Goal: Complete application form

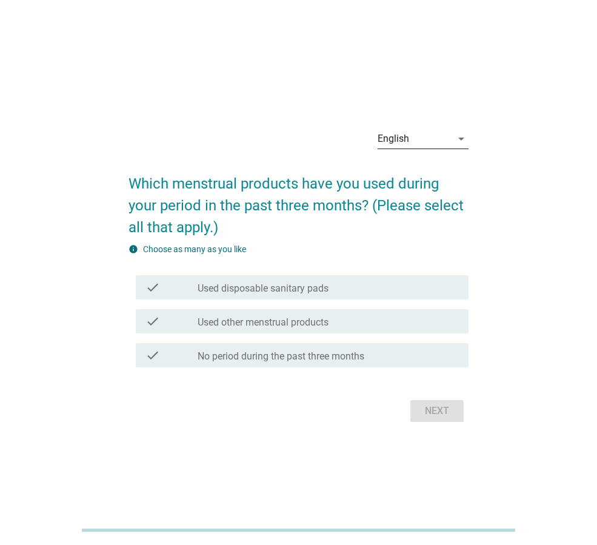
click at [443, 133] on div "English" at bounding box center [415, 138] width 74 height 19
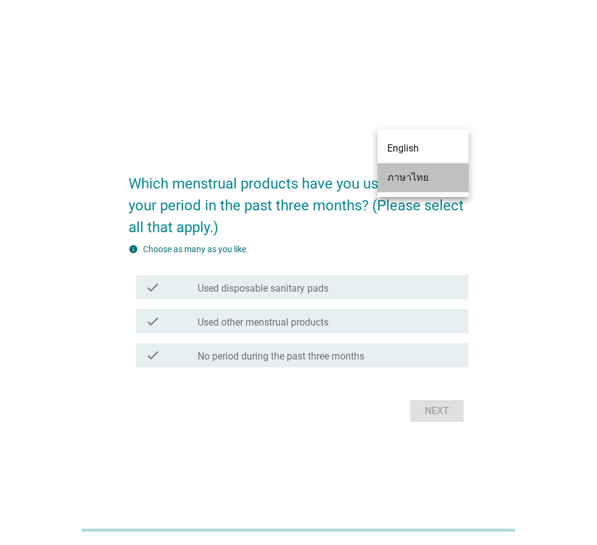
click at [401, 183] on div "ภาษาไทย" at bounding box center [423, 177] width 72 height 15
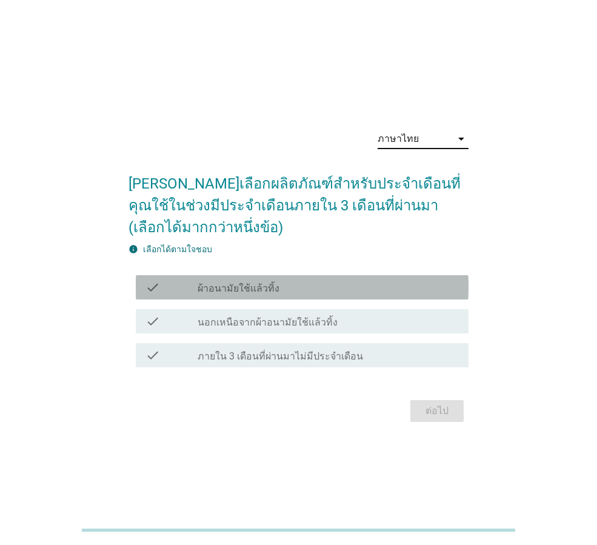
click at [281, 289] on div "check_box_outline_blank ผ้าอนามัยใช้แล้วทิ้ง" at bounding box center [328, 287] width 261 height 15
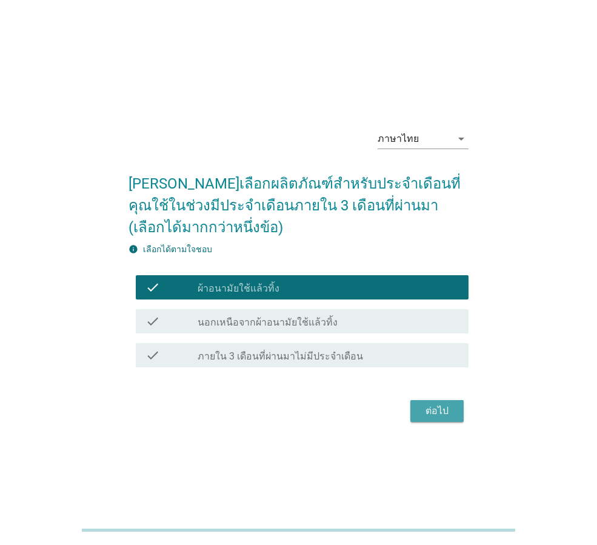
click at [430, 413] on div "ต่อไป" at bounding box center [437, 411] width 34 height 15
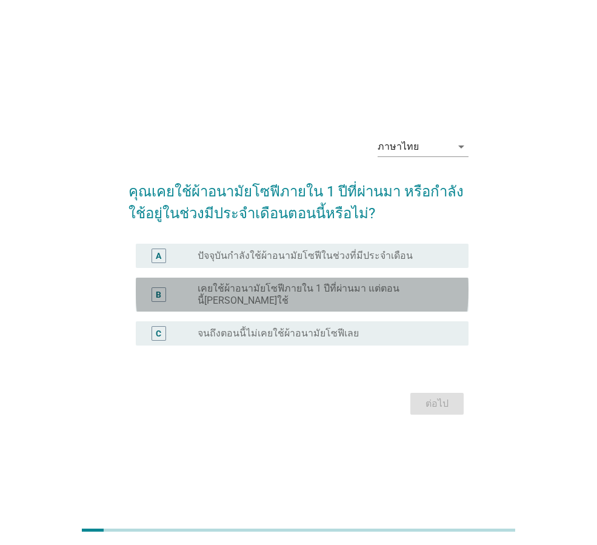
click at [312, 298] on label "เคยใช้ผ้าอนามัยโซฟีภายใน 1 ปีที่ผ่านมา แต่ตอนนี้ไม่ได้ใช้" at bounding box center [324, 294] width 252 height 24
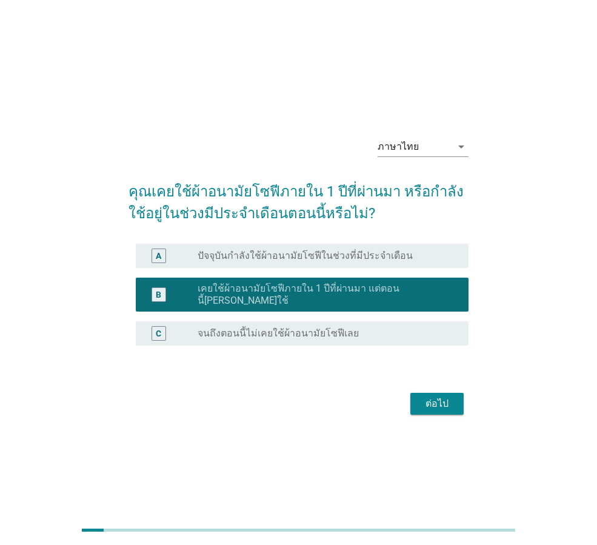
click at [449, 396] on div "ต่อไป" at bounding box center [437, 403] width 34 height 15
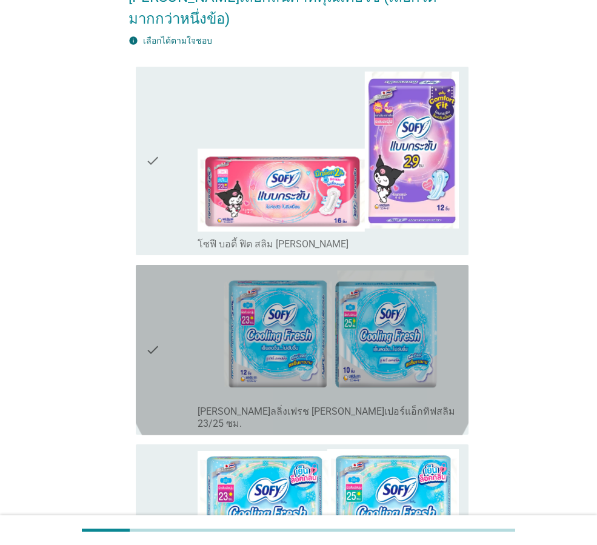
click at [192, 320] on div "check" at bounding box center [171, 350] width 52 height 161
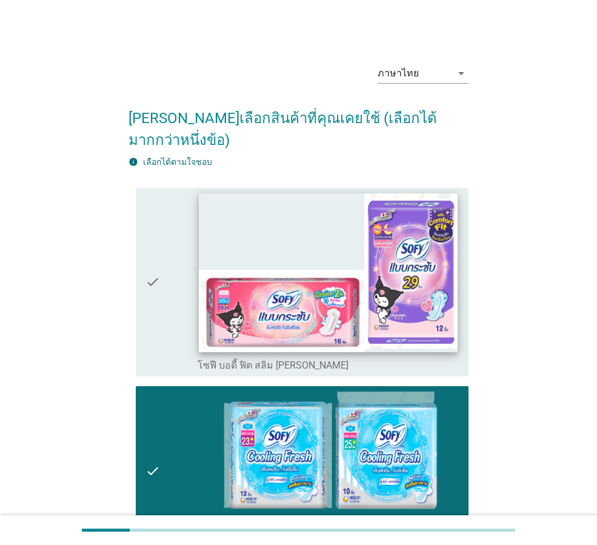
click at [309, 292] on img at bounding box center [328, 272] width 258 height 159
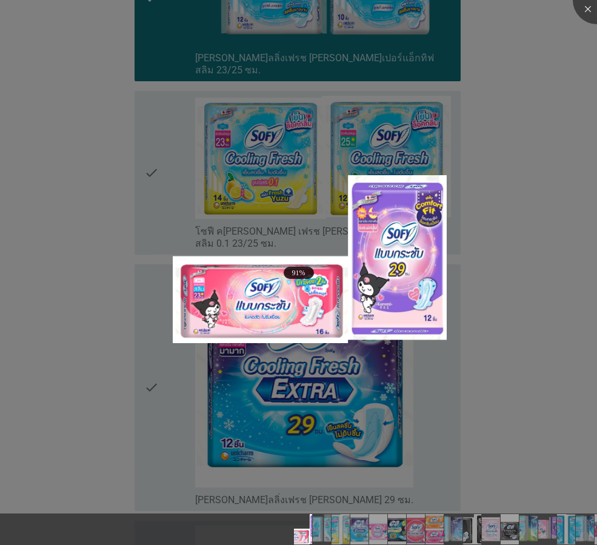
scroll to position [667, 0]
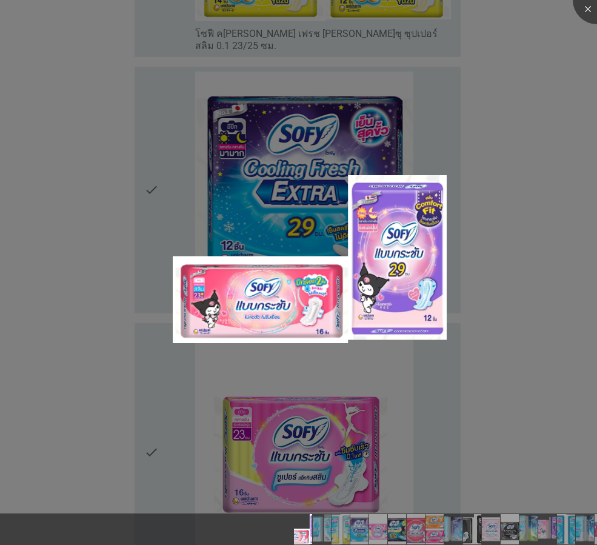
click at [210, 172] on div at bounding box center [298, 272] width 597 height 545
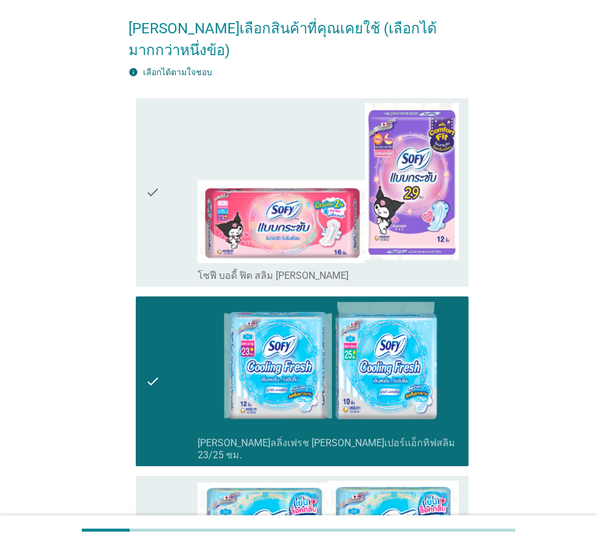
scroll to position [0, 0]
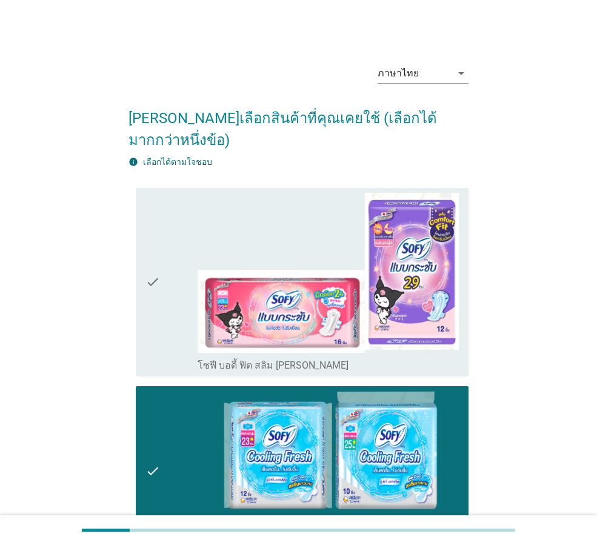
click at [169, 260] on div "check" at bounding box center [171, 282] width 52 height 179
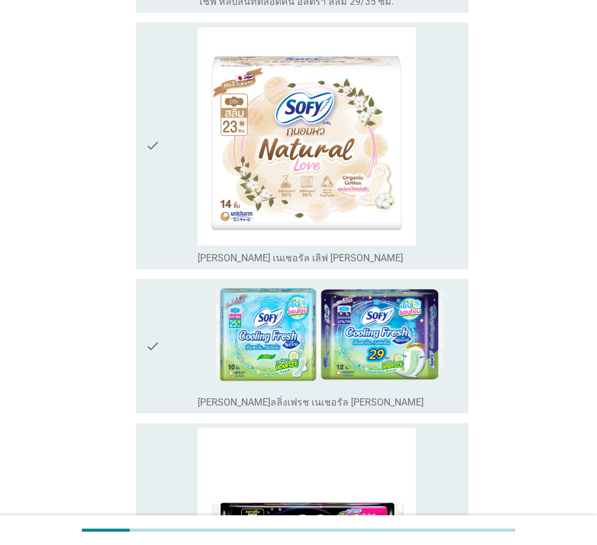
scroll to position [4550, 0]
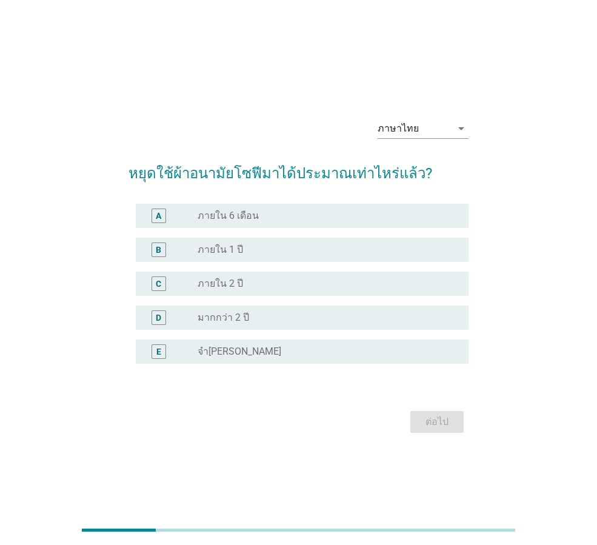
click at [273, 220] on div "radio_button_unchecked ภายใน 6 เดือน" at bounding box center [324, 216] width 252 height 12
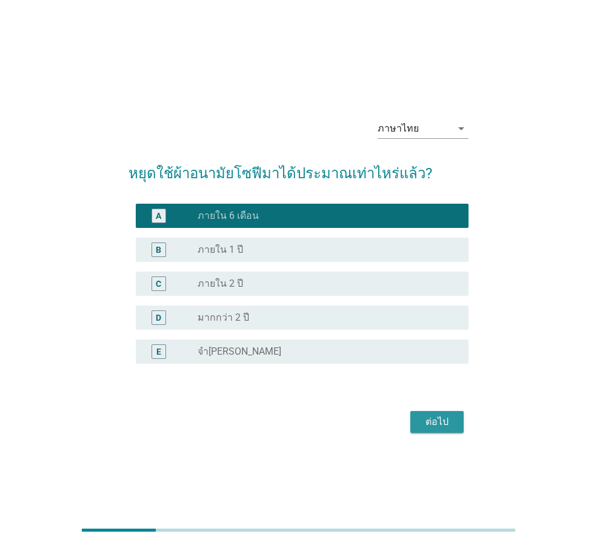
click at [438, 413] on button "ต่อไป" at bounding box center [436, 422] width 53 height 22
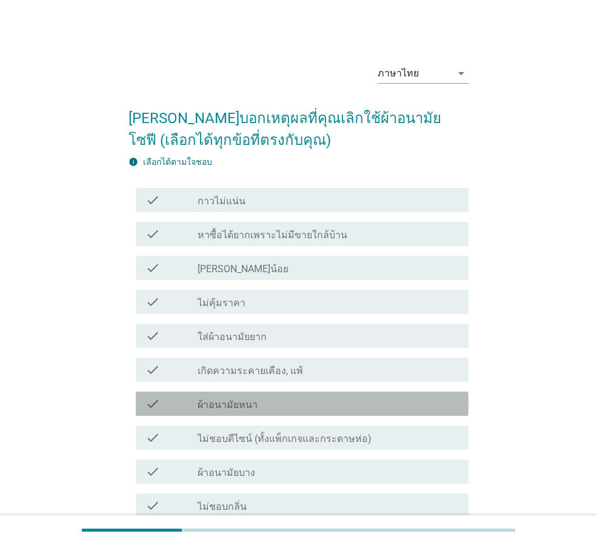
click at [340, 408] on div "check_box_outline_blank ผ้าอนามัยหนา" at bounding box center [328, 403] width 261 height 15
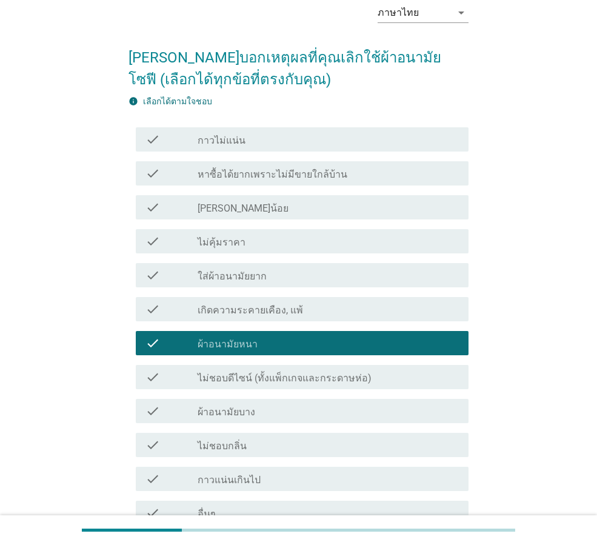
scroll to position [182, 0]
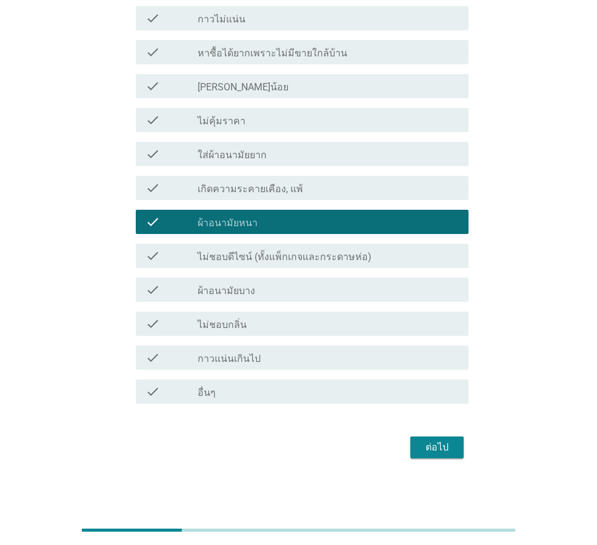
drag, startPoint x: 421, startPoint y: 424, endPoint x: 415, endPoint y: 456, distance: 33.3
click at [421, 424] on form "กรุณาบอกเหตุผลที่คุณเลิกใช้ผ้าอนามัยโซฟี (เลือกได้ทุกข้อที่ตรงกับคุณ) info เลือ…" at bounding box center [299, 187] width 340 height 549
click at [431, 445] on div "ต่อไป" at bounding box center [437, 447] width 34 height 15
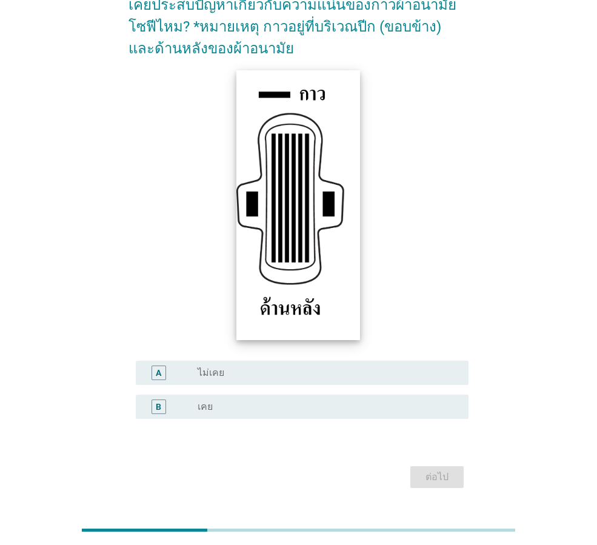
scroll to position [121, 0]
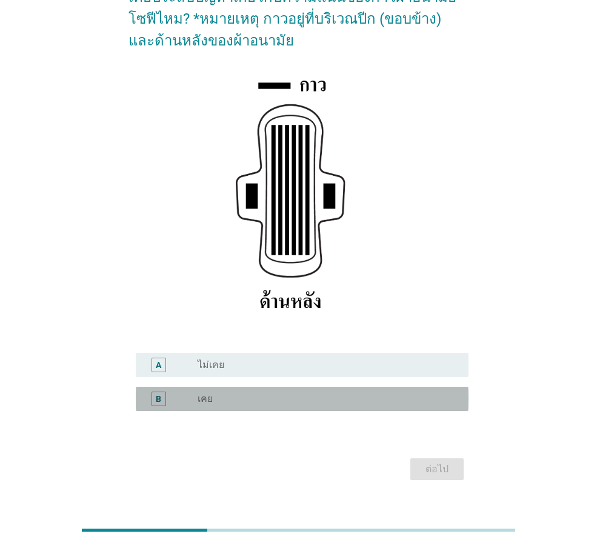
click at [230, 402] on div "radio_button_unchecked เคย" at bounding box center [324, 399] width 252 height 12
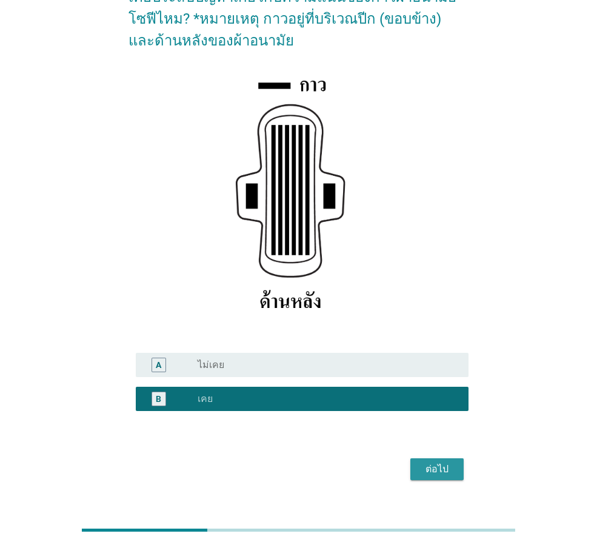
click at [434, 461] on button "ต่อไป" at bounding box center [436, 469] width 53 height 22
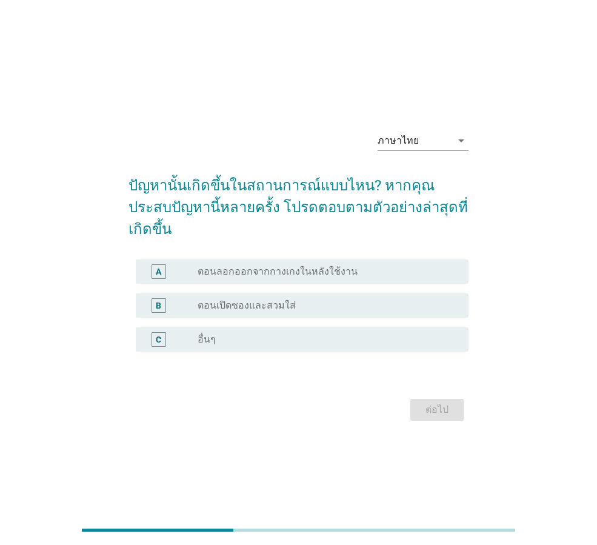
click at [336, 266] on label "ตอนลอกออกจากกางเกงในหลังใช้งาน" at bounding box center [278, 272] width 160 height 12
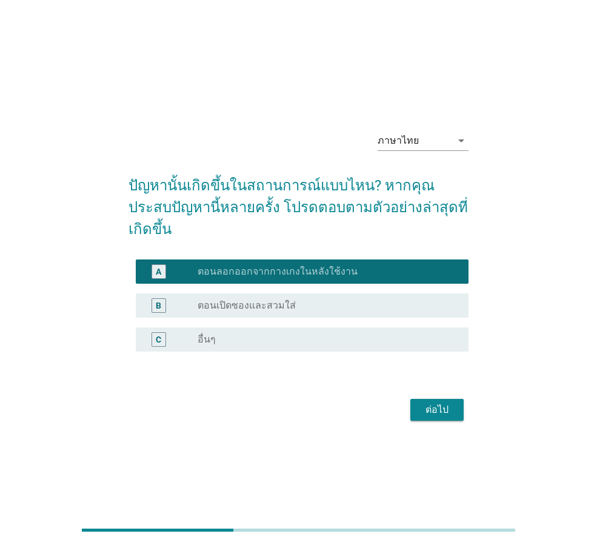
click at [436, 403] on div "ต่อไป" at bounding box center [437, 410] width 34 height 15
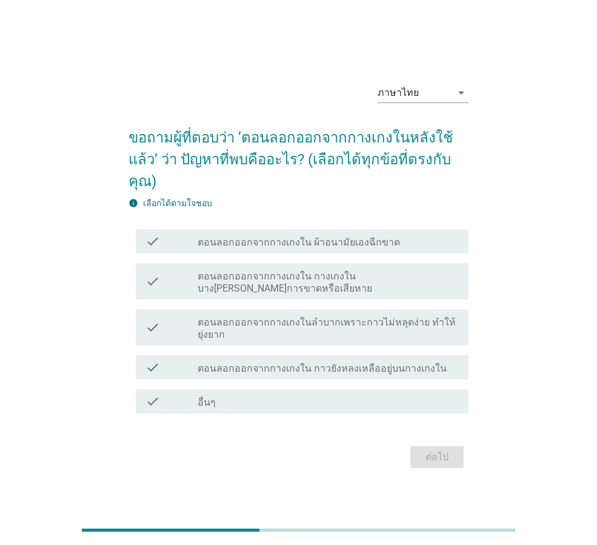
click at [326, 281] on label "ตอนลอกออกจากกางเกงใน กางเกงในบางส่วนเกิดการขาดหรือเสียหาย" at bounding box center [328, 282] width 261 height 24
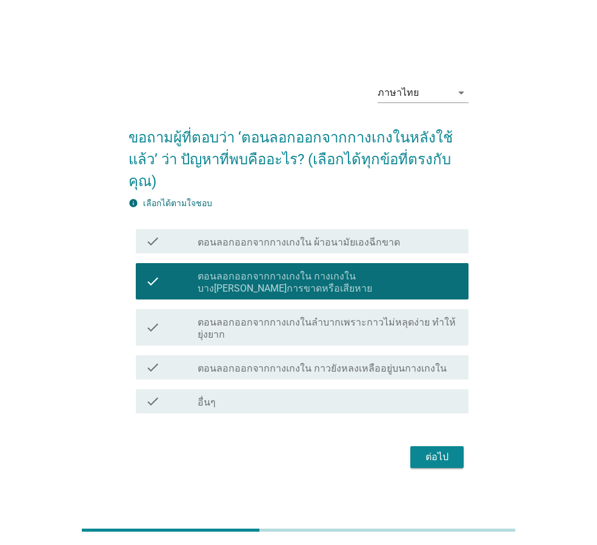
click at [441, 450] on div "ต่อไป" at bounding box center [437, 457] width 34 height 15
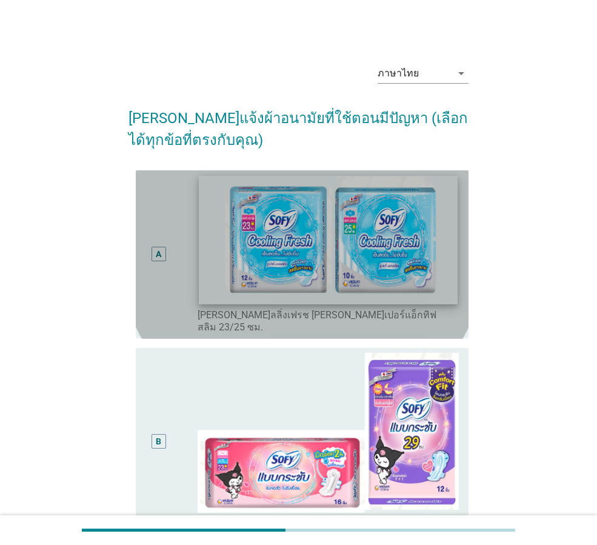
click at [301, 294] on img at bounding box center [328, 240] width 258 height 128
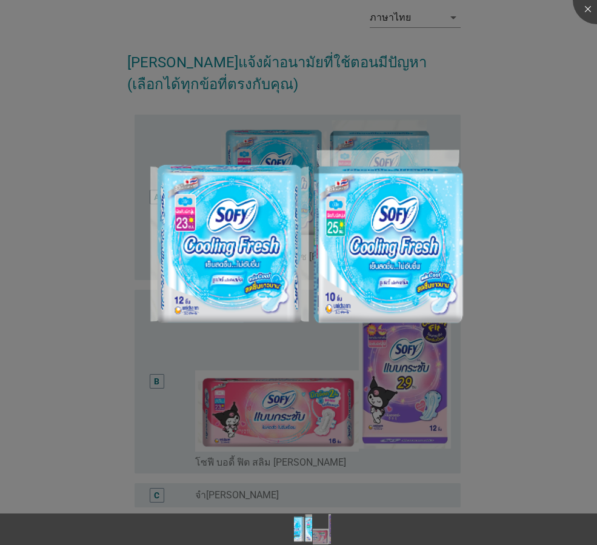
scroll to position [133, 0]
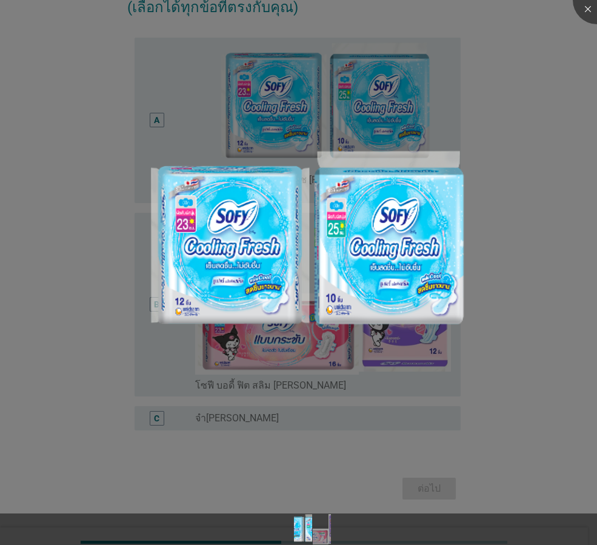
click at [469, 112] on div at bounding box center [298, 272] width 597 height 545
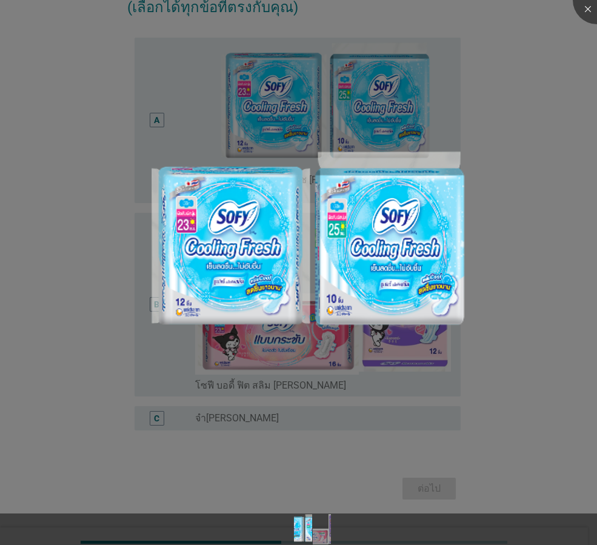
click at [307, 362] on div at bounding box center [298, 272] width 597 height 545
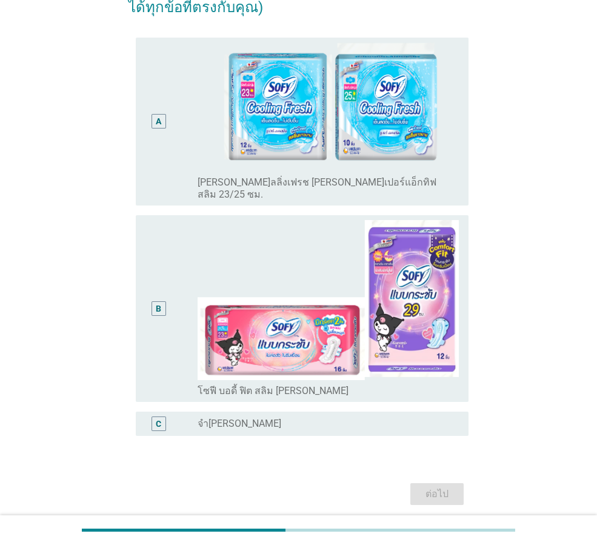
click at [158, 119] on div "A" at bounding box center [158, 121] width 5 height 13
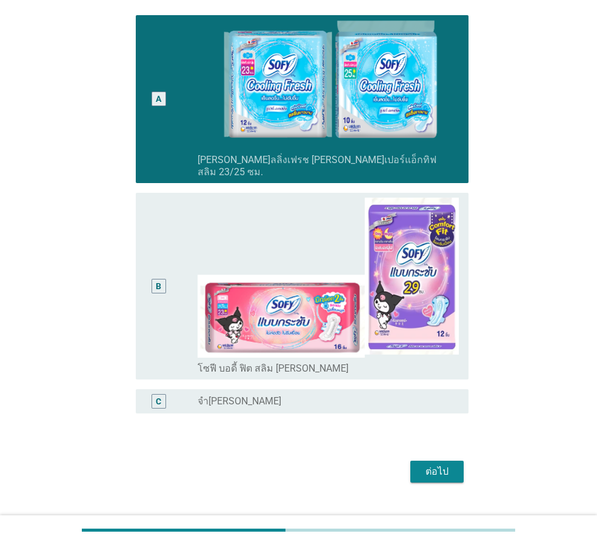
scroll to position [168, 0]
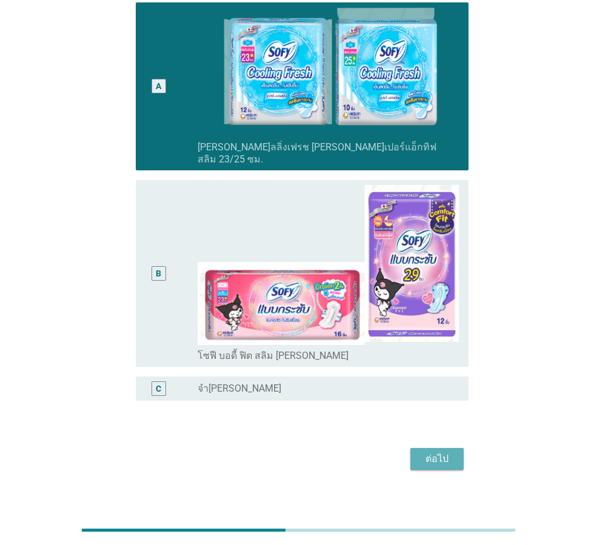
click at [449, 452] on div "ต่อไป" at bounding box center [437, 459] width 34 height 15
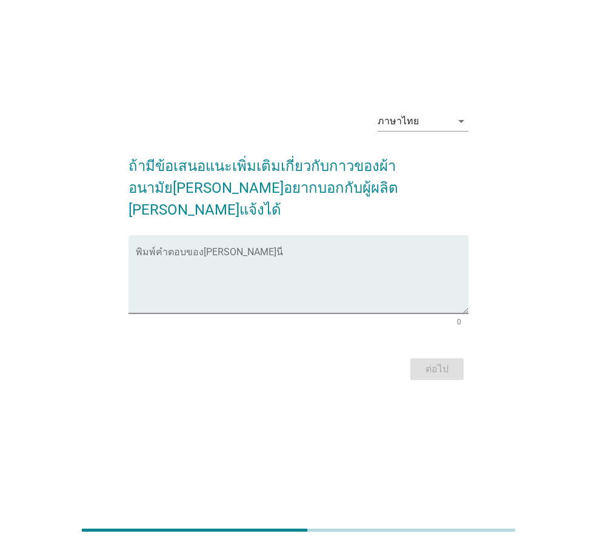
scroll to position [0, 0]
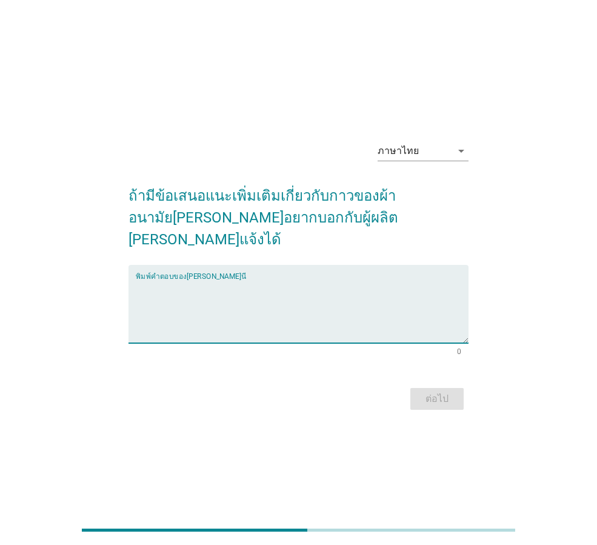
click at [384, 309] on textarea "พิมพ์คำตอบของคุณ ที่นี่" at bounding box center [302, 311] width 333 height 64
click at [441, 384] on div "ต่อไป" at bounding box center [299, 398] width 340 height 29
click at [360, 296] on textarea "พิมพ์คำตอบของคุณ ที่นี่" at bounding box center [302, 311] width 333 height 64
type textarea "w"
type textarea "ไม่มี"
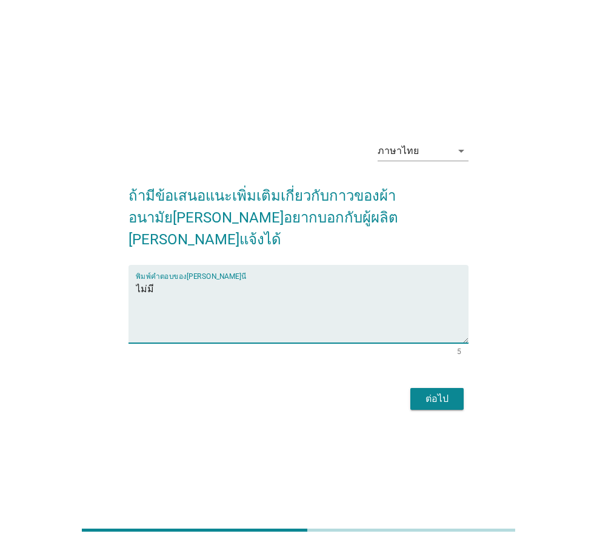
click at [448, 394] on div "ต่อไป" at bounding box center [437, 399] width 34 height 15
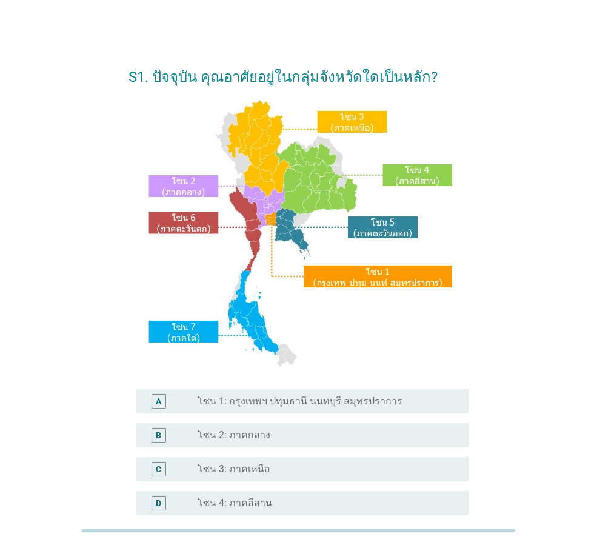
click at [415, 402] on div "radio_button_unchecked โซน 1: กรุงเทพฯ ปทุมธานี นนทบุรี สมุทรปราการ" at bounding box center [324, 401] width 252 height 12
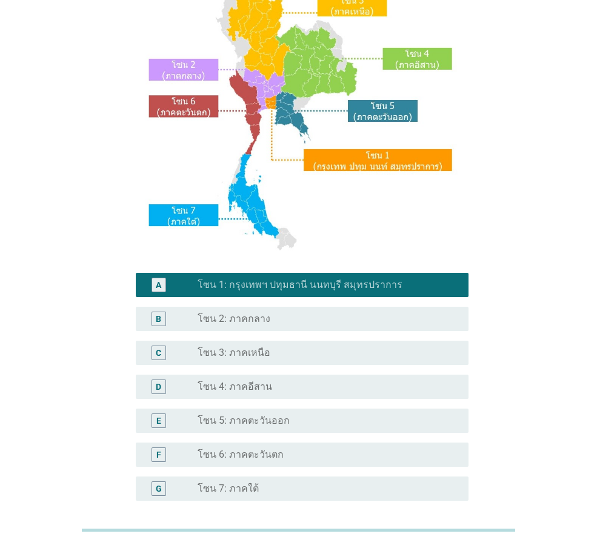
scroll to position [182, 0]
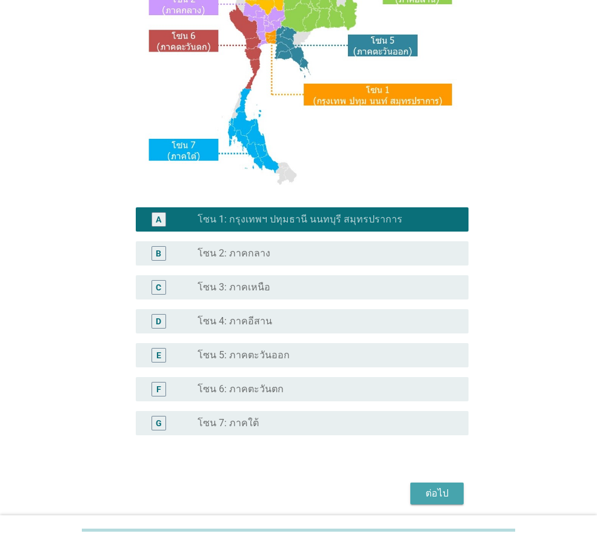
click at [447, 493] on div "ต่อไป" at bounding box center [437, 493] width 34 height 15
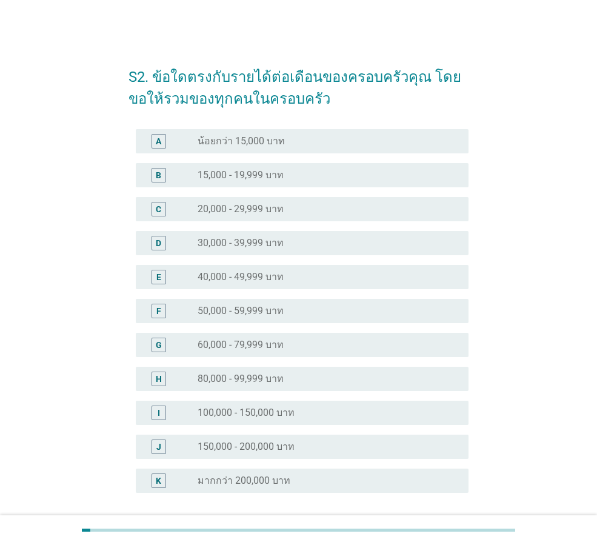
click at [253, 316] on label "50,000 - 59,999 บาท" at bounding box center [241, 311] width 86 height 12
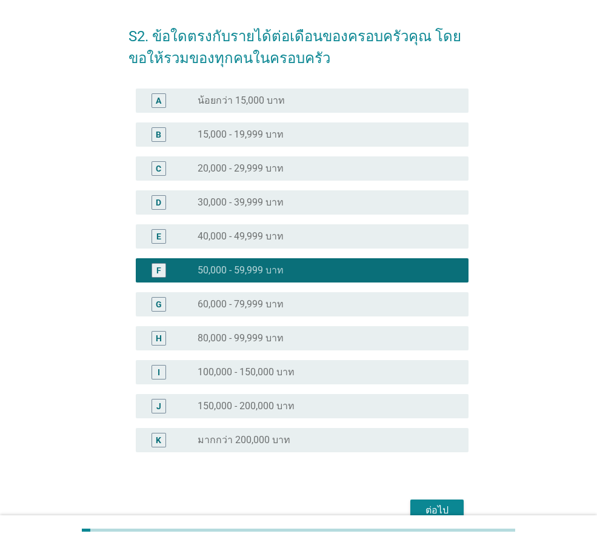
scroll to position [104, 0]
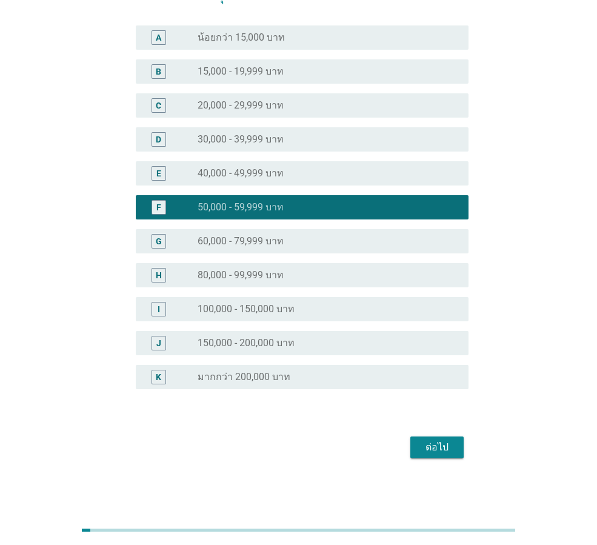
click at [438, 450] on div "ต่อไป" at bounding box center [437, 447] width 34 height 15
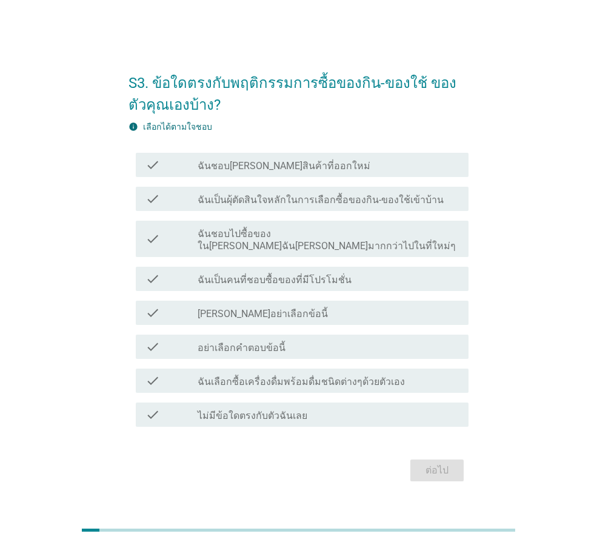
click at [362, 206] on label "ฉันเป็นผุ้ตัดสินใจหลักในการเลือกซื้อของกิน-ของใช้เข้าบ้าน" at bounding box center [321, 200] width 246 height 12
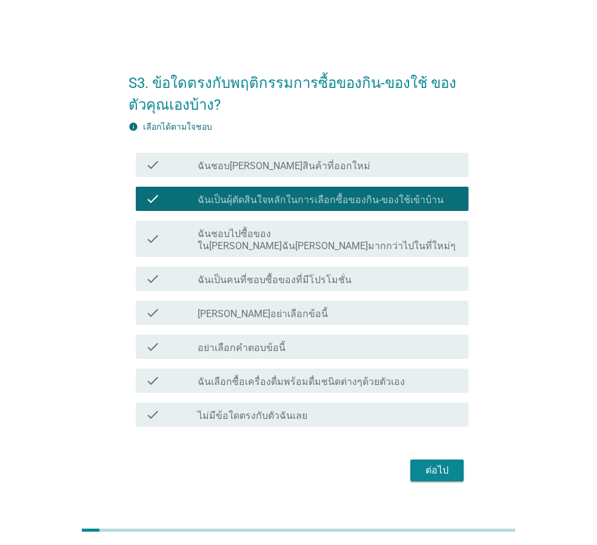
click at [387, 272] on div "check_box_outline_blank ฉันเป็นคนที่ชอบซื้อของที่มีโปรโมชั่น" at bounding box center [328, 279] width 261 height 15
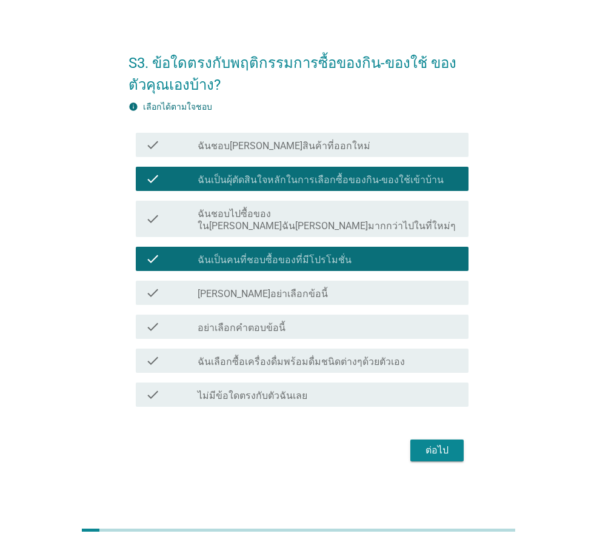
scroll to position [30, 0]
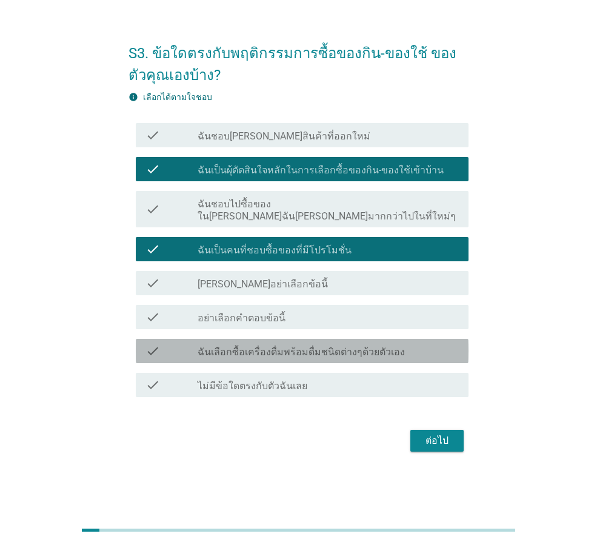
click at [410, 349] on div "check_box_outline_blank ฉันเลือกซื้อเครื่องดื่มพร้อมดื่มชนิดต่างๆด้วยตัวเอง" at bounding box center [328, 351] width 261 height 15
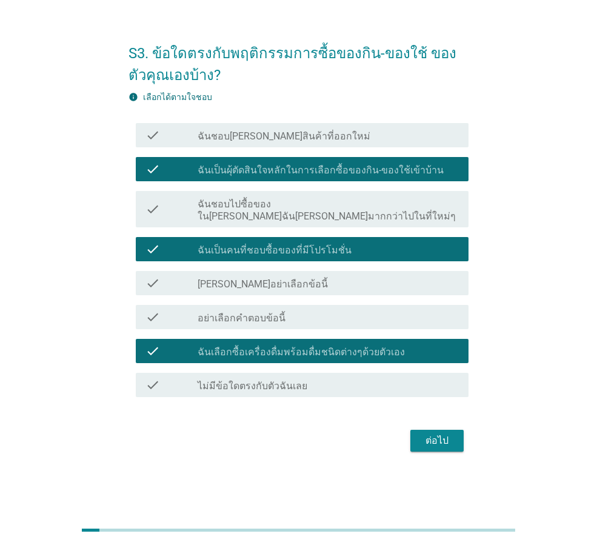
click at [314, 142] on div "check_box_outline_blank ฉันชอบลองสินค้าที่ออกใหม่" at bounding box center [328, 135] width 261 height 15
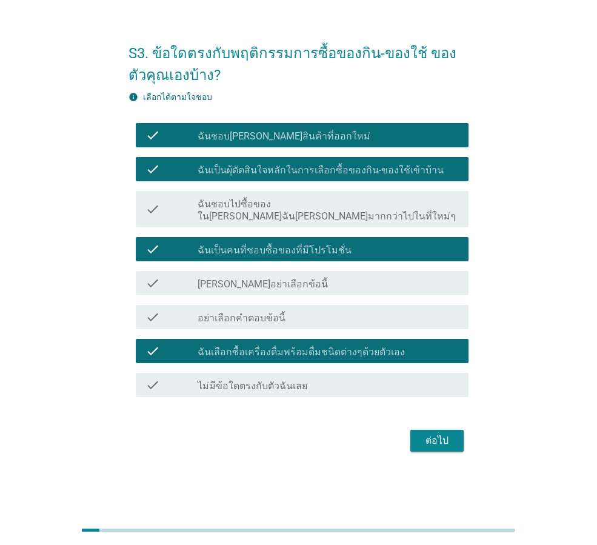
click at [439, 435] on div "ต่อไป" at bounding box center [437, 440] width 34 height 15
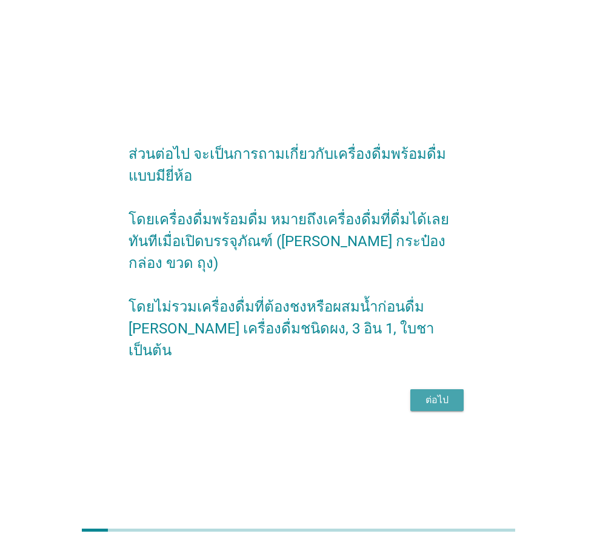
click at [455, 392] on button "ต่อไป" at bounding box center [436, 400] width 53 height 22
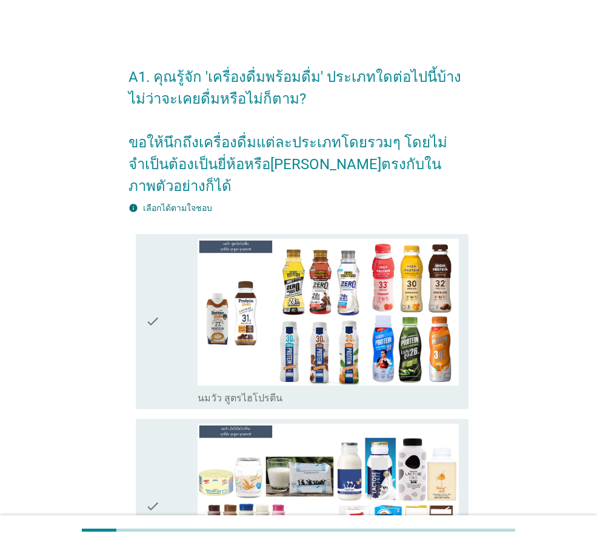
click at [163, 296] on div "check" at bounding box center [171, 321] width 52 height 165
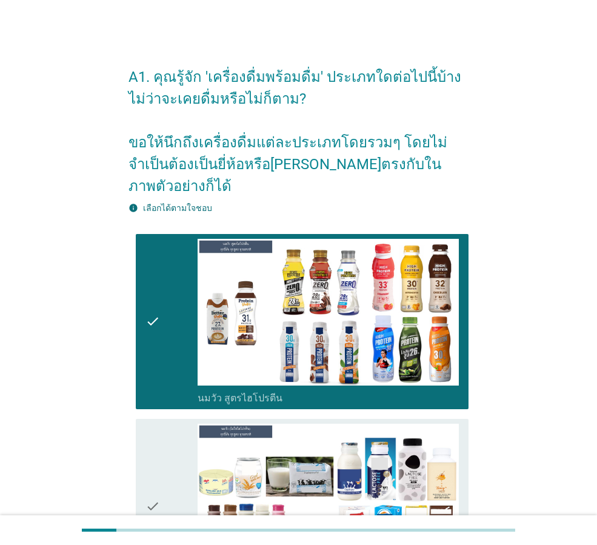
click at [158, 474] on icon "check" at bounding box center [152, 506] width 15 height 165
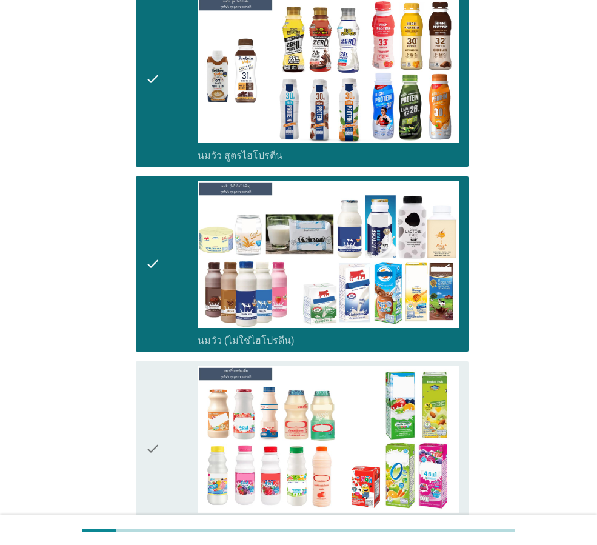
click at [150, 410] on icon "check" at bounding box center [152, 448] width 15 height 165
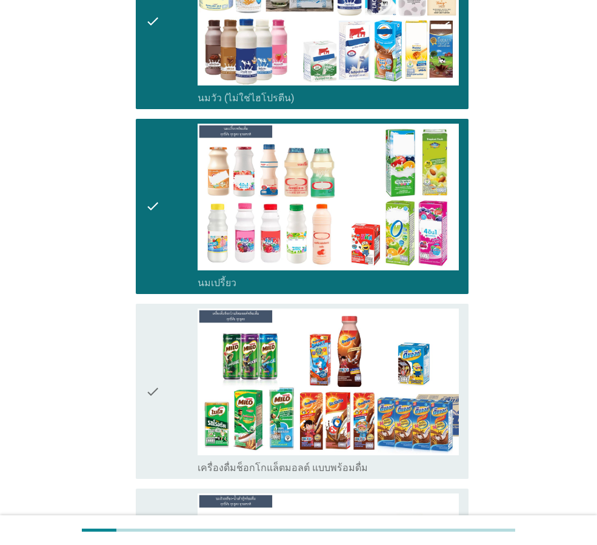
click at [159, 390] on icon "check" at bounding box center [152, 391] width 15 height 165
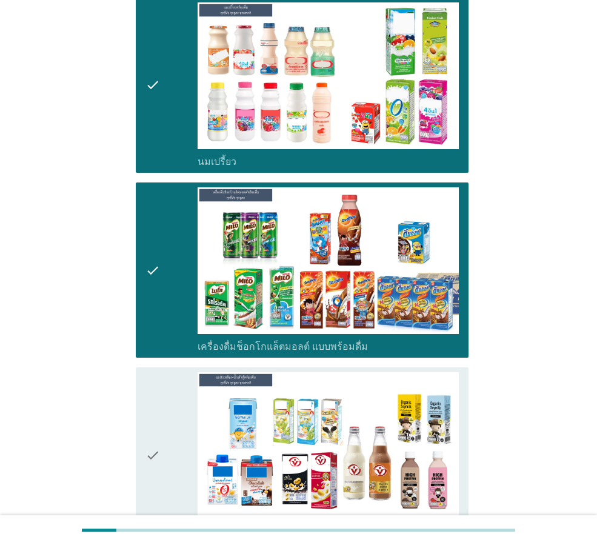
click at [161, 422] on div "check" at bounding box center [171, 454] width 52 height 165
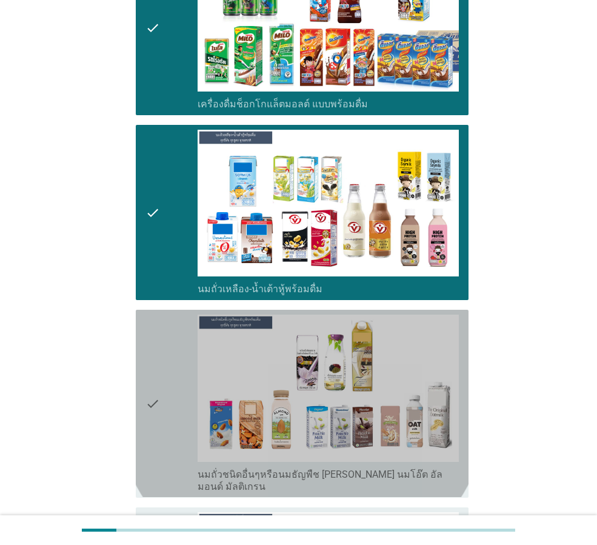
click at [173, 393] on div "check" at bounding box center [171, 404] width 52 height 178
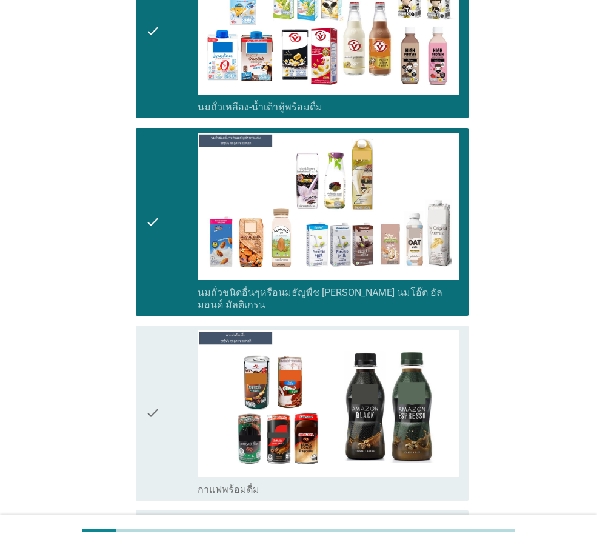
click at [164, 390] on div "check" at bounding box center [171, 412] width 52 height 165
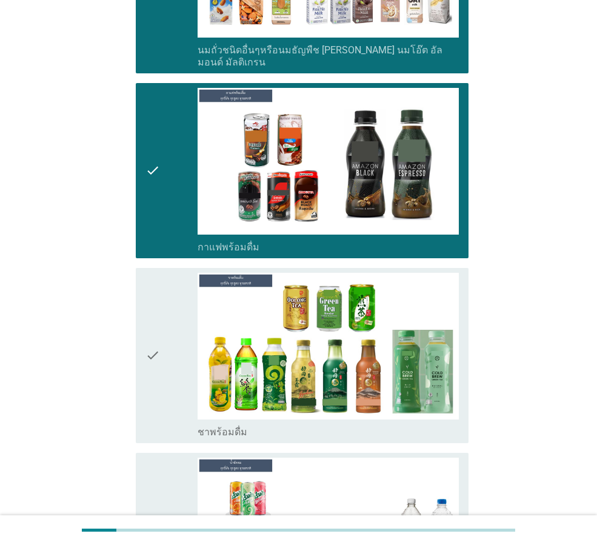
click at [172, 311] on div "check" at bounding box center [171, 355] width 52 height 165
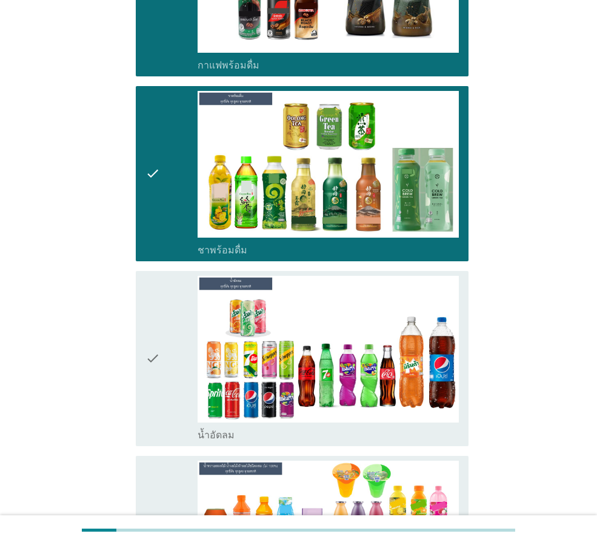
click at [159, 333] on icon "check" at bounding box center [152, 358] width 15 height 165
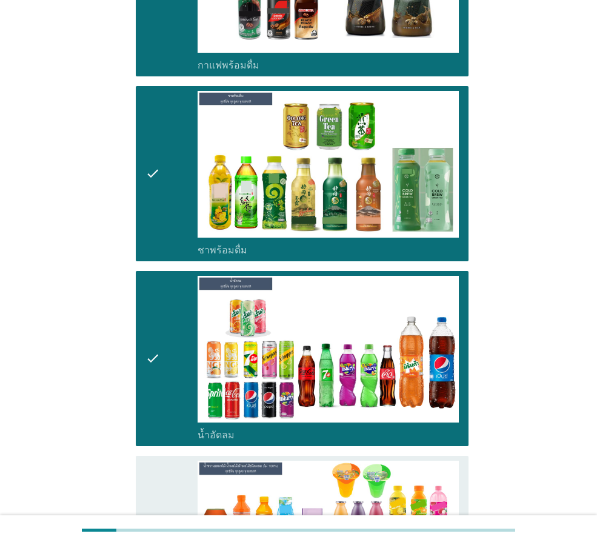
scroll to position [1637, 0]
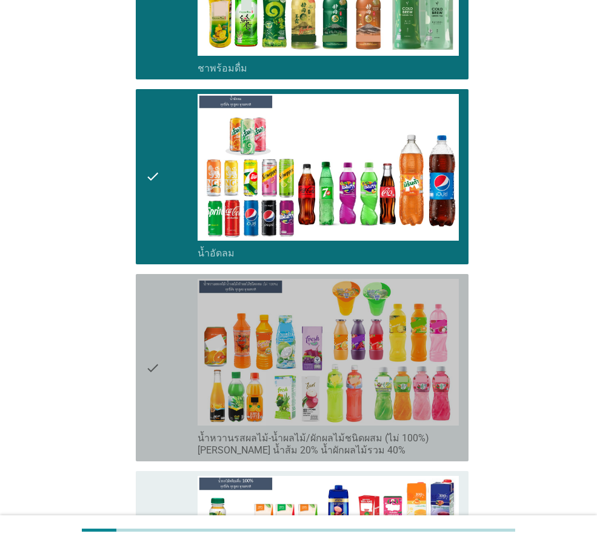
click at [158, 336] on icon "check" at bounding box center [152, 368] width 15 height 178
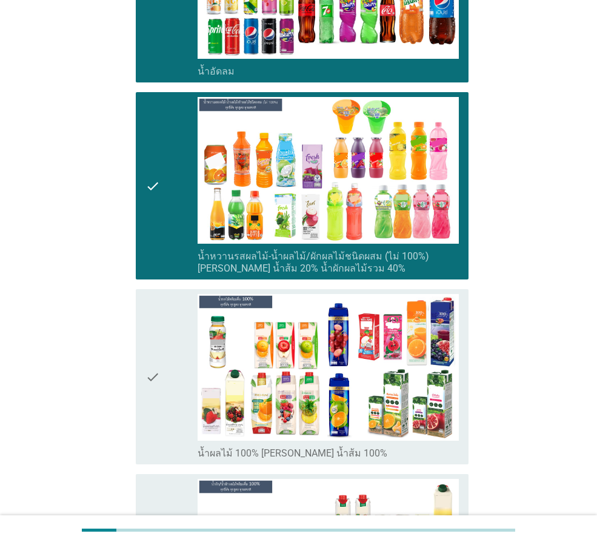
click at [159, 354] on icon "check" at bounding box center [152, 376] width 15 height 165
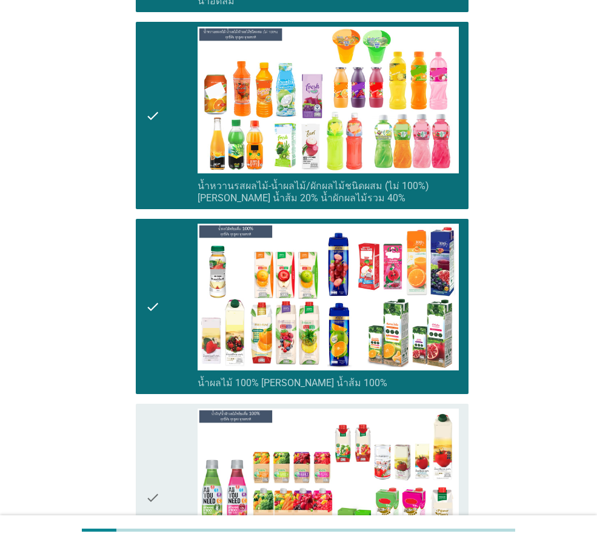
scroll to position [2001, 0]
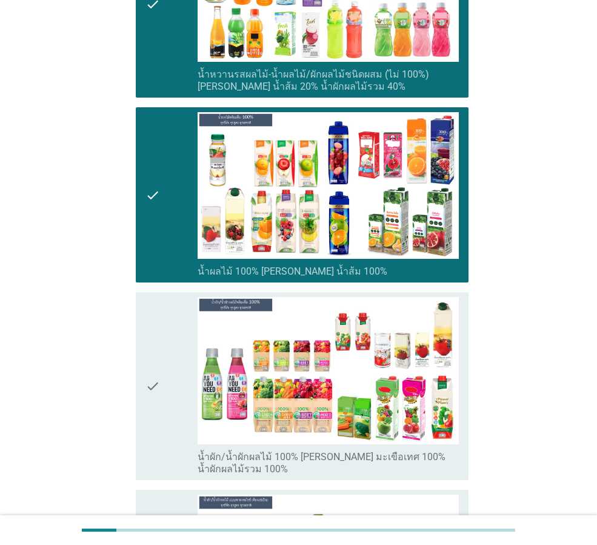
click at [157, 374] on icon "check" at bounding box center [152, 386] width 15 height 178
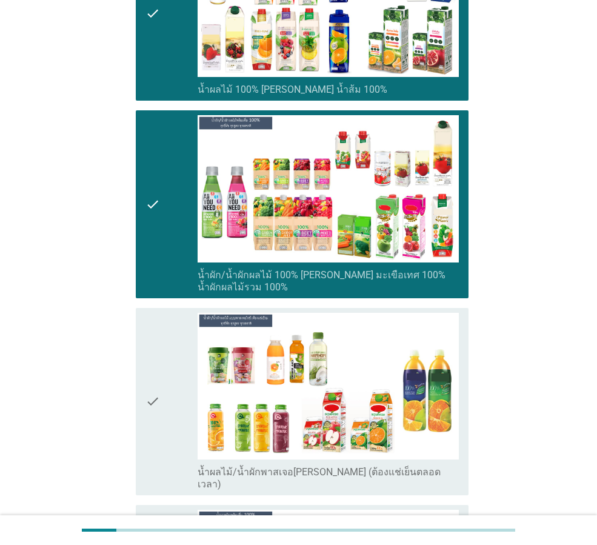
scroll to position [2364, 0]
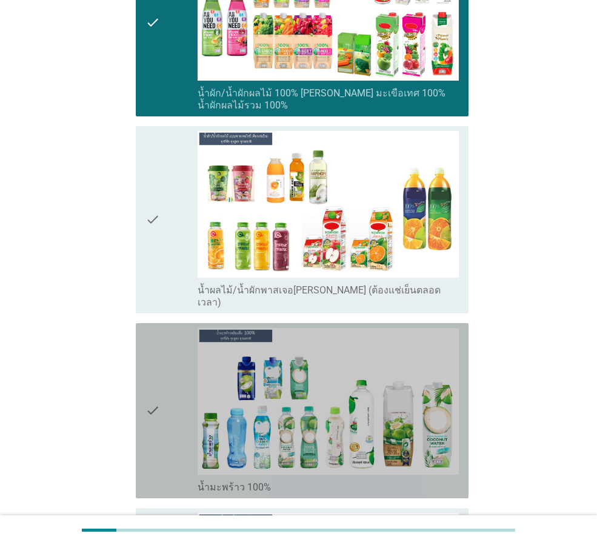
click at [150, 355] on icon "check" at bounding box center [152, 410] width 15 height 165
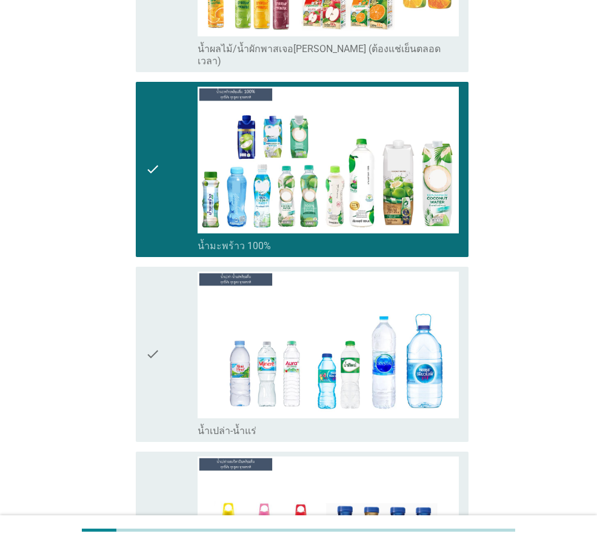
scroll to position [2607, 0]
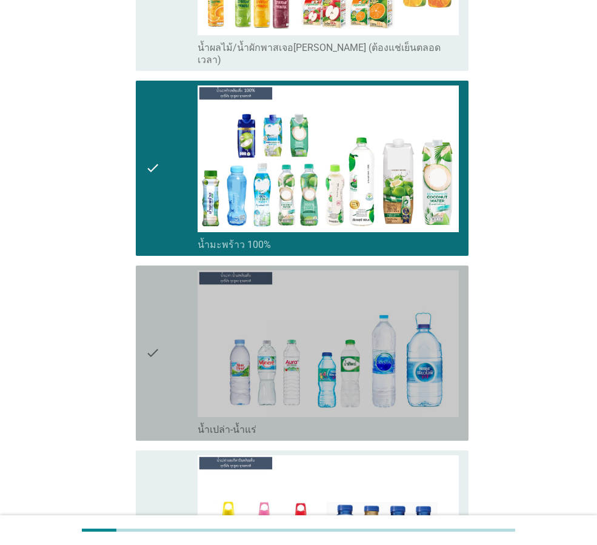
click at [179, 323] on div "check" at bounding box center [171, 352] width 52 height 165
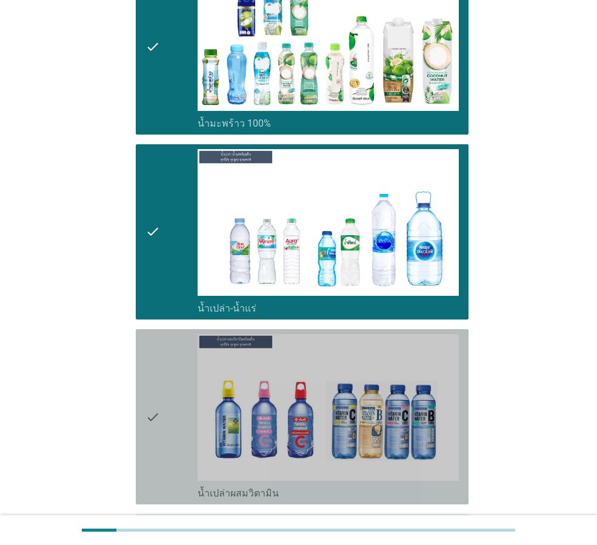
click at [152, 363] on icon "check" at bounding box center [152, 416] width 15 height 165
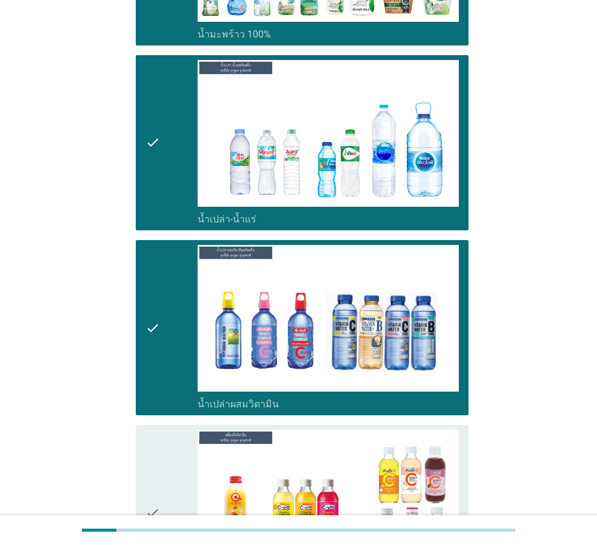
scroll to position [2910, 0]
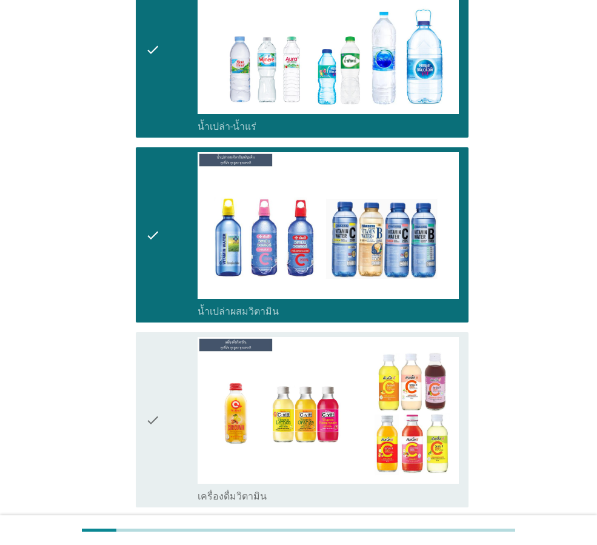
click at [161, 376] on div "check" at bounding box center [171, 419] width 52 height 165
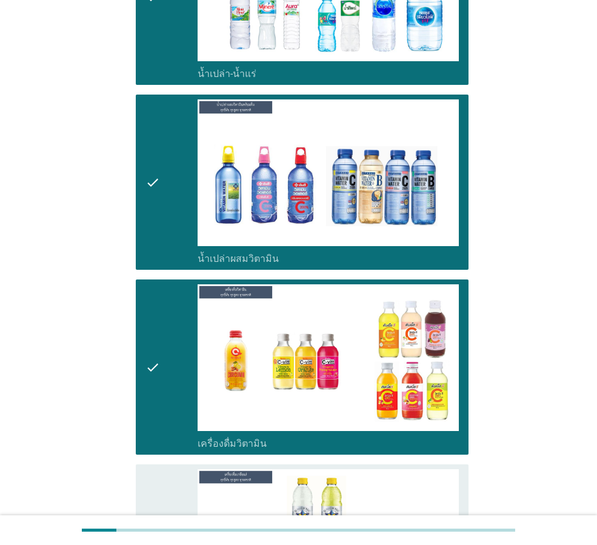
scroll to position [3092, 0]
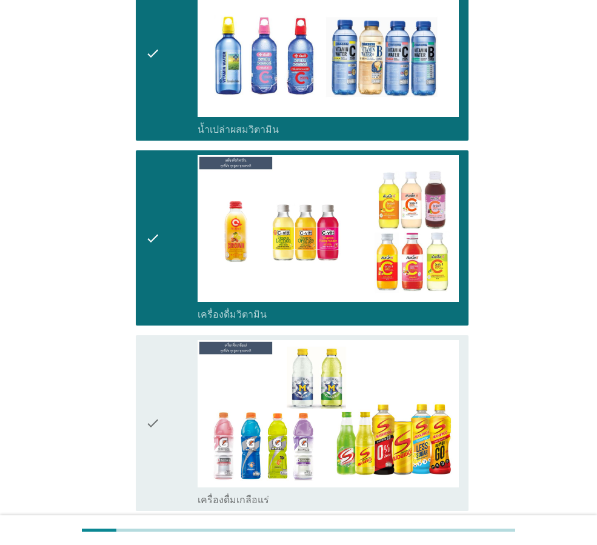
click at [146, 421] on icon "check" at bounding box center [152, 422] width 15 height 165
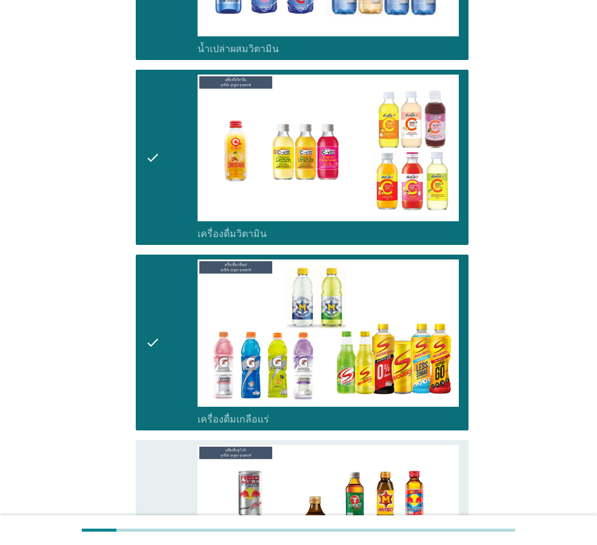
scroll to position [3274, 0]
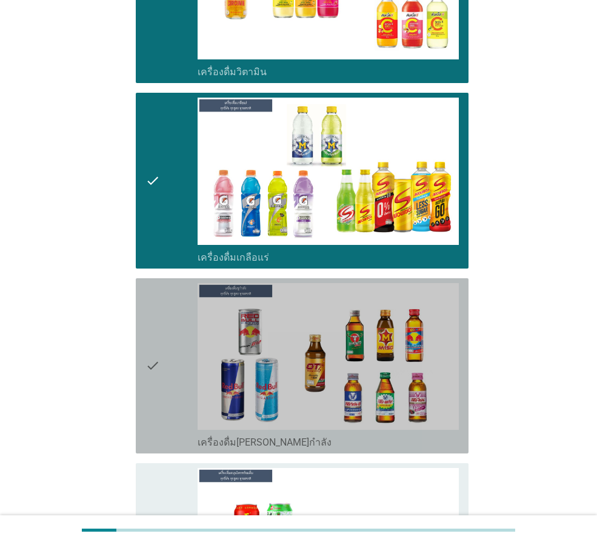
click at [173, 352] on div "check" at bounding box center [171, 365] width 52 height 165
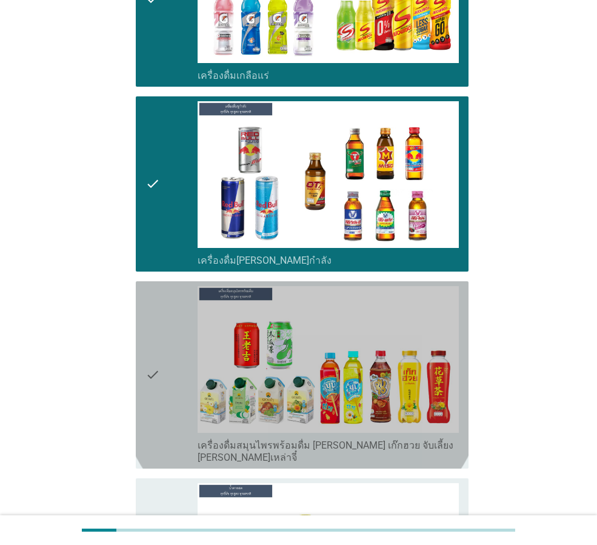
click at [175, 361] on div "check" at bounding box center [171, 375] width 52 height 178
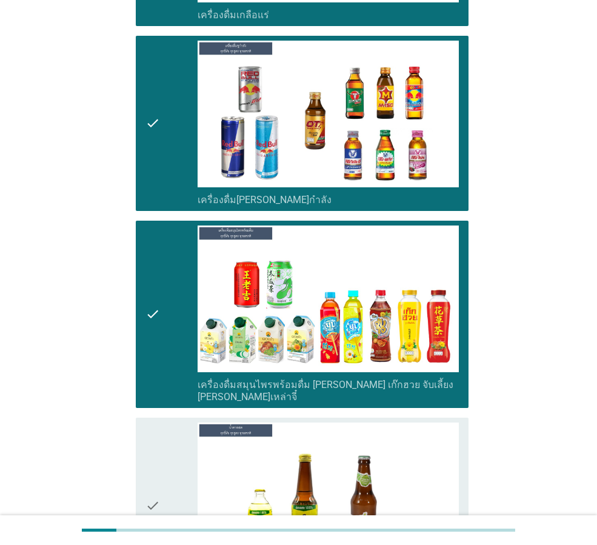
click at [144, 441] on div "check check_box_outline_blank น้ำตาลสด" at bounding box center [302, 505] width 333 height 175
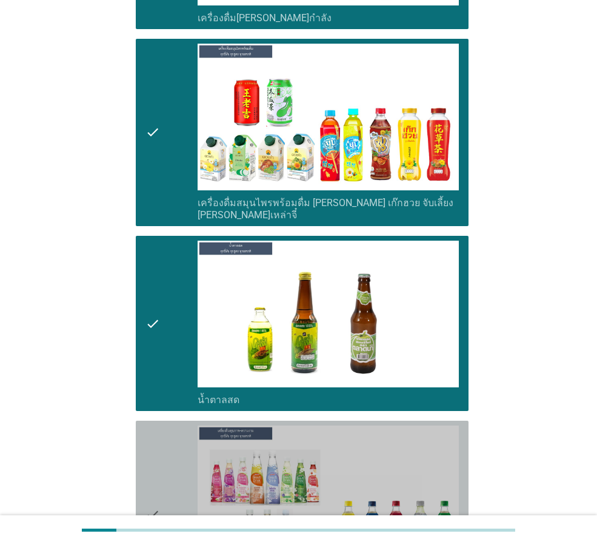
click at [179, 440] on div "check" at bounding box center [171, 515] width 52 height 178
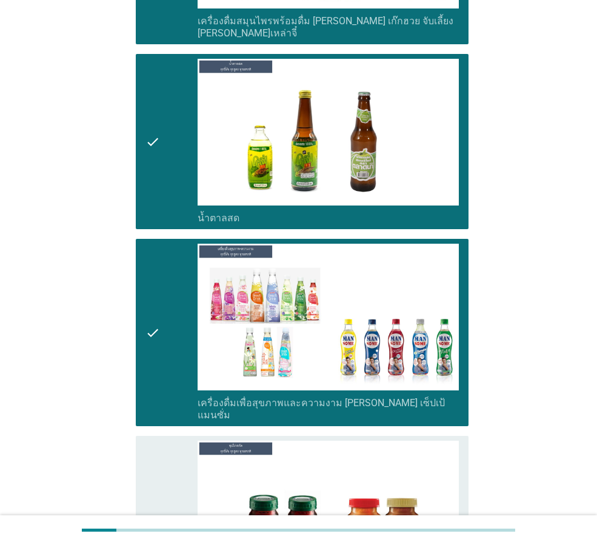
click at [179, 441] on div "check" at bounding box center [171, 523] width 52 height 165
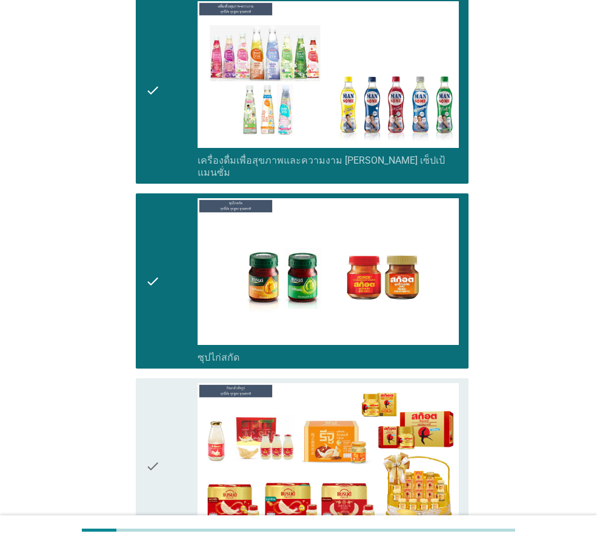
click at [176, 415] on div "check" at bounding box center [171, 465] width 52 height 165
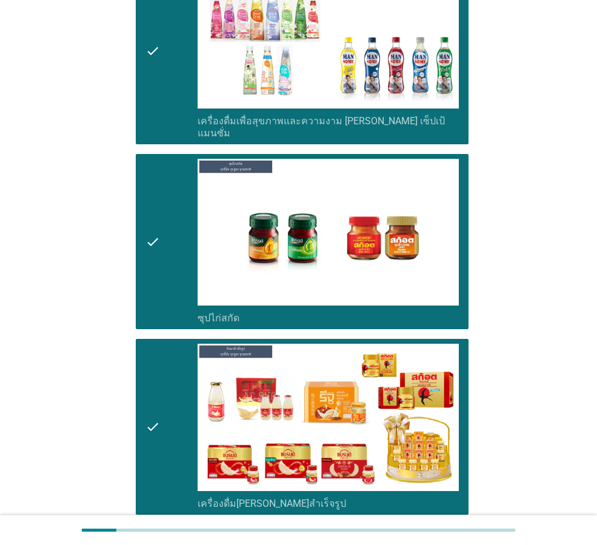
scroll to position [4263, 0]
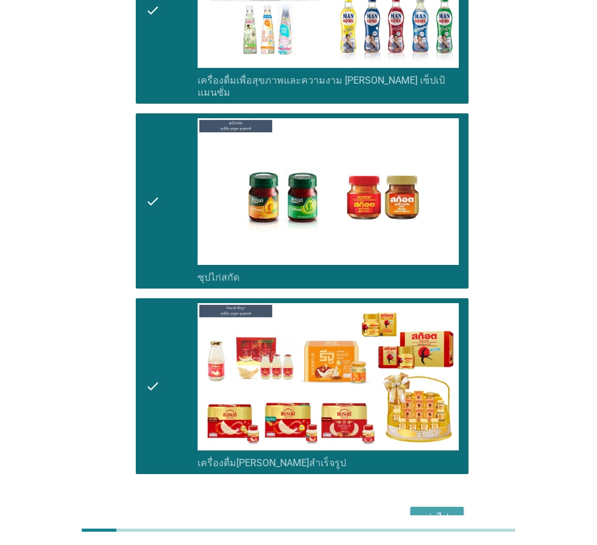
click at [441, 510] on div "ต่อไป" at bounding box center [437, 517] width 34 height 15
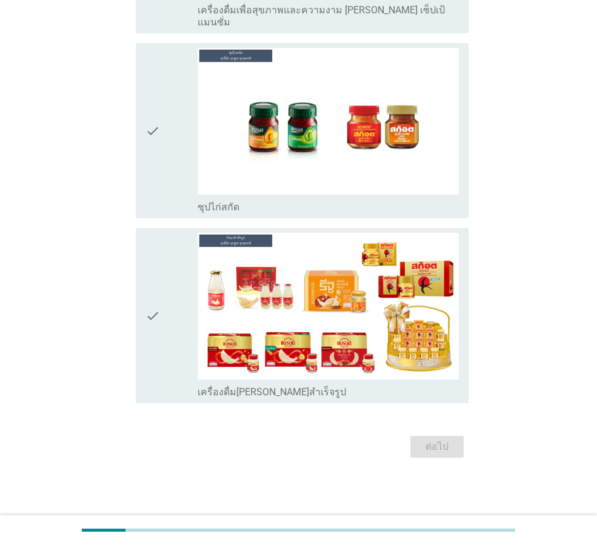
scroll to position [0, 0]
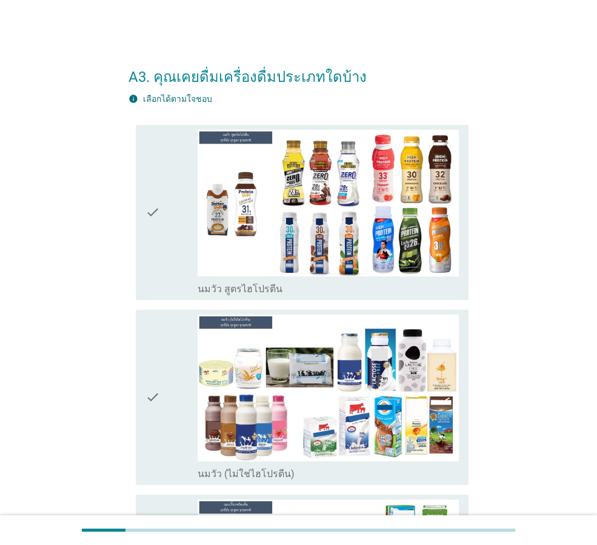
click at [172, 386] on div "check" at bounding box center [171, 397] width 52 height 165
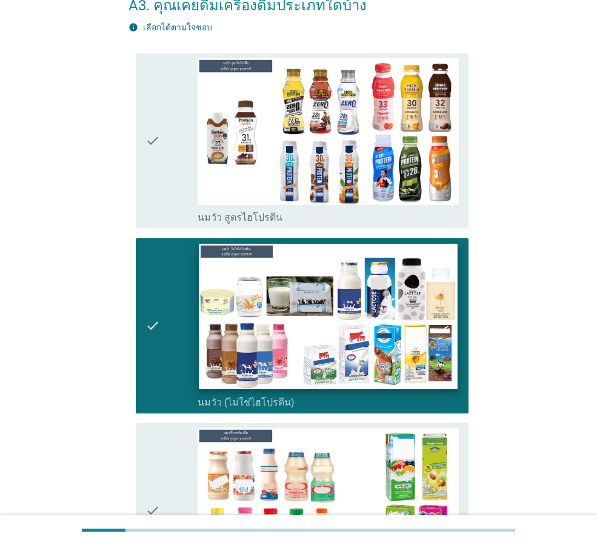
scroll to position [182, 0]
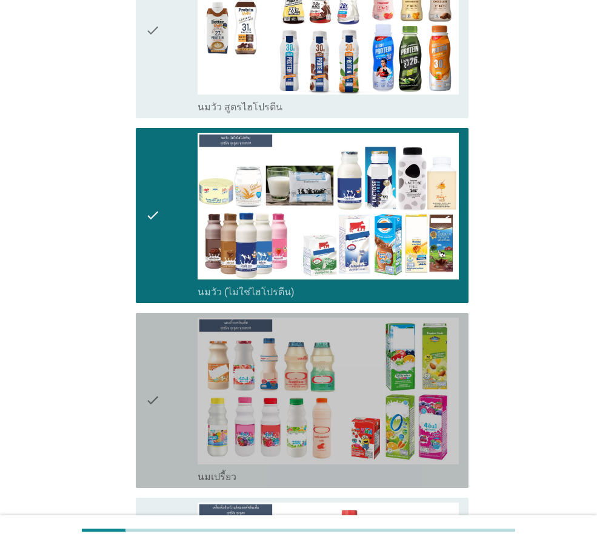
click at [189, 401] on div "check" at bounding box center [171, 400] width 52 height 165
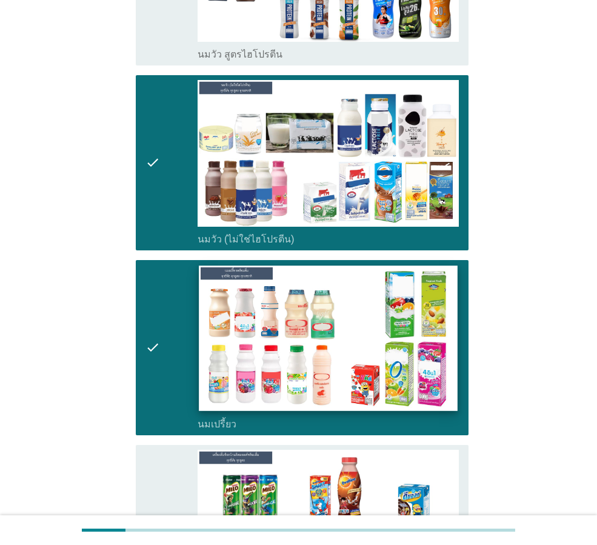
scroll to position [364, 0]
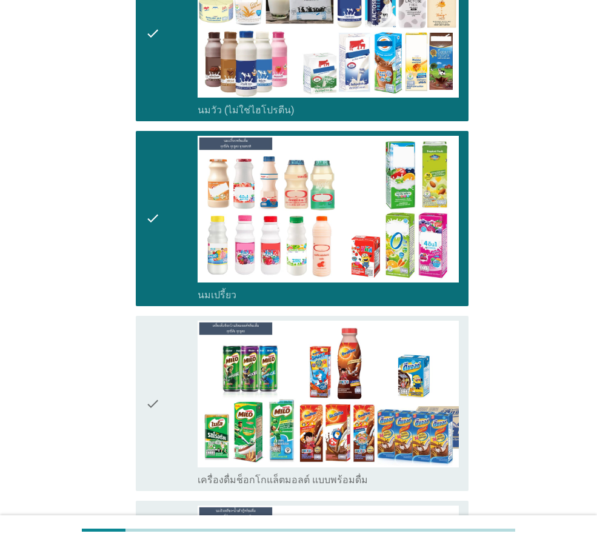
drag, startPoint x: 169, startPoint y: 394, endPoint x: 183, endPoint y: 395, distance: 14.0
click at [169, 393] on div "check" at bounding box center [171, 403] width 52 height 165
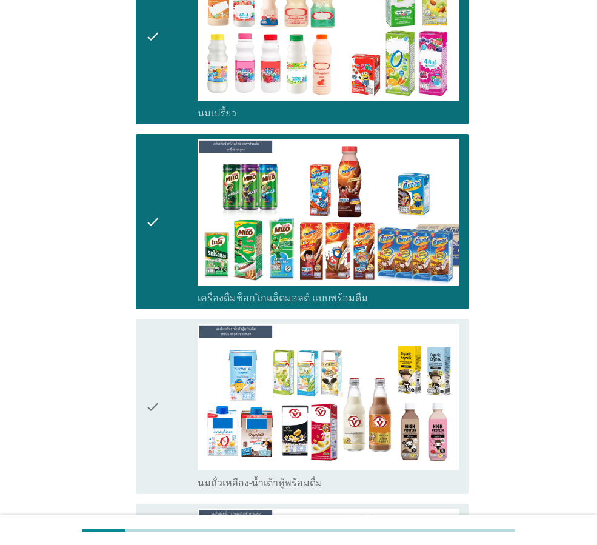
click at [194, 404] on div "check" at bounding box center [171, 406] width 52 height 165
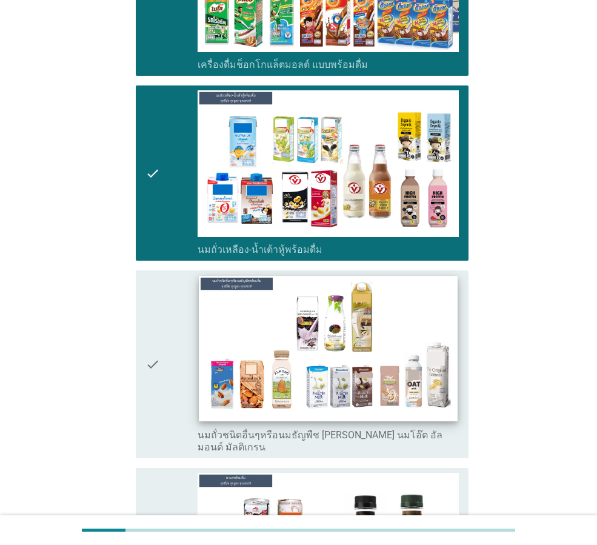
scroll to position [788, 0]
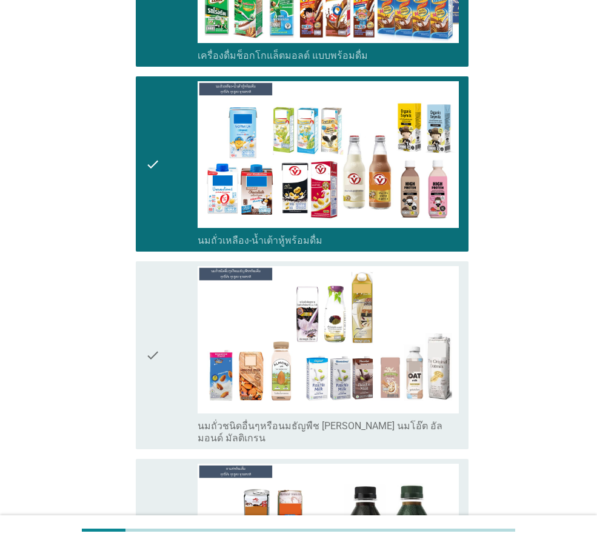
click at [177, 377] on div "check" at bounding box center [171, 355] width 52 height 178
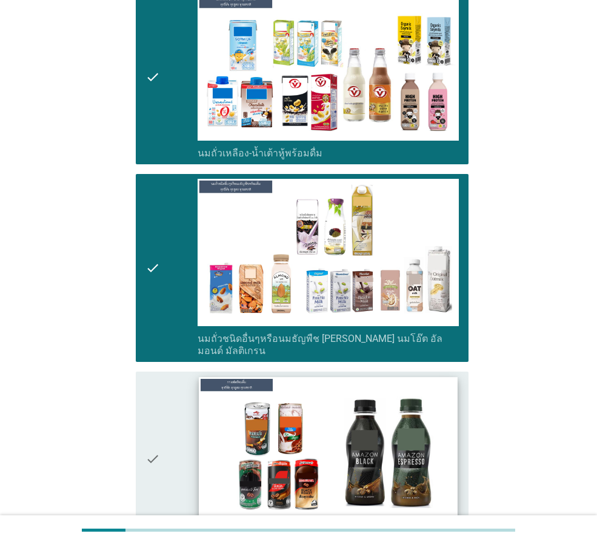
scroll to position [970, 0]
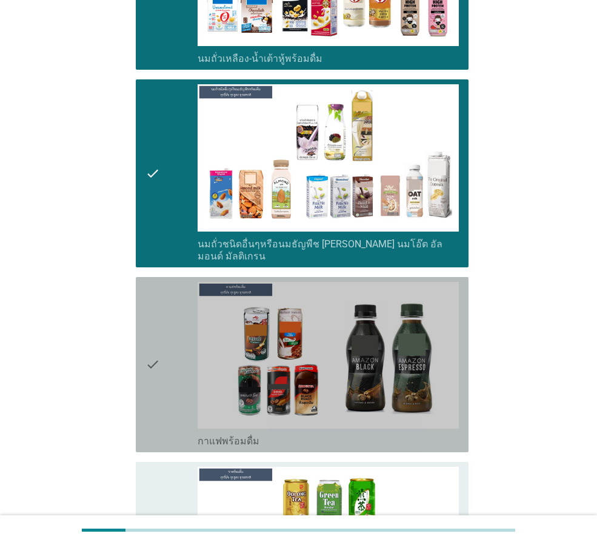
click at [190, 364] on div "check" at bounding box center [171, 364] width 52 height 165
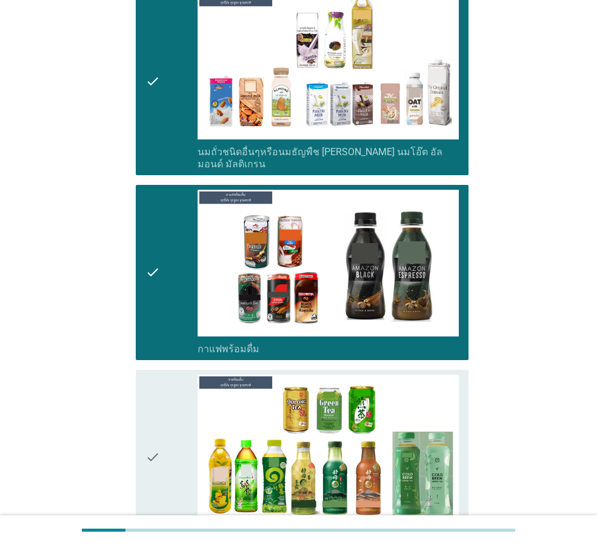
scroll to position [1212, 0]
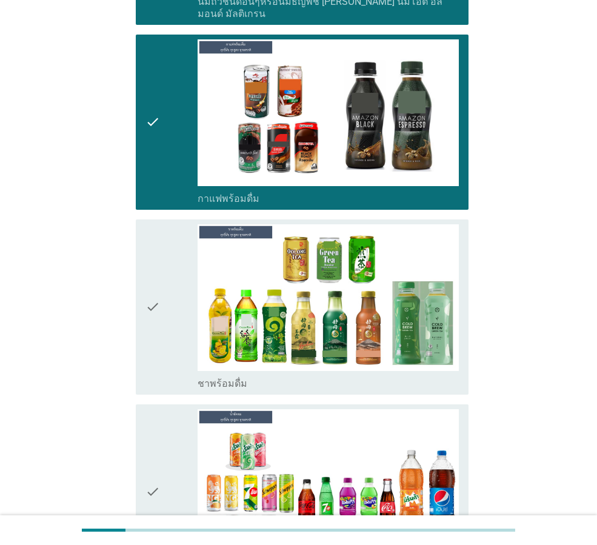
click at [173, 312] on div "check" at bounding box center [171, 306] width 52 height 165
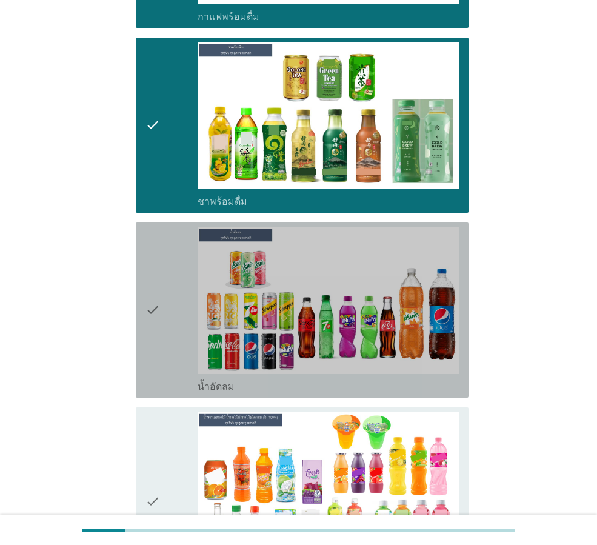
click at [181, 326] on div "check" at bounding box center [171, 309] width 52 height 165
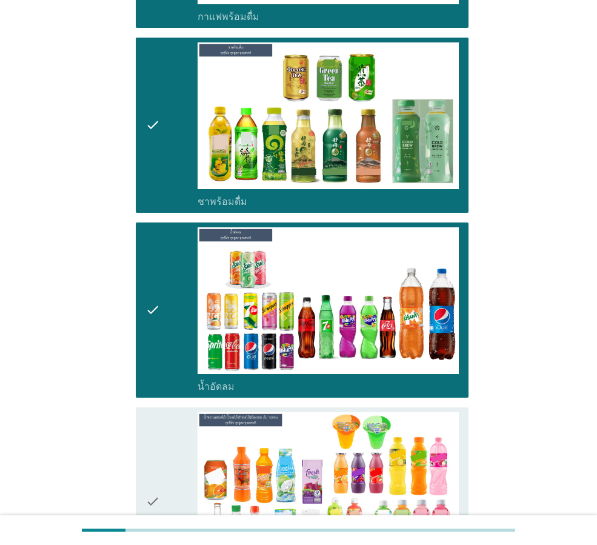
click at [170, 424] on div "check" at bounding box center [171, 501] width 52 height 178
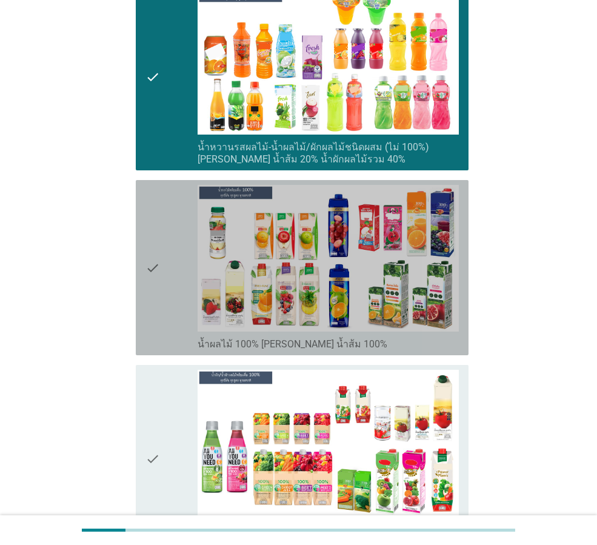
click at [193, 265] on div "check" at bounding box center [171, 267] width 52 height 165
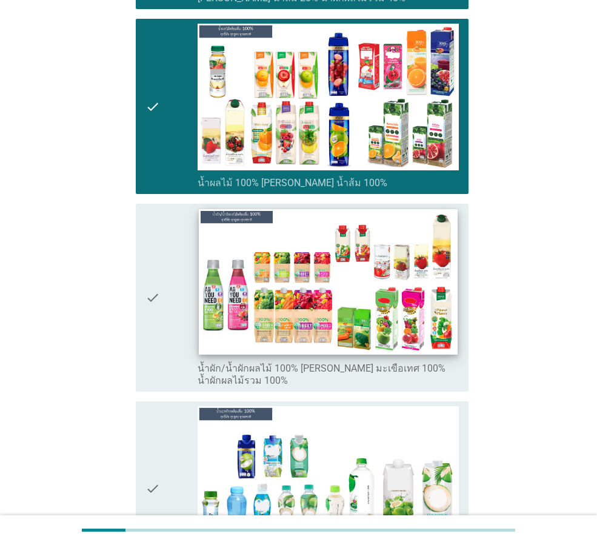
scroll to position [2001, 0]
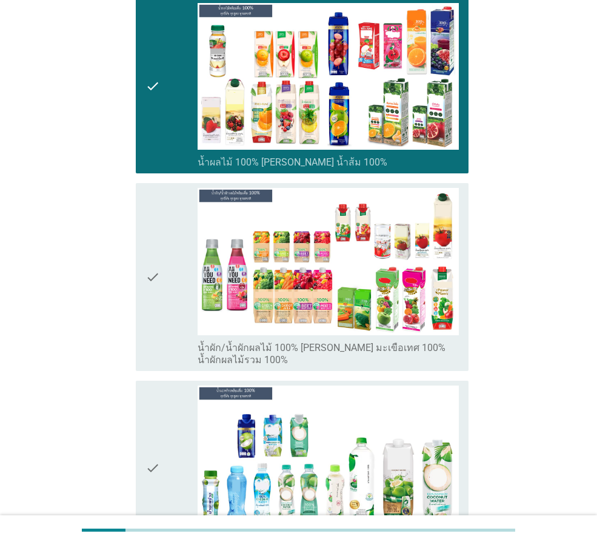
click at [177, 281] on div "check" at bounding box center [171, 277] width 52 height 178
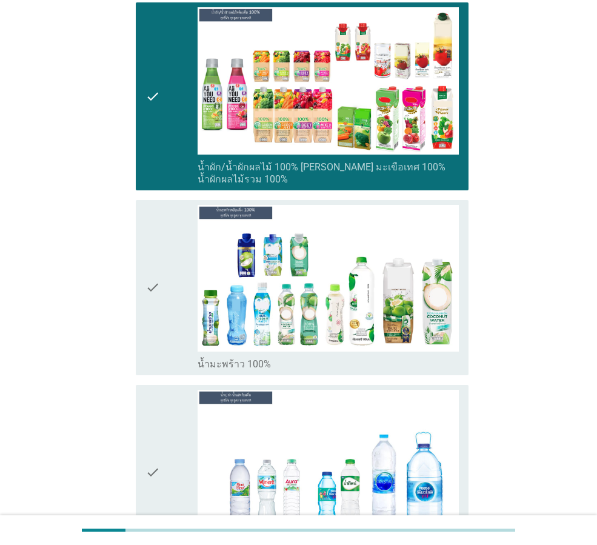
scroll to position [2182, 0]
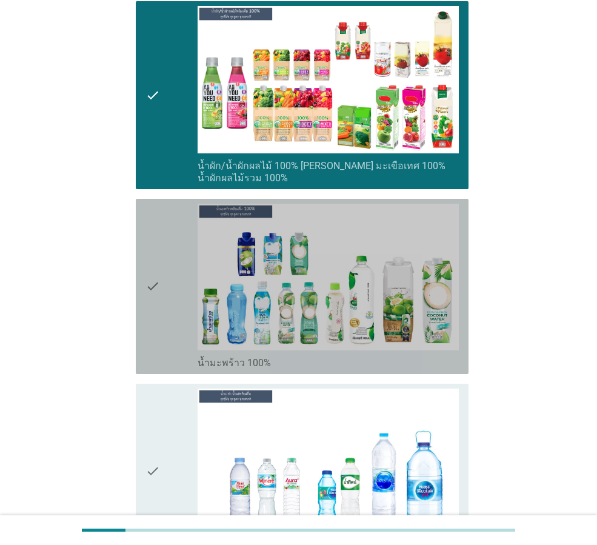
click at [192, 322] on div "check" at bounding box center [171, 286] width 52 height 165
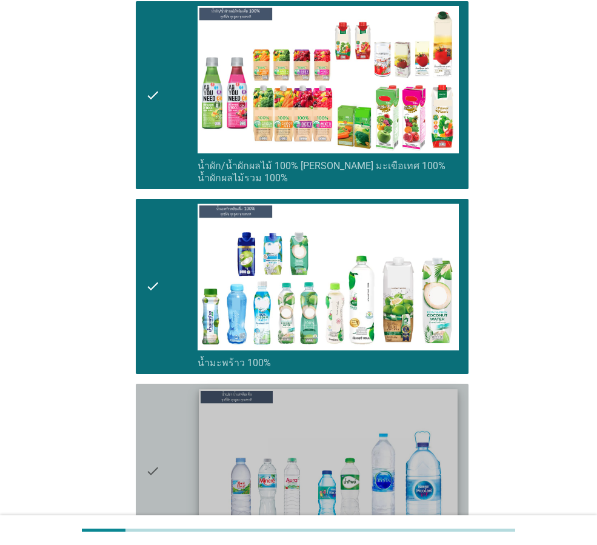
click at [202, 472] on img at bounding box center [328, 461] width 258 height 145
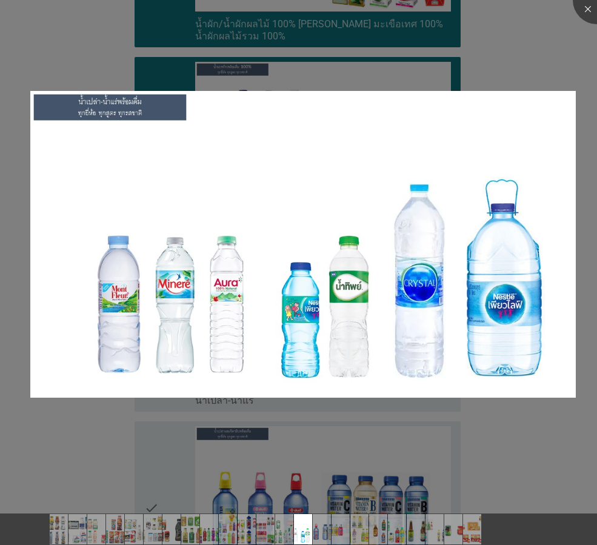
scroll to position [2425, 0]
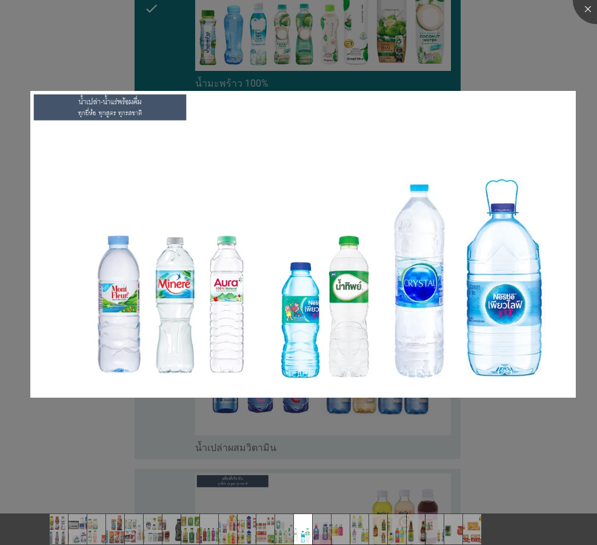
click at [532, 27] on div at bounding box center [298, 272] width 597 height 545
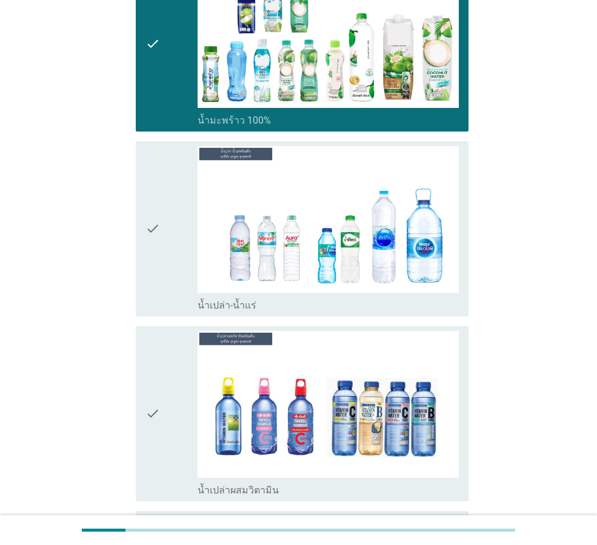
click at [162, 400] on div "check" at bounding box center [171, 413] width 52 height 165
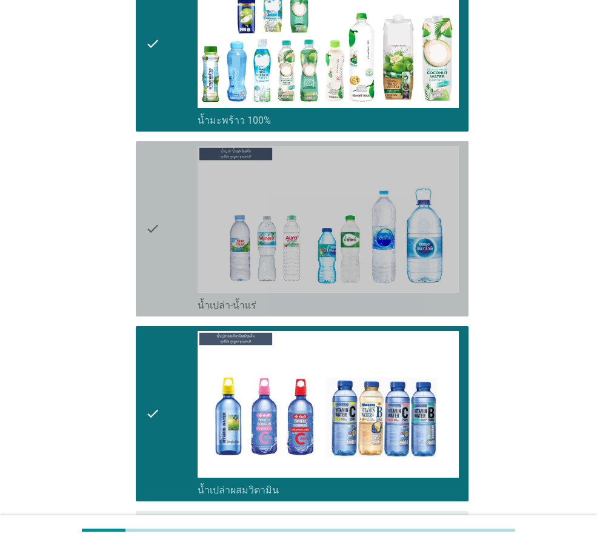
drag, startPoint x: 167, startPoint y: 219, endPoint x: 192, endPoint y: 384, distance: 166.7
click at [167, 221] on div "check" at bounding box center [171, 228] width 52 height 165
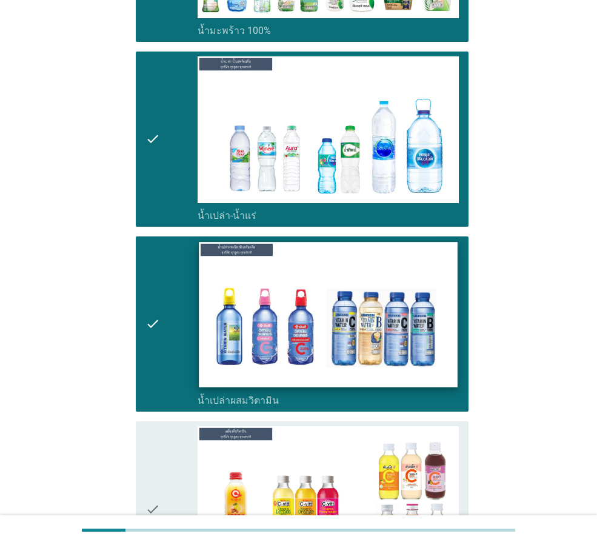
scroll to position [2607, 0]
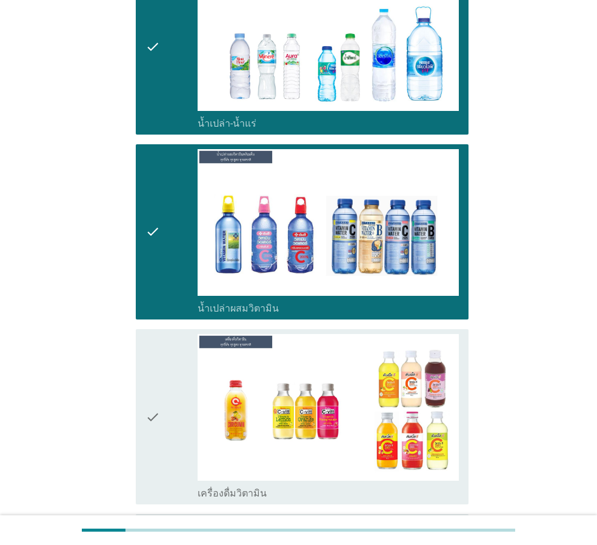
click at [166, 412] on div "check" at bounding box center [171, 416] width 52 height 165
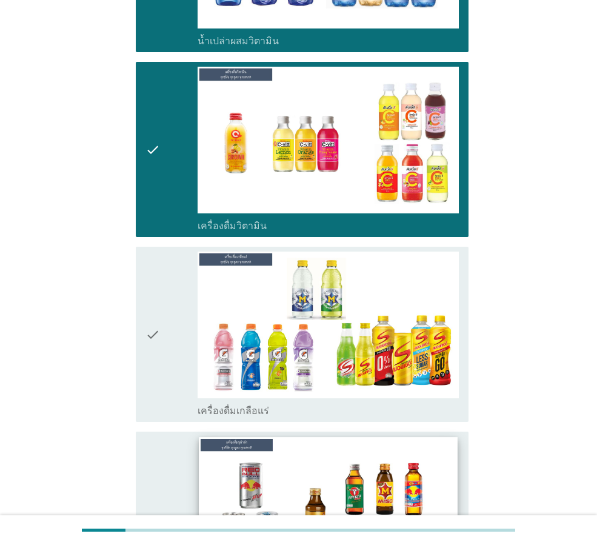
scroll to position [3031, 0]
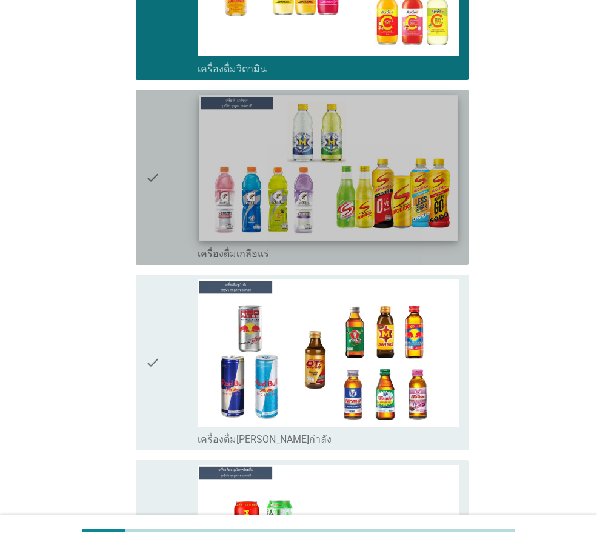
click at [199, 164] on img at bounding box center [328, 167] width 258 height 145
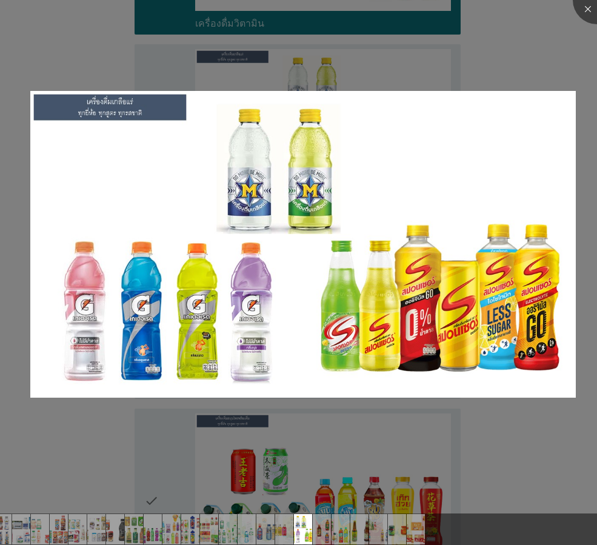
click at [563, 56] on div at bounding box center [298, 272] width 597 height 545
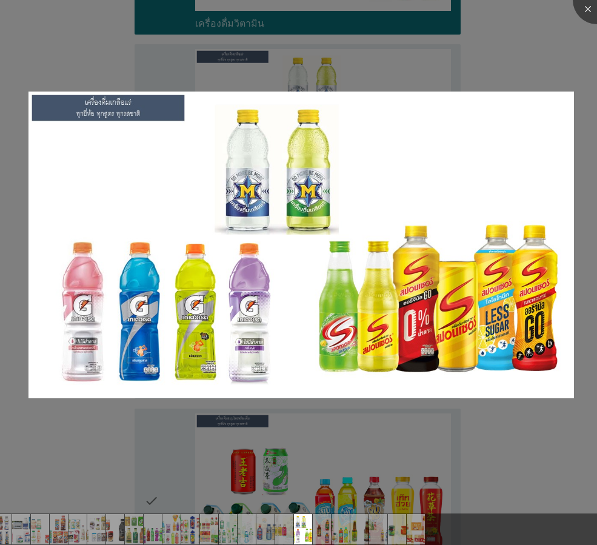
click at [581, 24] on div at bounding box center [298, 272] width 597 height 545
drag, startPoint x: 586, startPoint y: 12, endPoint x: 462, endPoint y: 70, distance: 137.2
click at [466, 70] on div "6b5b2beb-a4fe-4f45-b47a-fec1f89e1366-Electrolyte.jpg (1280 × 720)" at bounding box center [298, 272] width 597 height 545
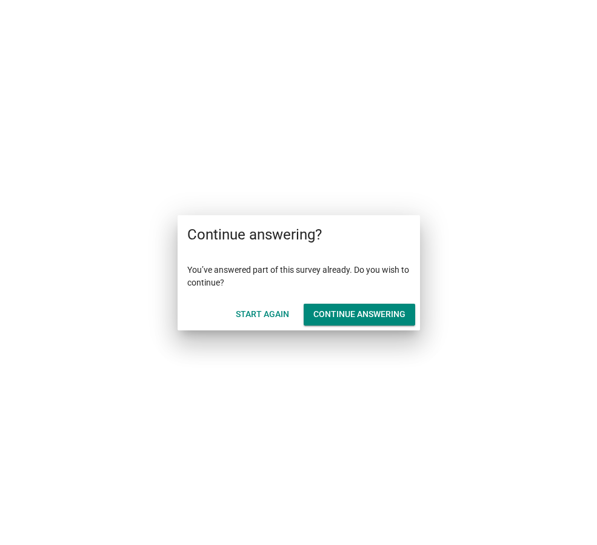
click at [273, 318] on div "Start Again" at bounding box center [262, 314] width 53 height 13
click at [395, 321] on button "Continue answering" at bounding box center [360, 315] width 112 height 22
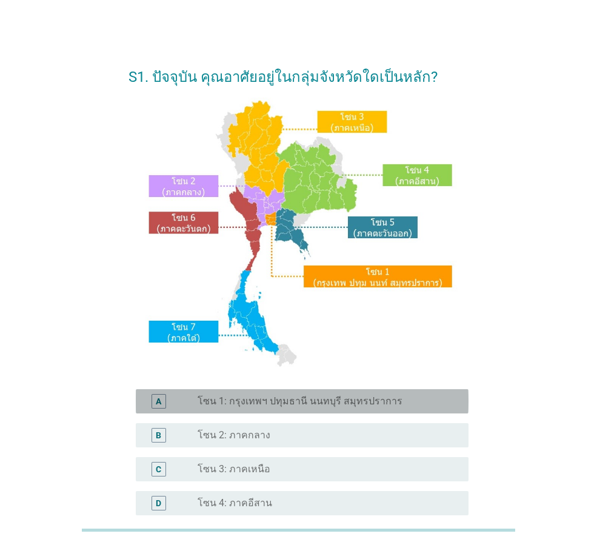
click at [261, 399] on label "โซน 1: กรุงเทพฯ ปทุมธานี นนทบุรี สมุทรปราการ" at bounding box center [300, 401] width 205 height 12
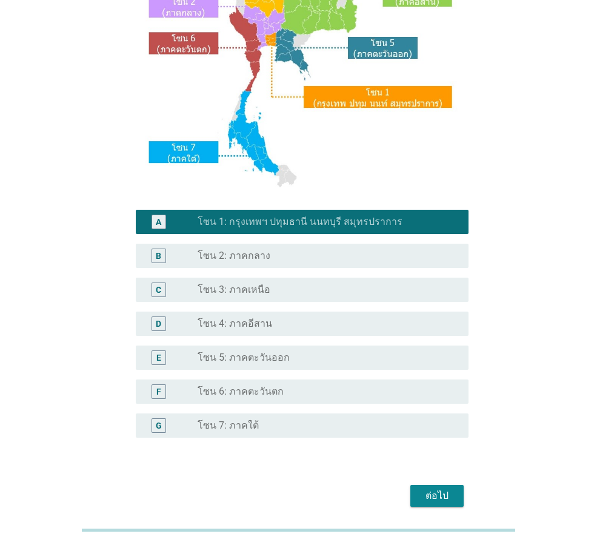
scroll to position [182, 0]
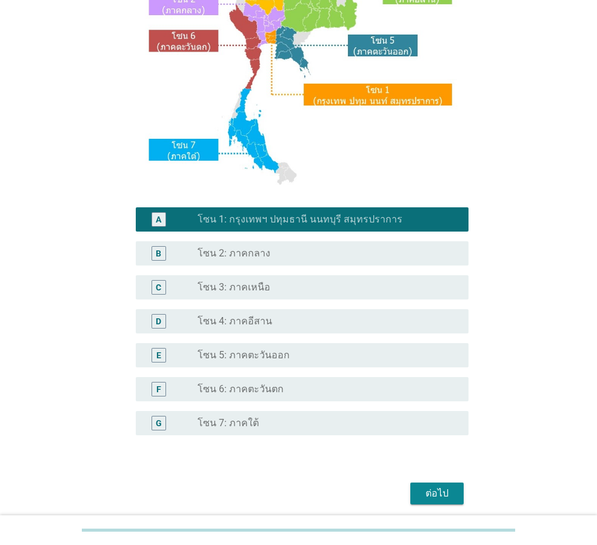
click at [447, 501] on button "ต่อไป" at bounding box center [436, 494] width 53 height 22
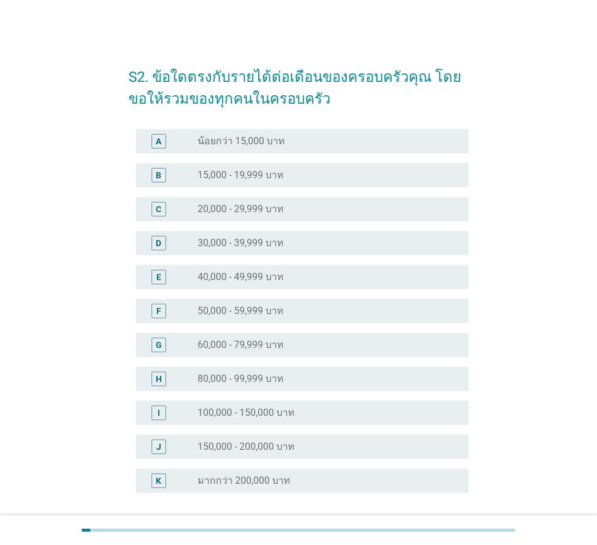
click at [268, 324] on div "F radio_button_unchecked 50,000 - 59,999 บาท" at bounding box center [299, 311] width 340 height 34
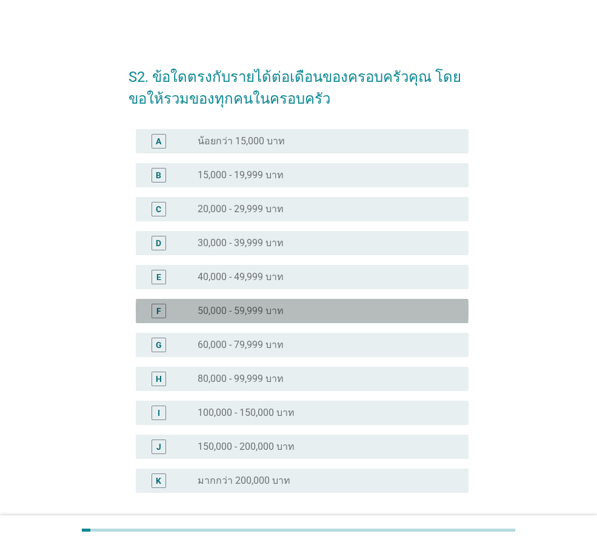
click at [271, 309] on label "50,000 - 59,999 บาท" at bounding box center [241, 311] width 86 height 12
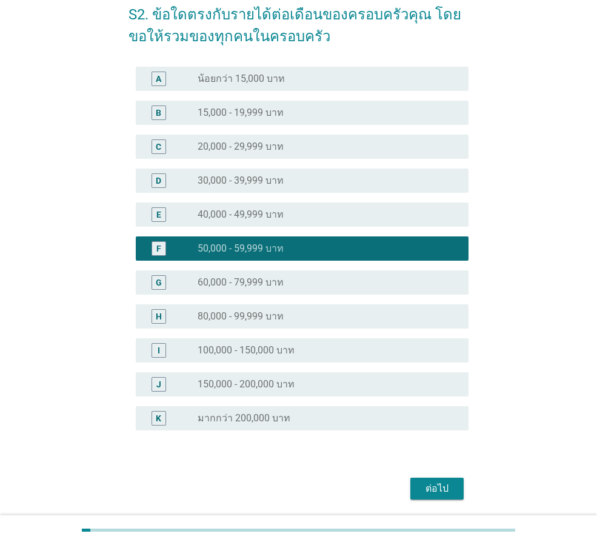
scroll to position [104, 0]
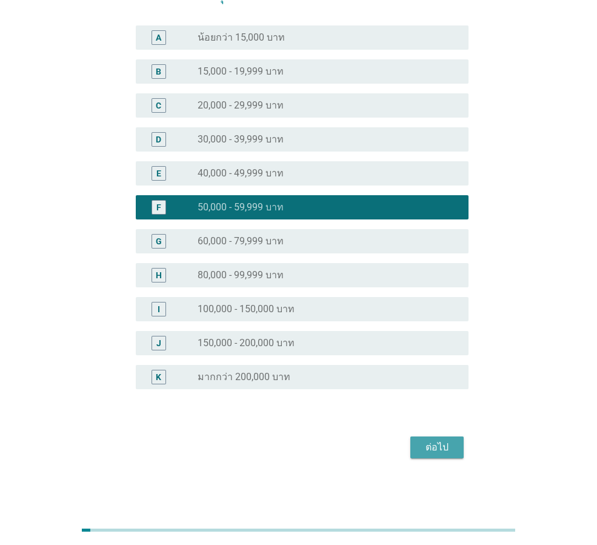
click at [426, 442] on div "ต่อไป" at bounding box center [437, 447] width 34 height 15
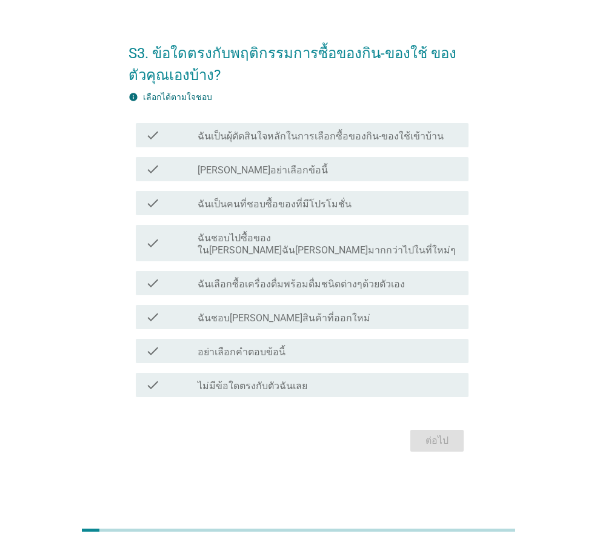
scroll to position [0, 0]
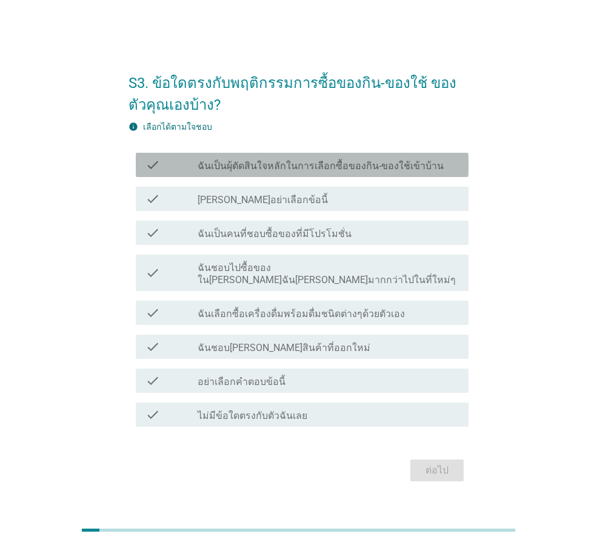
click at [276, 177] on div "check check_box_outline_blank ฉันเป็นผุ้ตัดสินใจหลักในการเลือกซื้อของกิน-ของใช้…" at bounding box center [302, 165] width 333 height 24
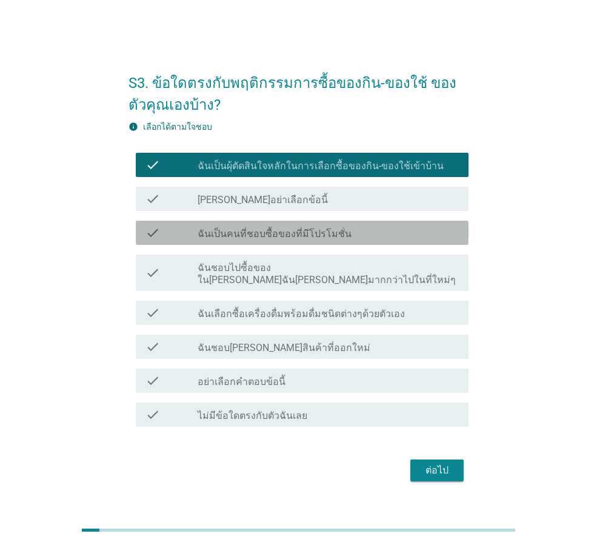
click at [309, 245] on div "check check_box_outline_blank ฉันเป็นคนที่ชอบซื้อของที่มีโปรโมชั่น" at bounding box center [302, 233] width 333 height 24
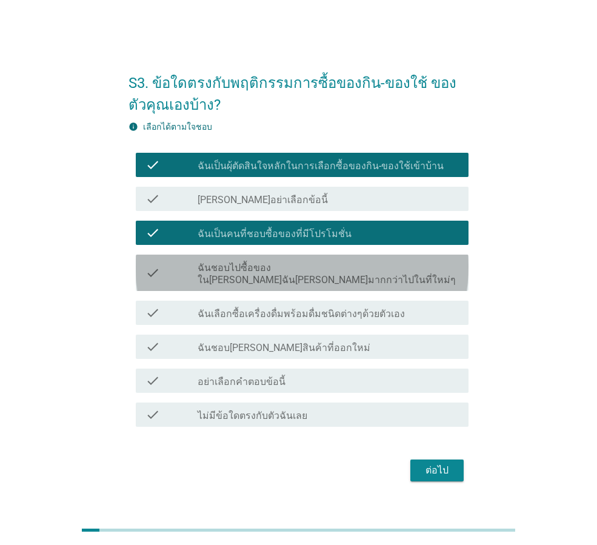
click at [324, 282] on div "check check_box_outline_blank ฉันชอบไปซื้อของใน[PERSON_NAME]ฉัน[PERSON_NAME]มาก…" at bounding box center [302, 273] width 333 height 36
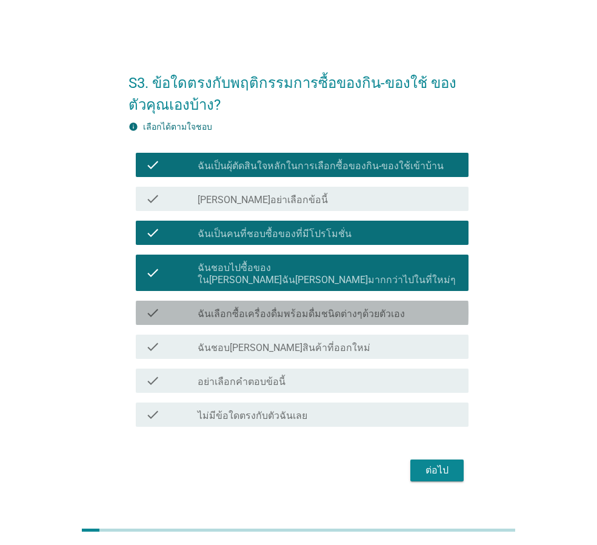
click at [298, 309] on label "ฉันเลือกซื้อเครื่องดื่มพร้อมดื่มชนิดต่างๆด้วยตัวเอง" at bounding box center [301, 314] width 207 height 12
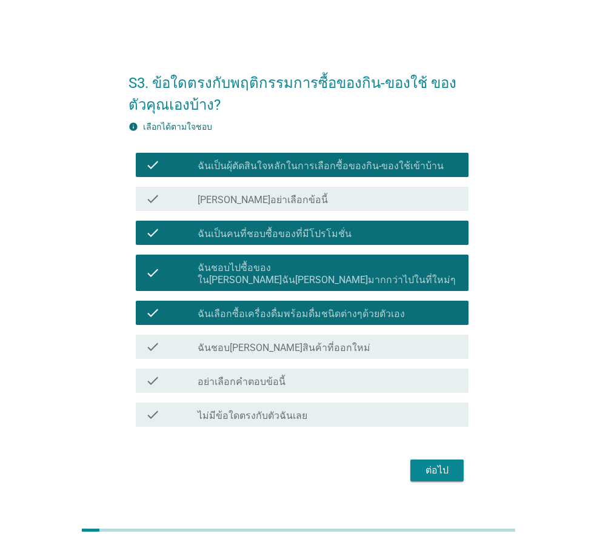
click at [275, 346] on label "ฉันชอบ[PERSON_NAME]สินค้าที่ออกใหม่" at bounding box center [284, 348] width 173 height 12
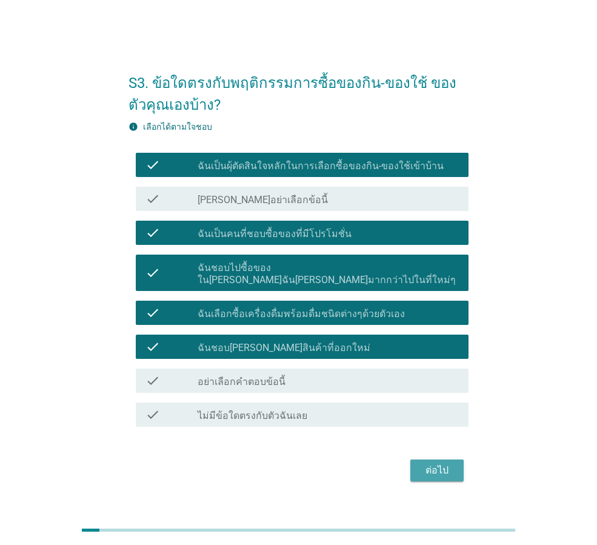
click at [449, 473] on button "ต่อไป" at bounding box center [436, 471] width 53 height 22
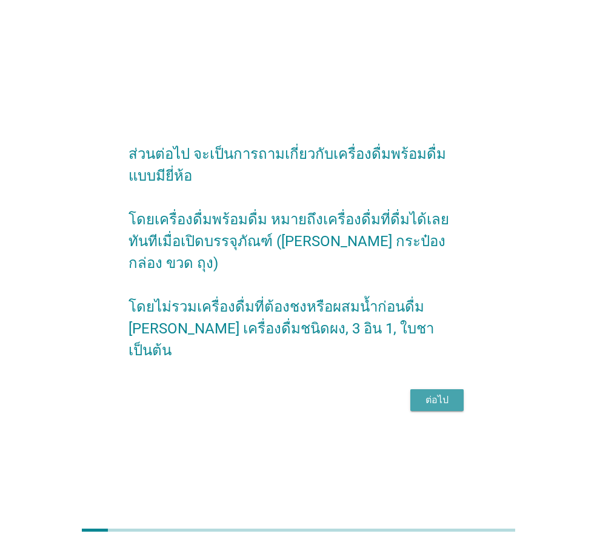
click at [438, 396] on div "ต่อไป" at bounding box center [437, 400] width 34 height 15
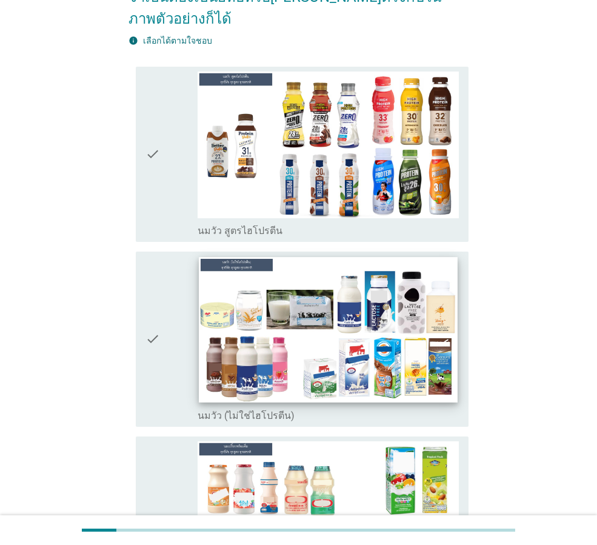
scroll to position [182, 0]
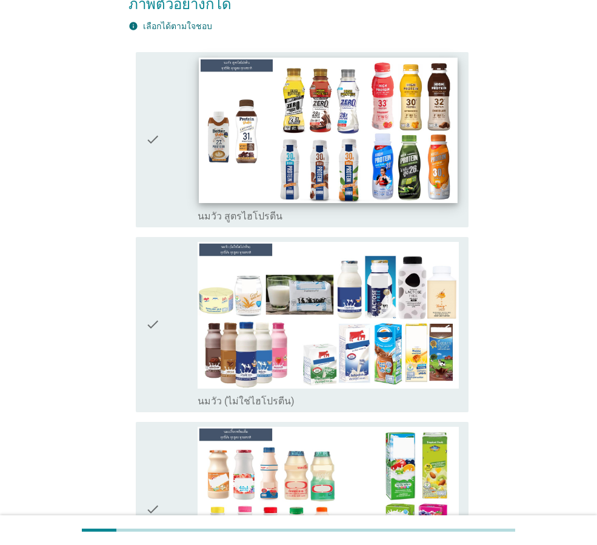
click at [318, 140] on img at bounding box center [328, 130] width 258 height 145
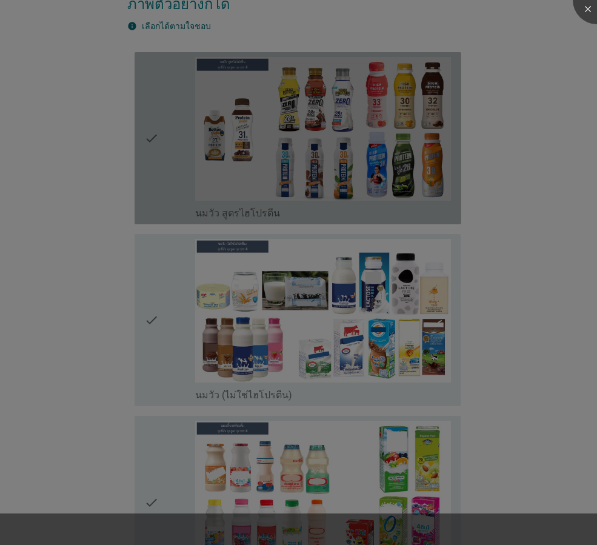
click at [312, 286] on div at bounding box center [298, 272] width 597 height 545
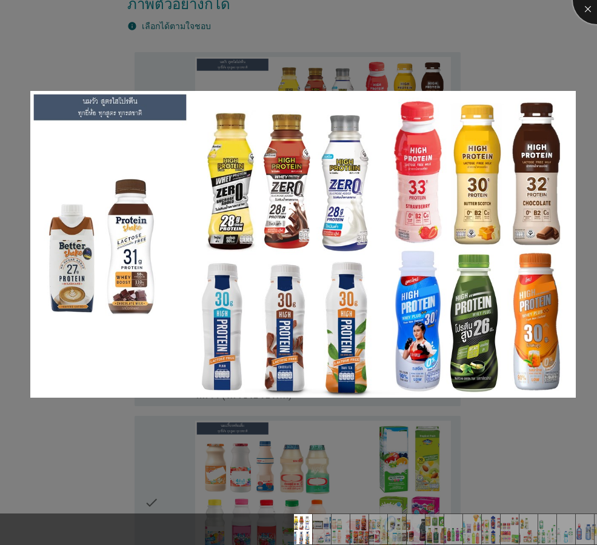
click at [586, 12] on div at bounding box center [597, 0] width 48 height 48
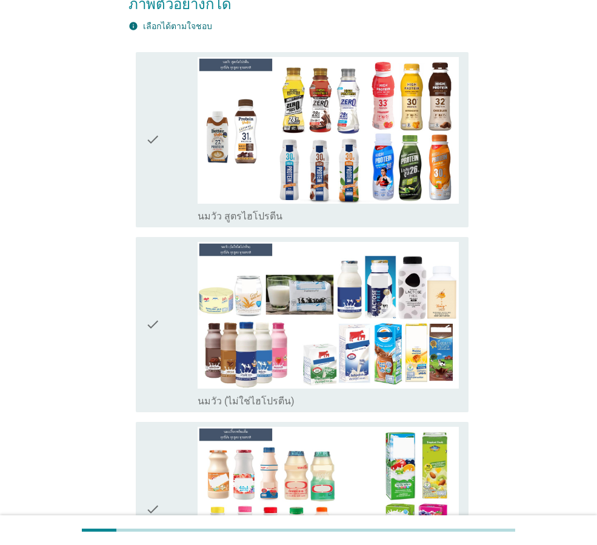
drag, startPoint x: 144, startPoint y: 139, endPoint x: 167, endPoint y: 269, distance: 131.9
click at [144, 138] on div "check check_box_outline_blank นมวัว สูตรไฮโปรตีน" at bounding box center [302, 139] width 333 height 175
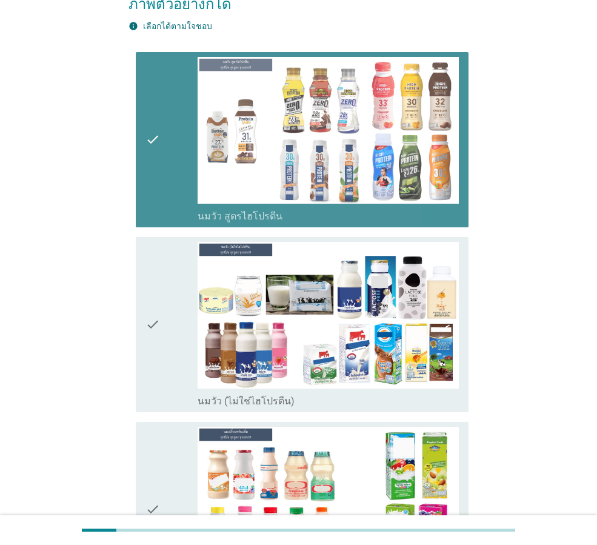
drag, startPoint x: 167, startPoint y: 287, endPoint x: 147, endPoint y: 358, distance: 74.1
click at [166, 289] on div "check" at bounding box center [171, 324] width 52 height 165
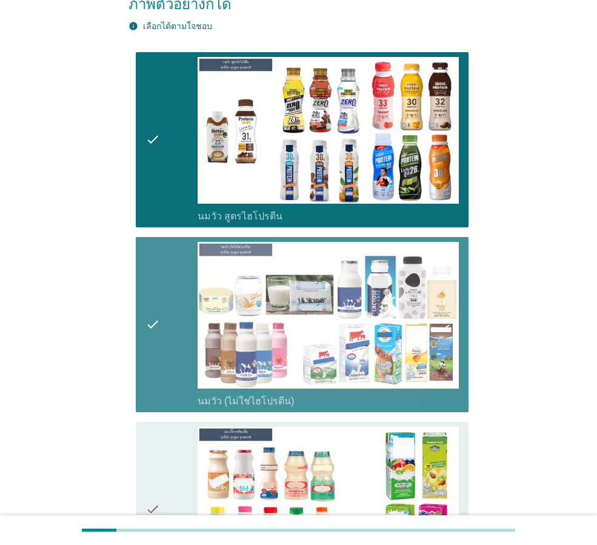
click at [136, 424] on div "check check_box_outline_blank นมเปรี้ยว" at bounding box center [299, 509] width 340 height 185
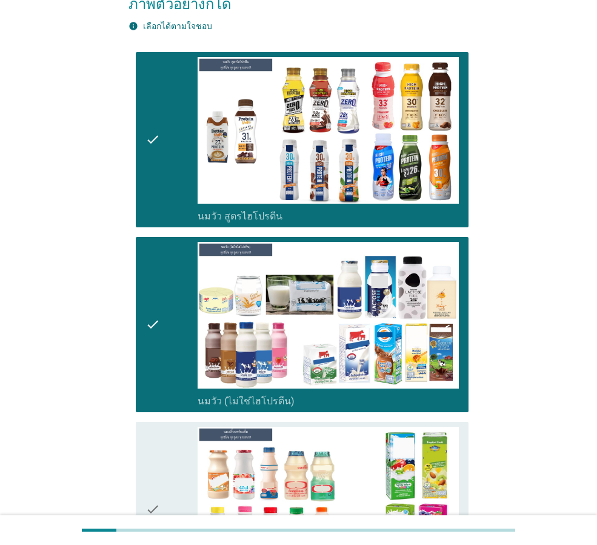
click at [159, 427] on icon "check" at bounding box center [152, 509] width 15 height 165
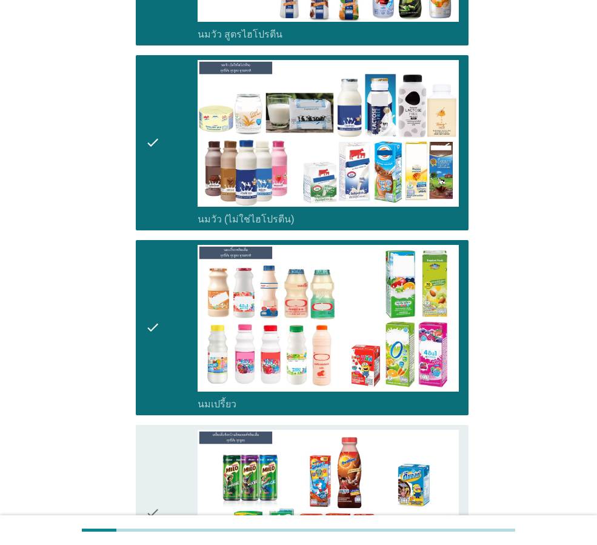
click at [160, 448] on icon "check" at bounding box center [152, 512] width 15 height 165
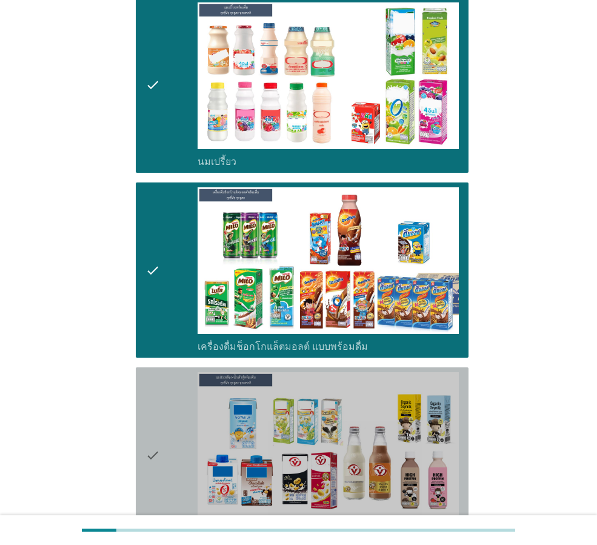
click at [172, 384] on div "check" at bounding box center [171, 454] width 52 height 165
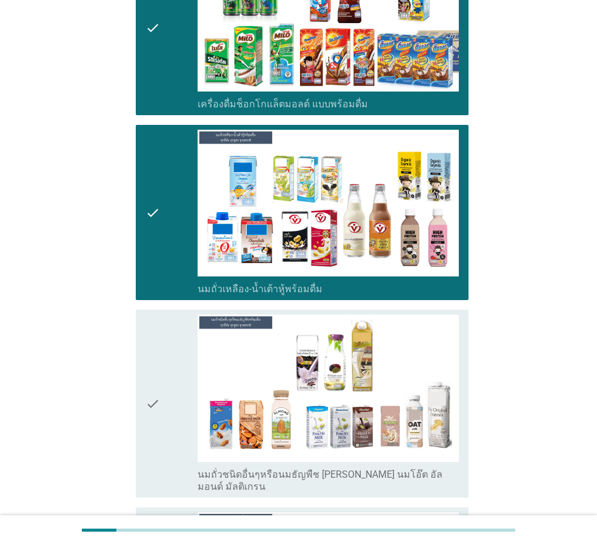
click at [168, 403] on div "check" at bounding box center [171, 404] width 52 height 178
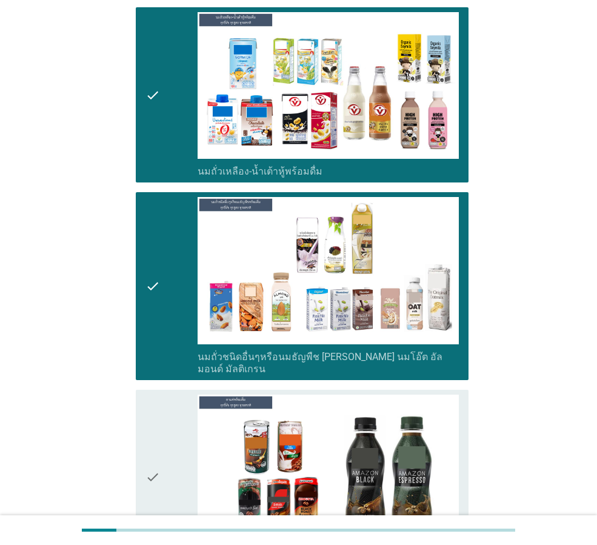
scroll to position [1091, 0]
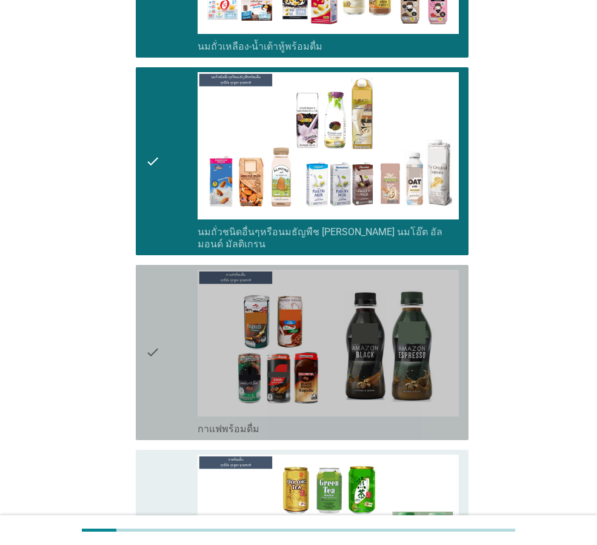
click at [166, 353] on div "check" at bounding box center [171, 352] width 52 height 165
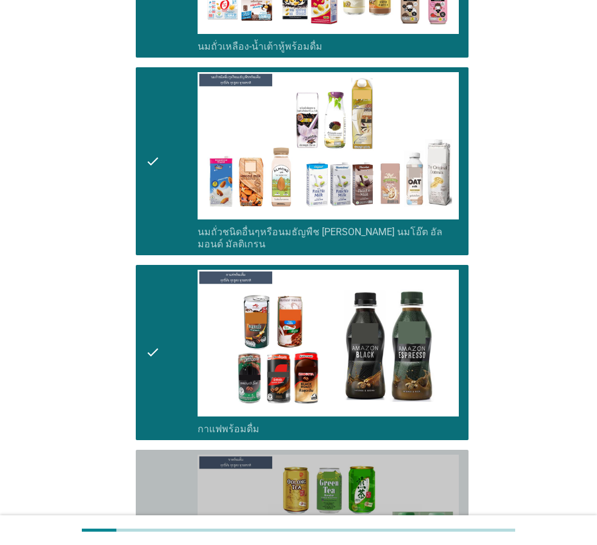
click at [170, 455] on div "check" at bounding box center [171, 537] width 52 height 165
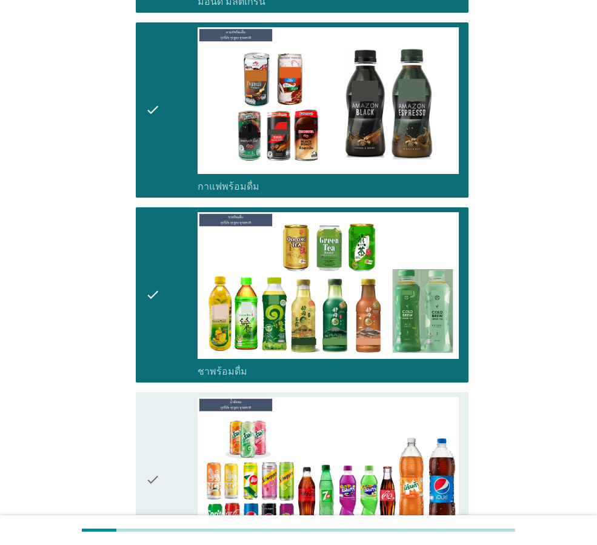
click at [167, 422] on div "check" at bounding box center [171, 479] width 52 height 165
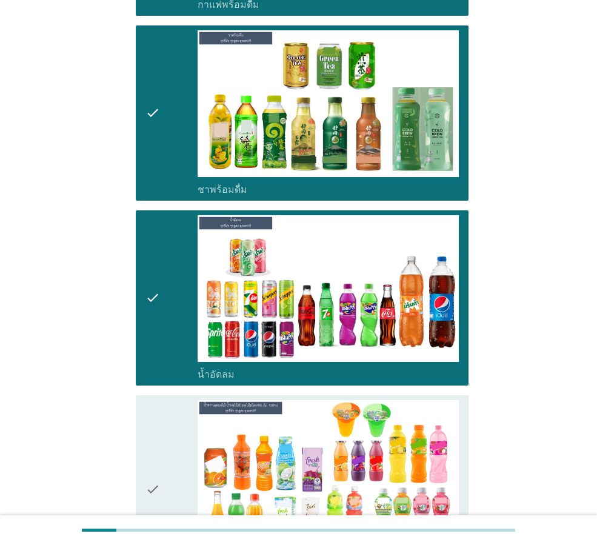
click at [182, 432] on div "check" at bounding box center [171, 489] width 52 height 178
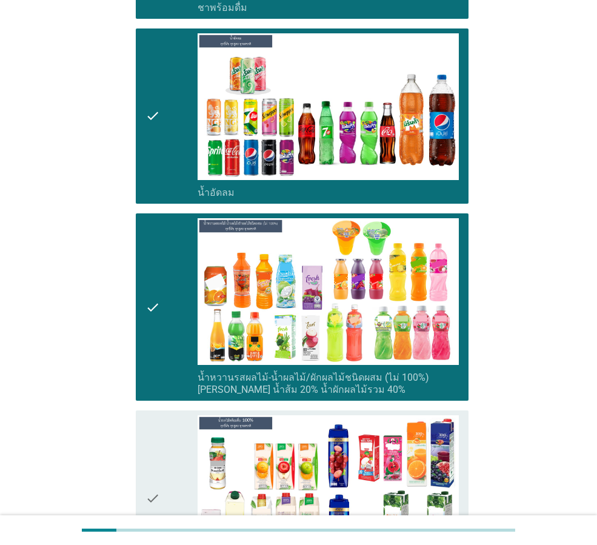
click at [176, 433] on div "check" at bounding box center [171, 497] width 52 height 165
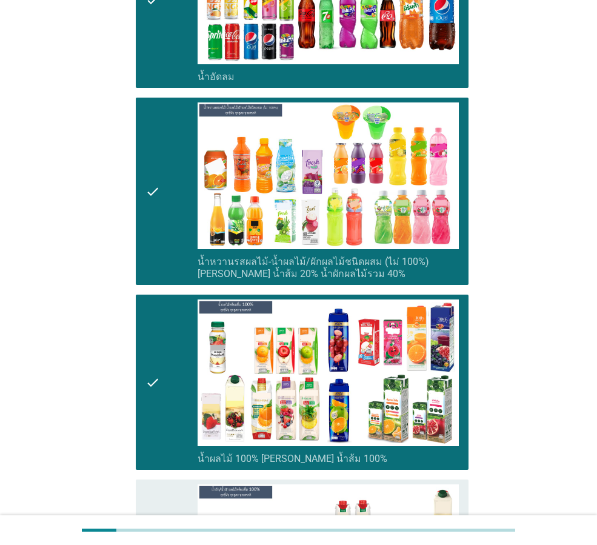
scroll to position [1940, 0]
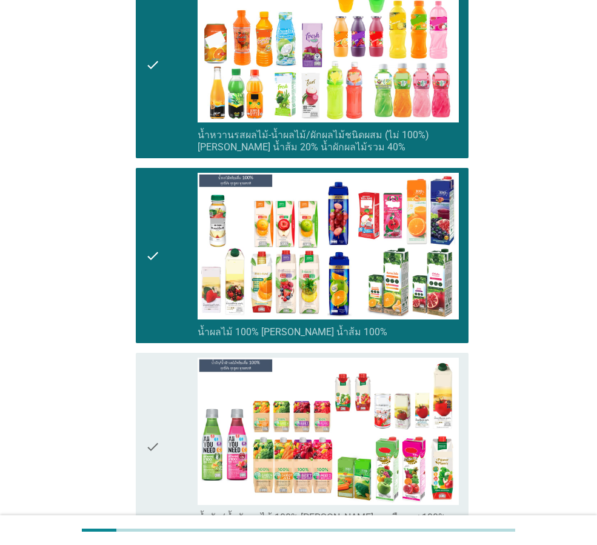
click at [153, 419] on icon "check" at bounding box center [152, 447] width 15 height 178
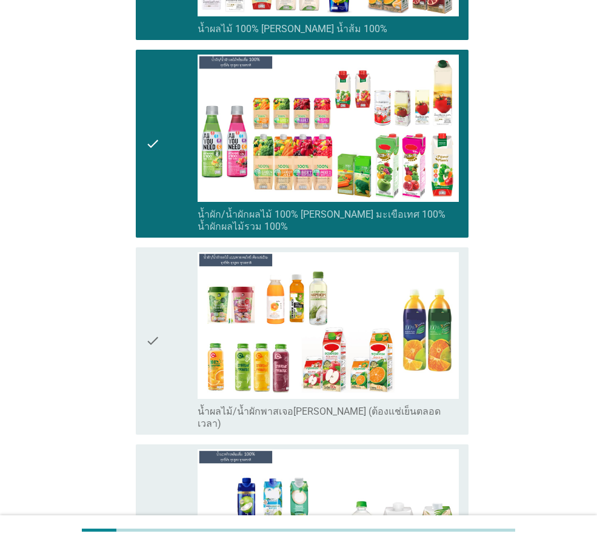
click at [176, 353] on div "check" at bounding box center [171, 341] width 52 height 178
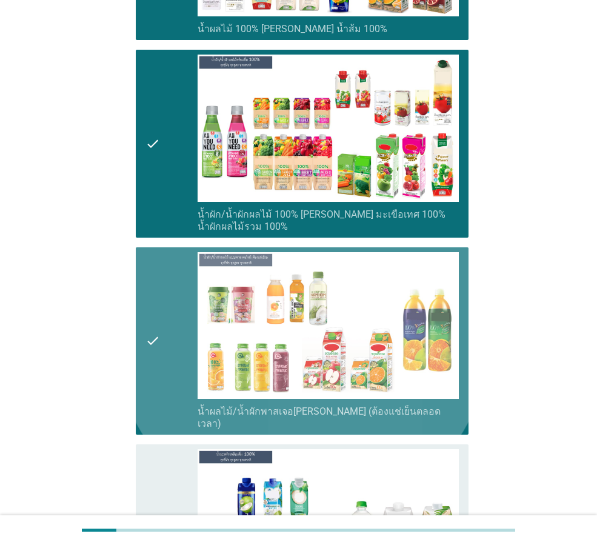
click at [156, 449] on icon "check" at bounding box center [152, 531] width 15 height 165
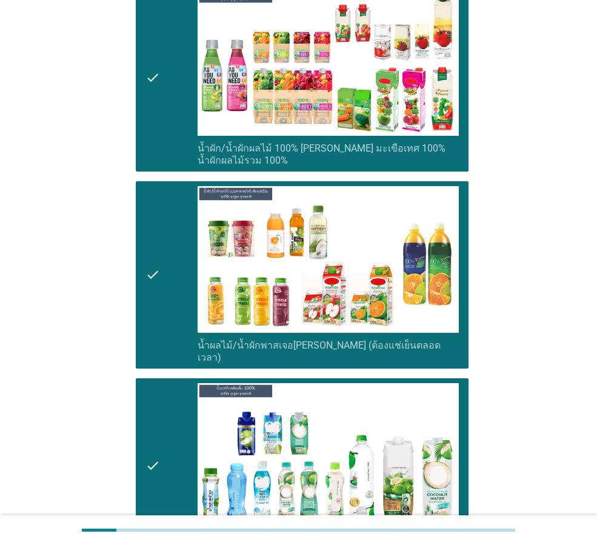
scroll to position [2304, 0]
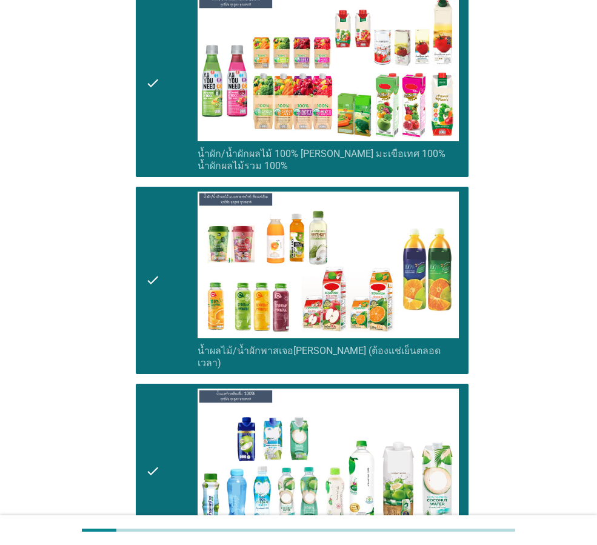
click at [161, 259] on div "check" at bounding box center [171, 281] width 52 height 178
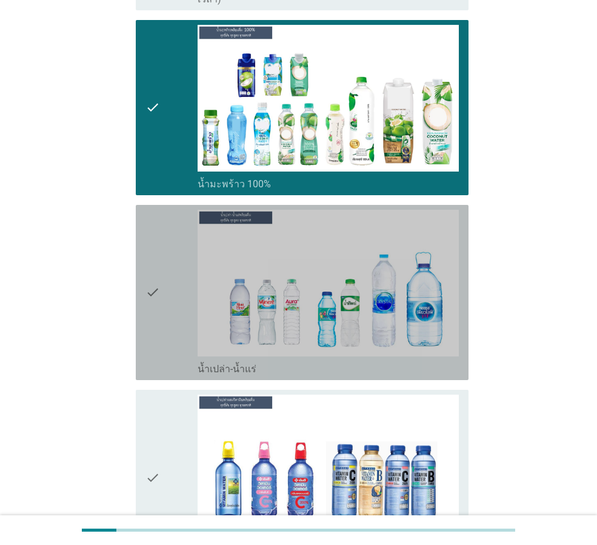
drag, startPoint x: 172, startPoint y: 295, endPoint x: 176, endPoint y: 403, distance: 107.4
click at [172, 296] on div "check" at bounding box center [171, 292] width 52 height 165
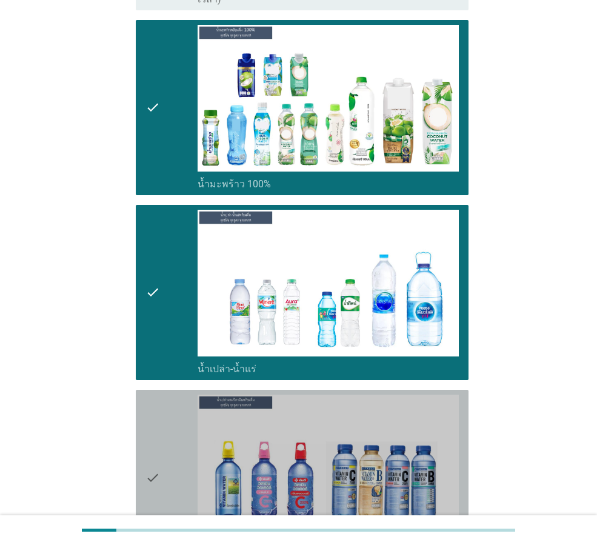
click at [176, 403] on div "check" at bounding box center [171, 477] width 52 height 165
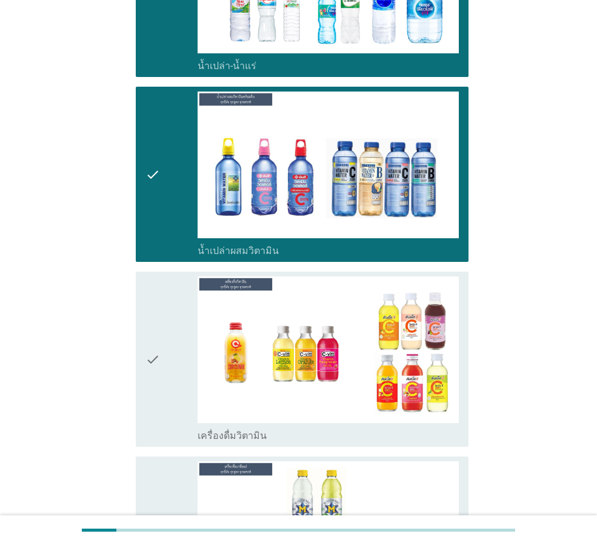
drag, startPoint x: 186, startPoint y: 316, endPoint x: 173, endPoint y: 447, distance: 131.6
click at [186, 317] on div "check" at bounding box center [171, 358] width 52 height 165
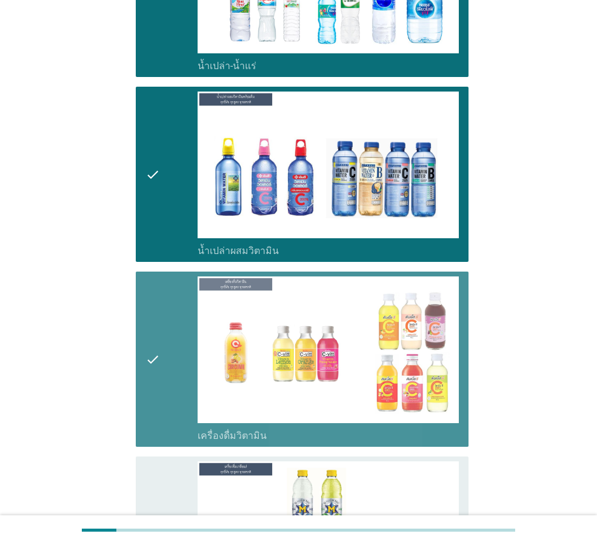
click at [173, 461] on div "check" at bounding box center [171, 543] width 52 height 165
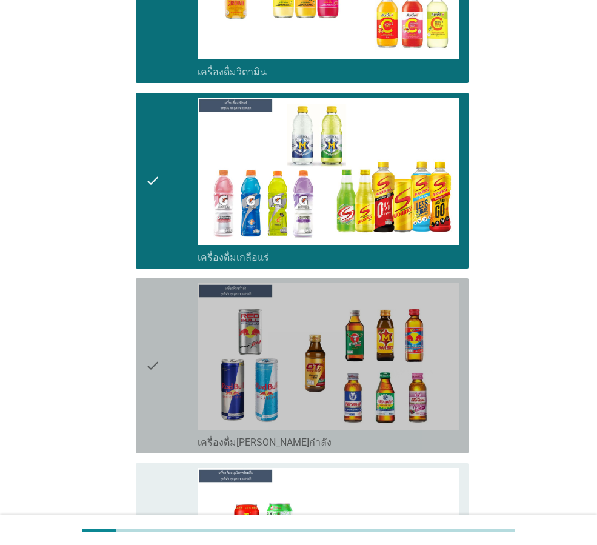
click at [180, 364] on div "check" at bounding box center [171, 365] width 52 height 165
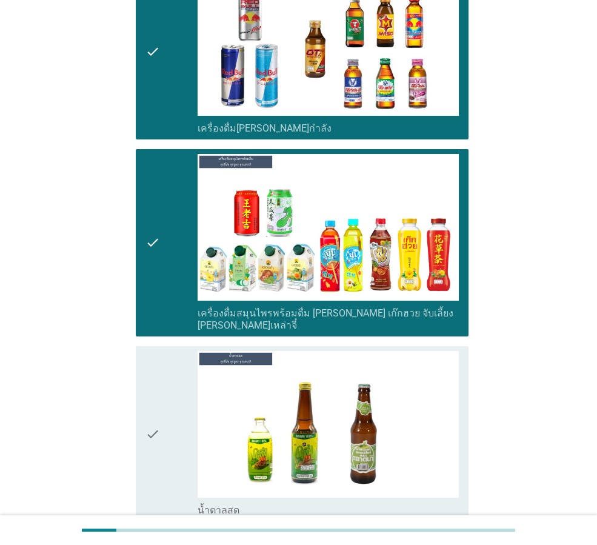
scroll to position [3759, 0]
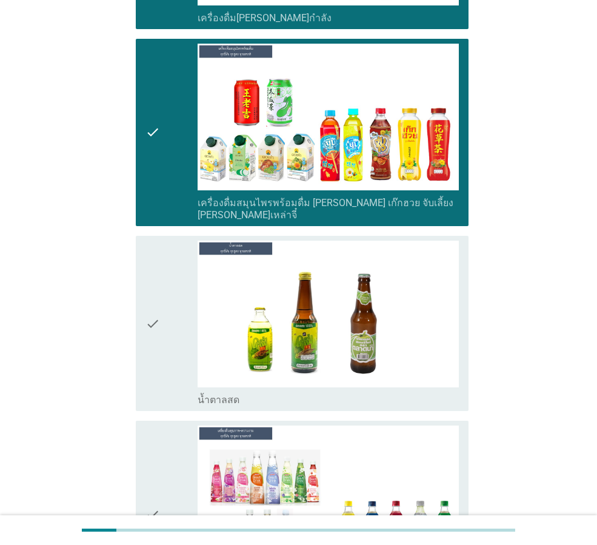
click at [173, 319] on div "check" at bounding box center [171, 323] width 52 height 165
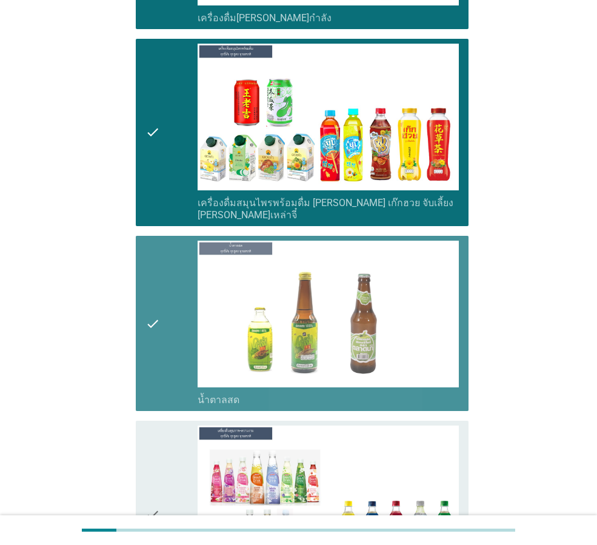
click at [163, 426] on div "check" at bounding box center [171, 515] width 52 height 178
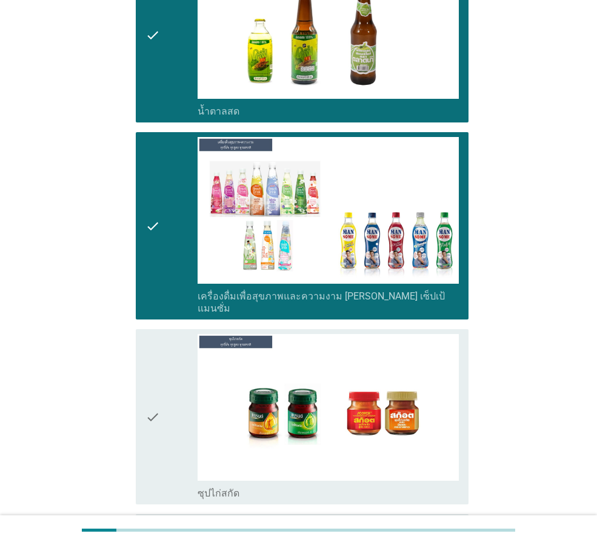
scroll to position [4122, 0]
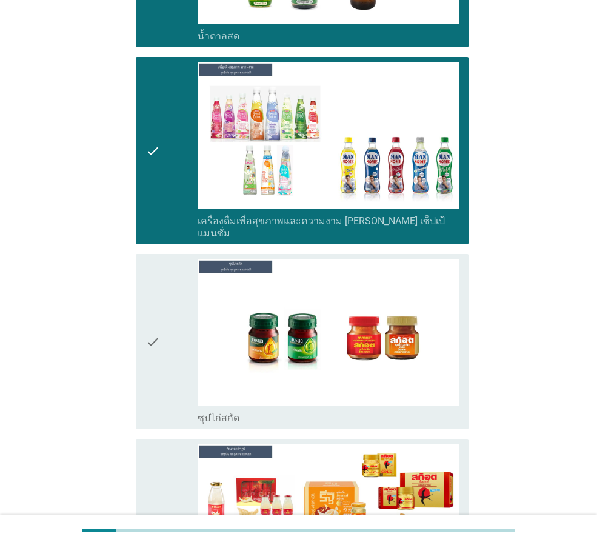
drag, startPoint x: 139, startPoint y: 243, endPoint x: 181, endPoint y: 410, distance: 172.3
click at [143, 254] on div "check check_box_outline_blank ซุปไก่สกัด" at bounding box center [302, 341] width 333 height 175
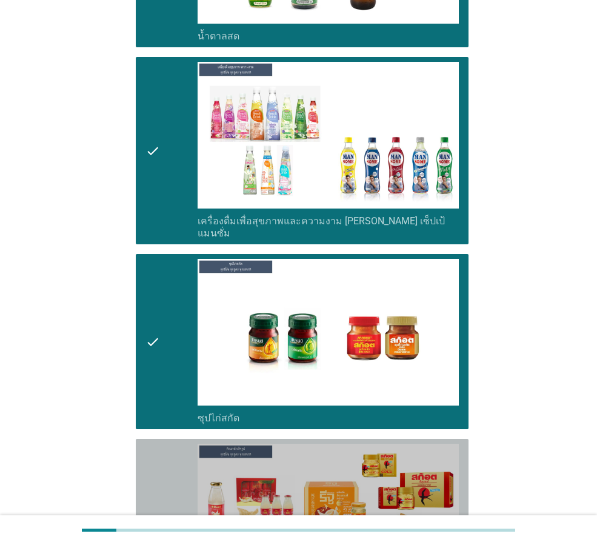
click at [188, 449] on div "check" at bounding box center [171, 526] width 52 height 165
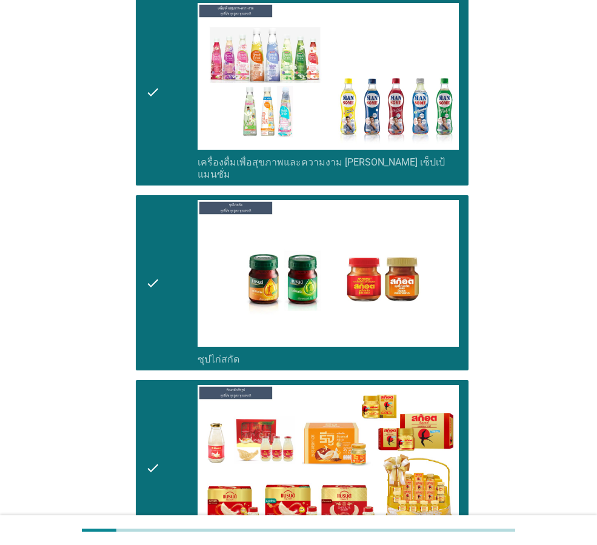
scroll to position [4263, 0]
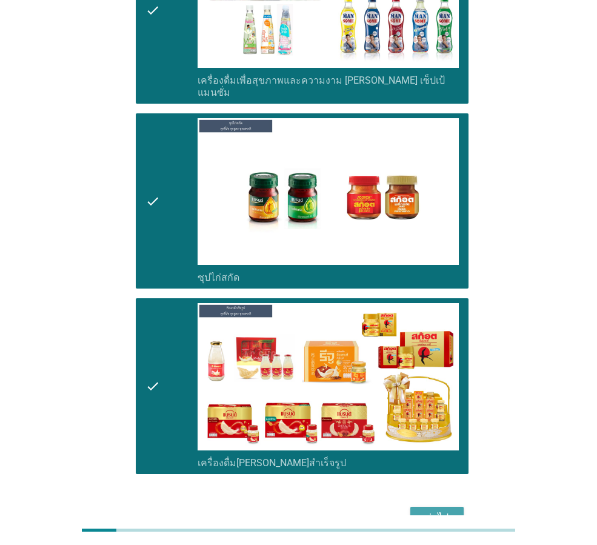
click at [447, 510] on div "ต่อไป" at bounding box center [437, 517] width 34 height 15
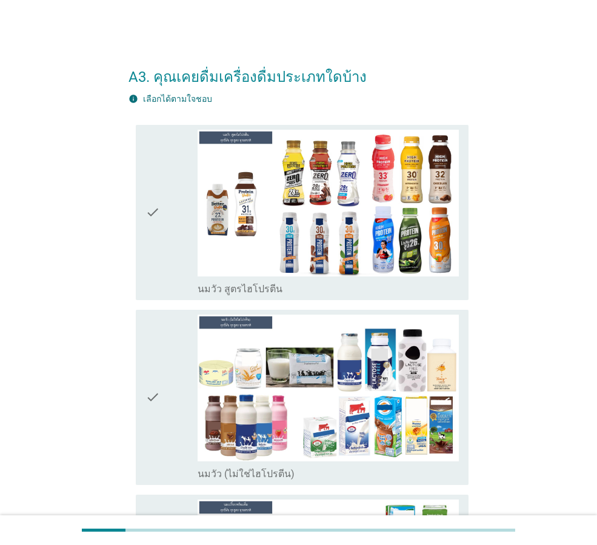
click at [178, 378] on div "check" at bounding box center [171, 397] width 52 height 165
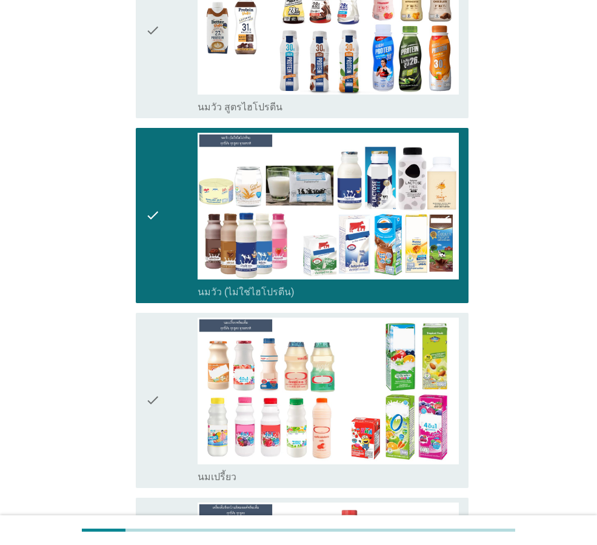
scroll to position [303, 0]
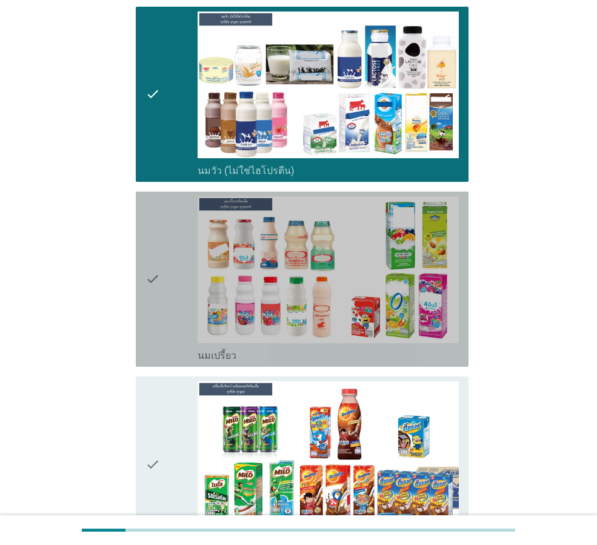
click at [166, 314] on div "check" at bounding box center [171, 278] width 52 height 165
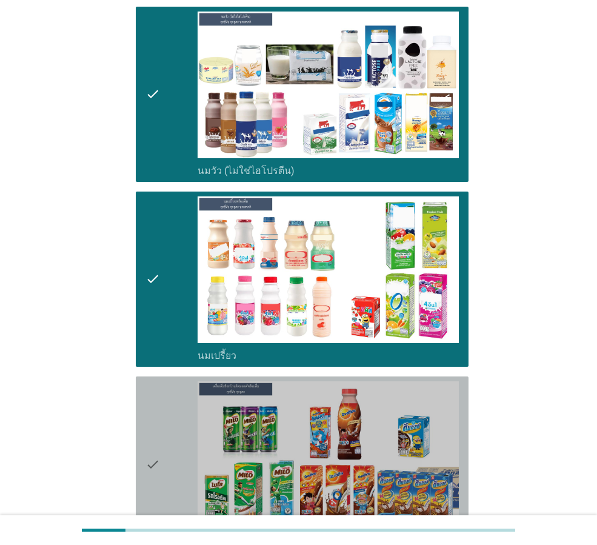
click at [165, 512] on div "check" at bounding box center [171, 463] width 52 height 165
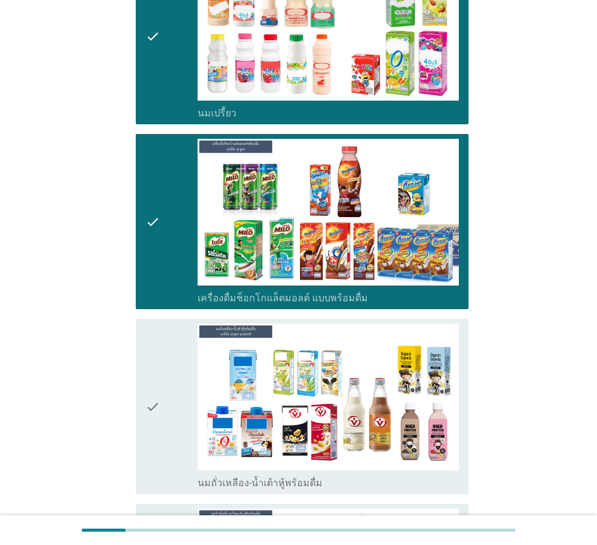
scroll to position [667, 0]
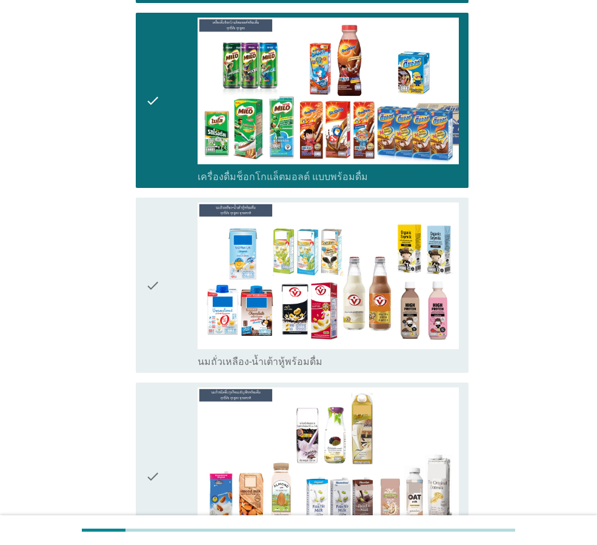
click at [173, 316] on div "check" at bounding box center [171, 284] width 52 height 165
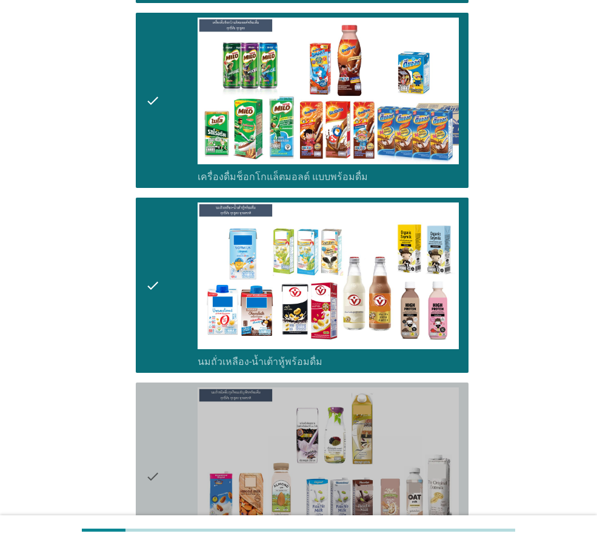
click at [159, 460] on icon "check" at bounding box center [152, 476] width 15 height 178
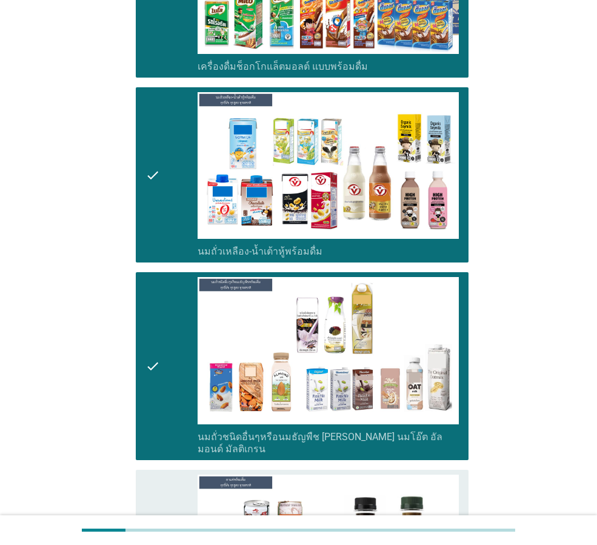
scroll to position [909, 0]
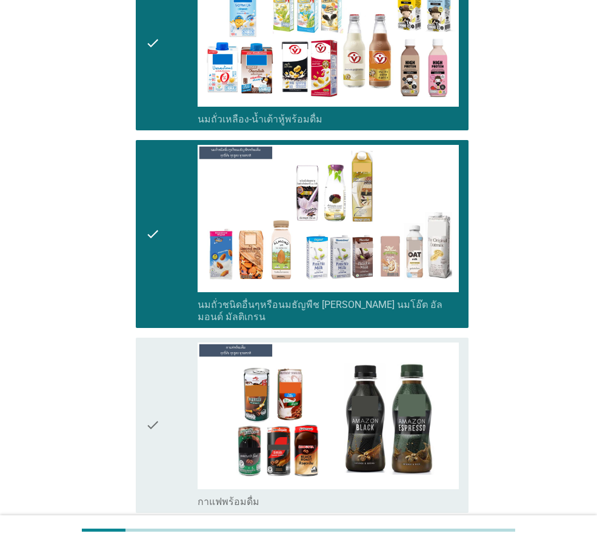
click at [159, 408] on icon "check" at bounding box center [152, 425] width 15 height 165
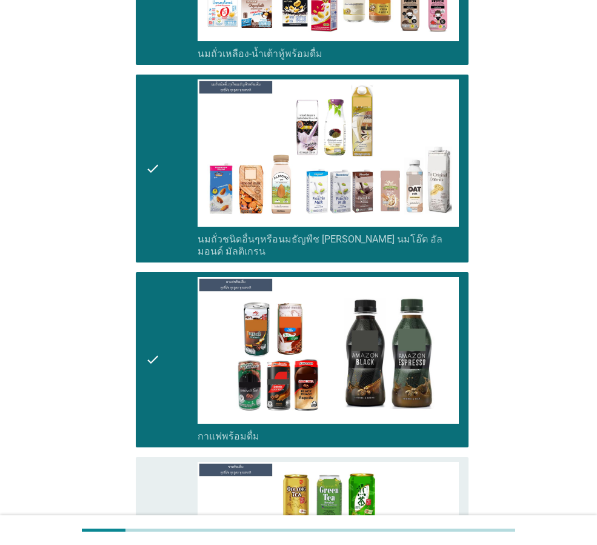
scroll to position [1091, 0]
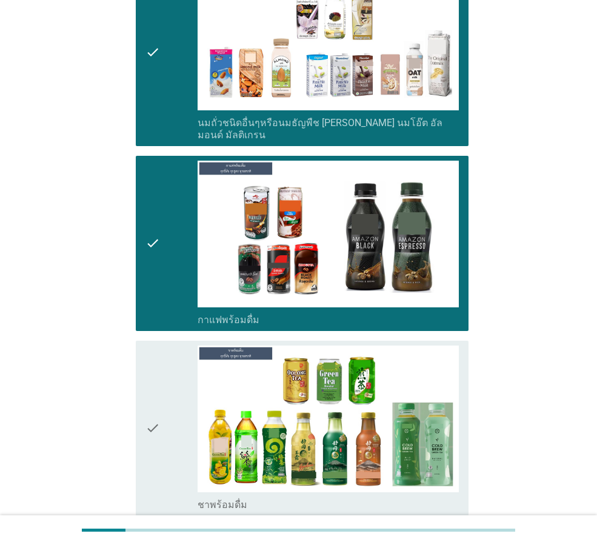
click at [165, 422] on div "check" at bounding box center [171, 428] width 52 height 165
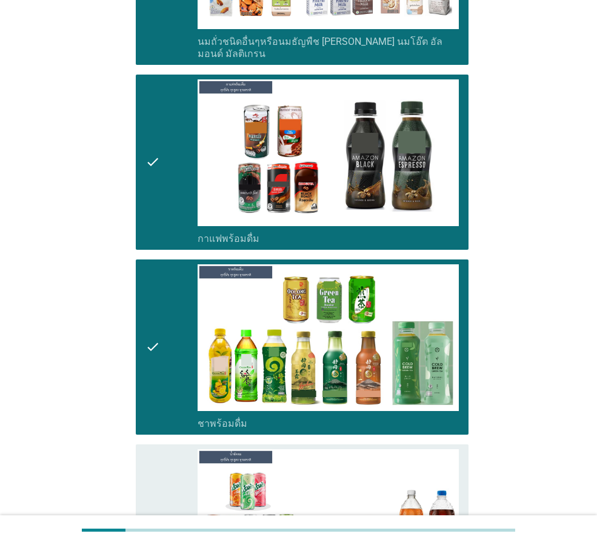
scroll to position [1273, 0]
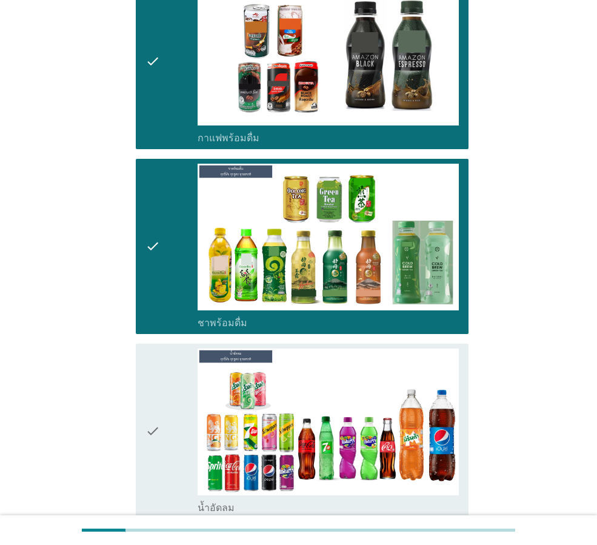
click at [155, 429] on icon "check" at bounding box center [152, 431] width 15 height 165
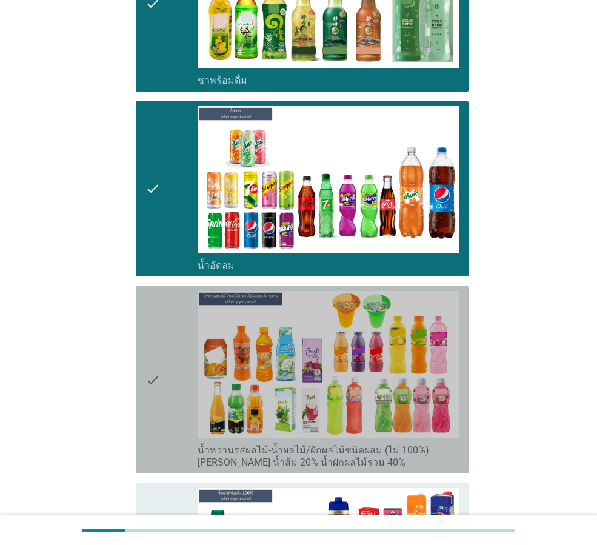
click at [155, 434] on icon "check" at bounding box center [152, 380] width 15 height 178
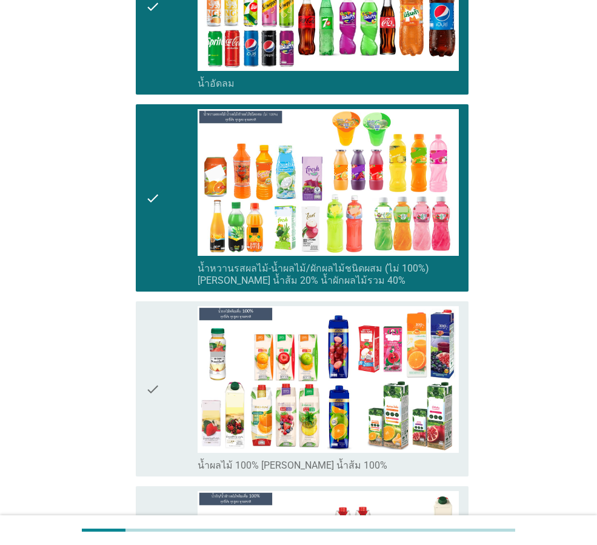
drag, startPoint x: 150, startPoint y: 391, endPoint x: 175, endPoint y: 421, distance: 38.8
click at [151, 391] on icon "check" at bounding box center [152, 388] width 15 height 165
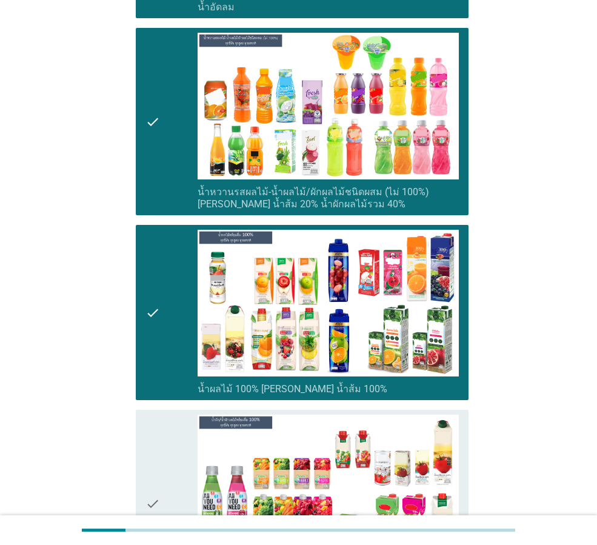
scroll to position [1879, 0]
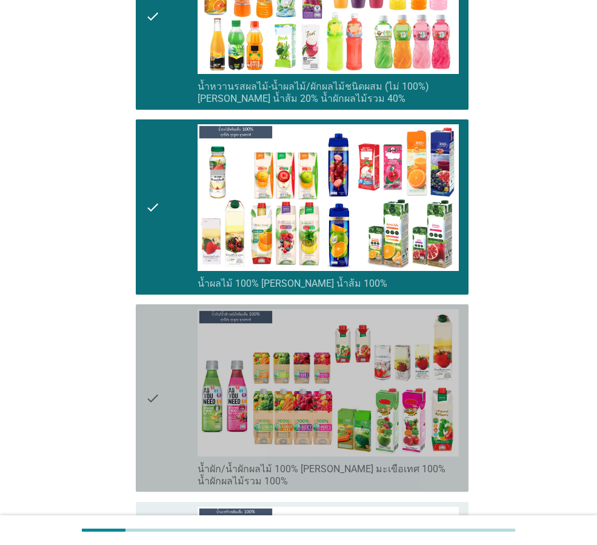
click at [158, 396] on icon "check" at bounding box center [152, 398] width 15 height 178
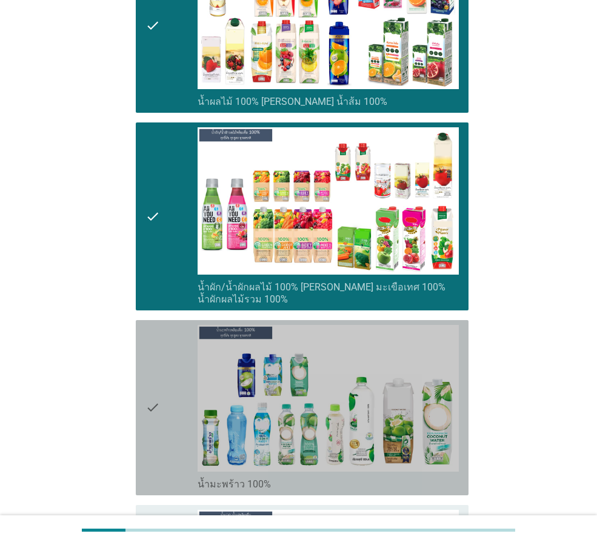
click at [178, 418] on div "check" at bounding box center [171, 407] width 52 height 165
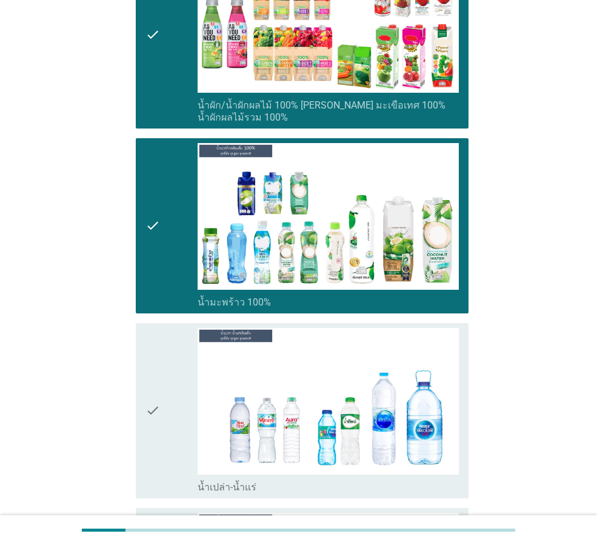
click at [179, 420] on div "check" at bounding box center [171, 410] width 52 height 165
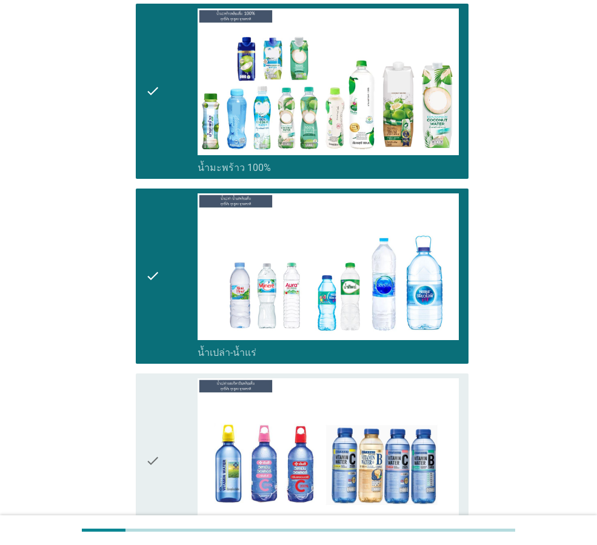
scroll to position [2485, 0]
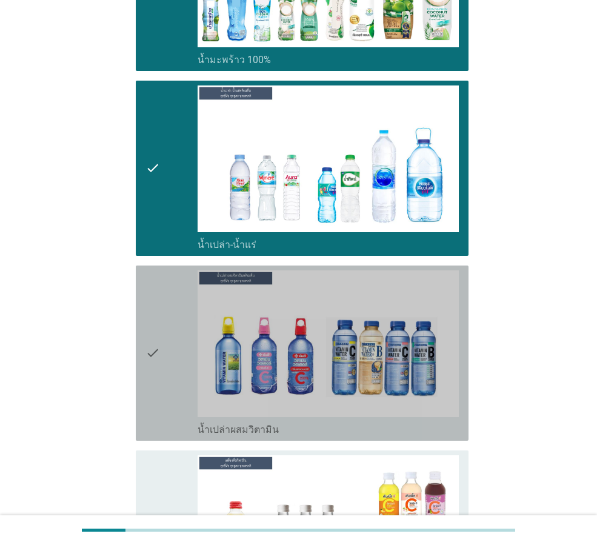
click at [162, 361] on div "check" at bounding box center [171, 352] width 52 height 165
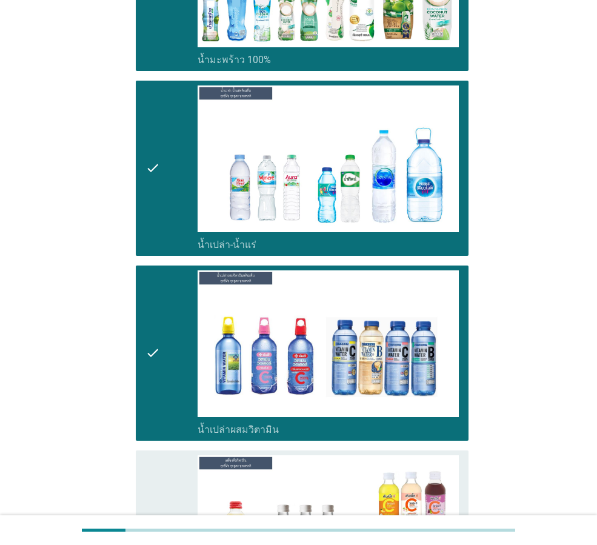
click at [158, 470] on icon "check" at bounding box center [152, 537] width 15 height 165
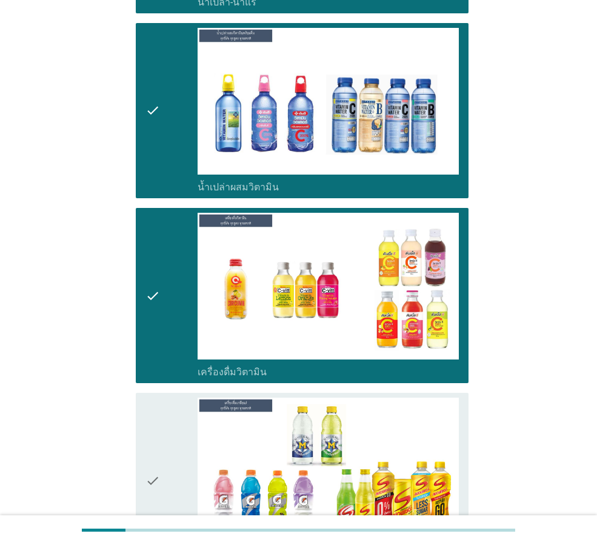
click at [158, 470] on icon "check" at bounding box center [152, 480] width 15 height 165
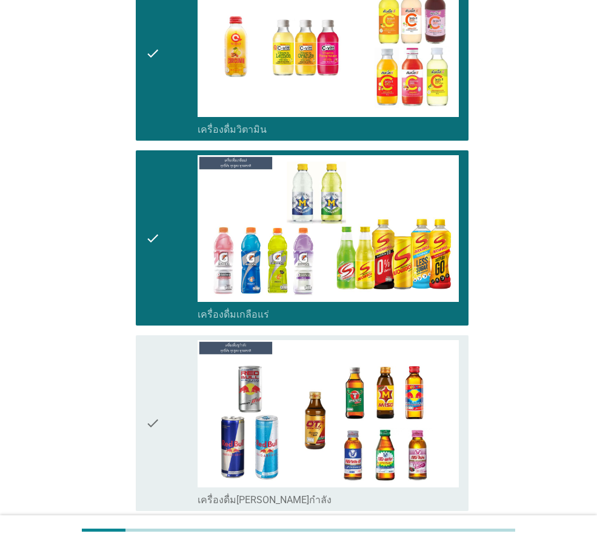
click at [157, 434] on icon "check" at bounding box center [152, 422] width 15 height 165
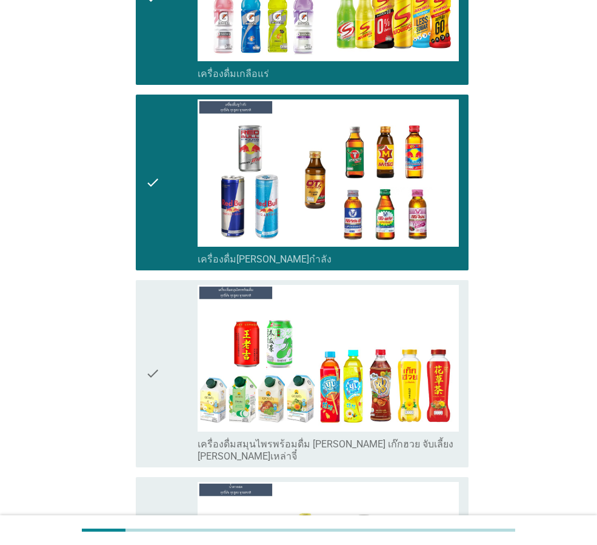
scroll to position [3213, 0]
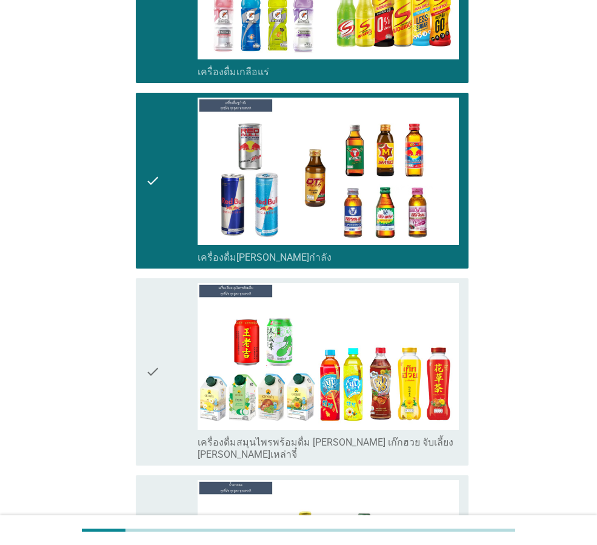
click at [172, 376] on div "check" at bounding box center [171, 372] width 52 height 178
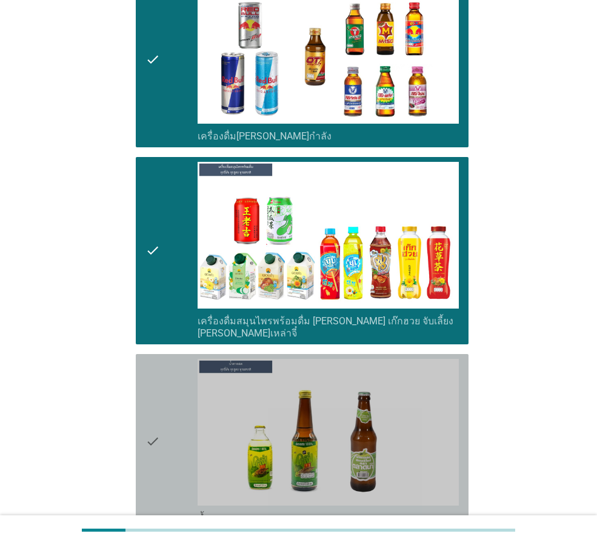
click at [155, 413] on icon "check" at bounding box center [152, 441] width 15 height 165
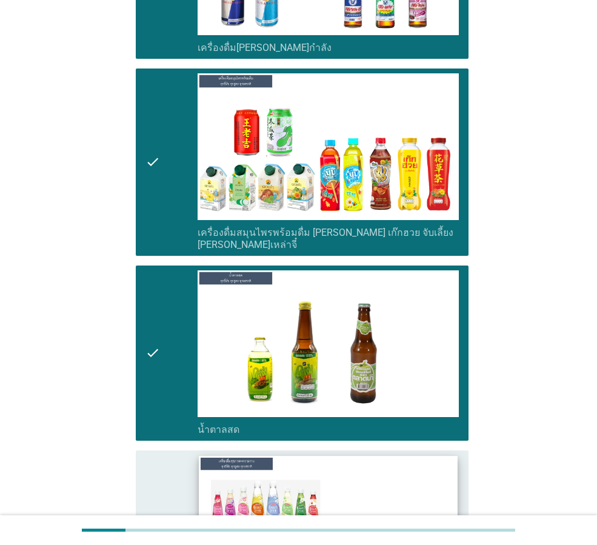
scroll to position [3516, 0]
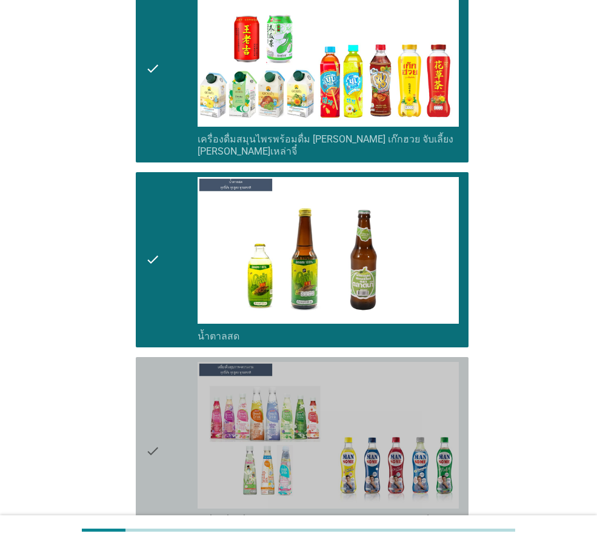
click at [172, 438] on div "check" at bounding box center [171, 451] width 52 height 178
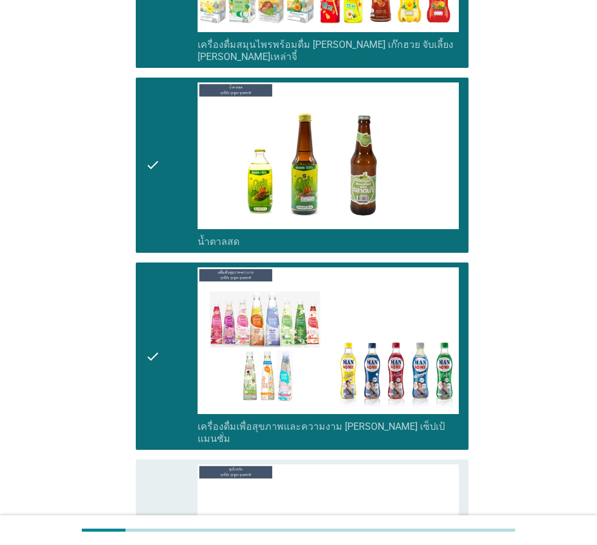
scroll to position [3759, 0]
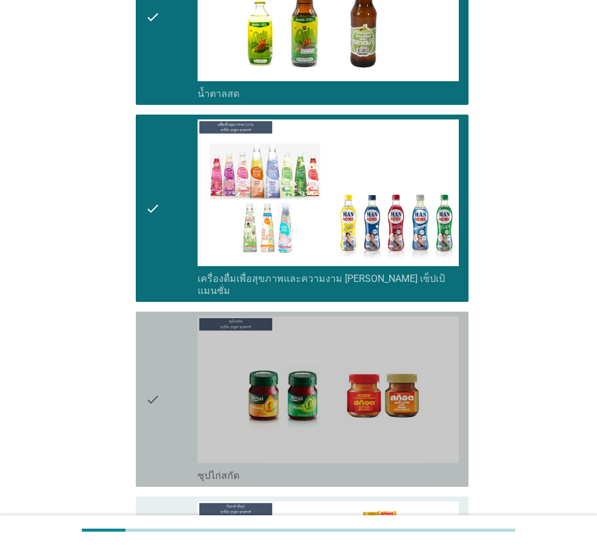
click at [162, 377] on div "check" at bounding box center [171, 398] width 52 height 165
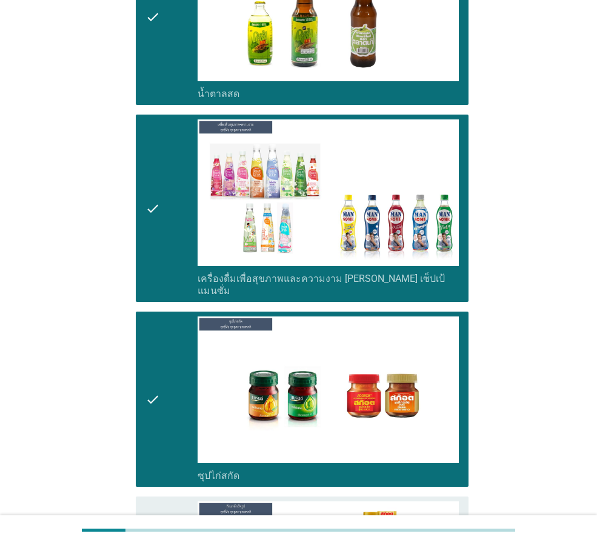
scroll to position [3940, 0]
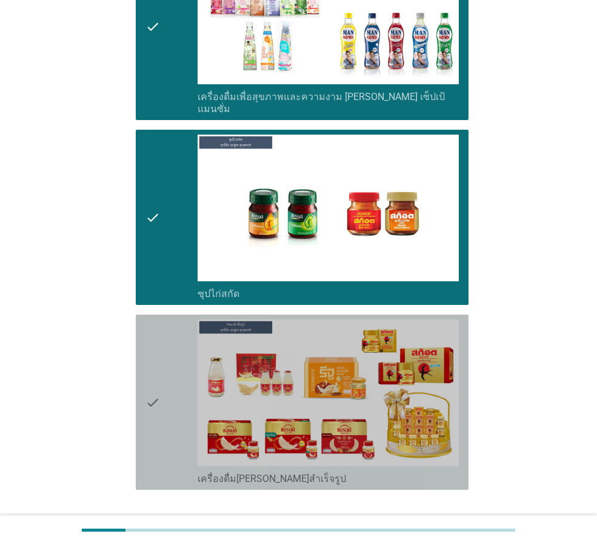
click at [170, 376] on div "check" at bounding box center [171, 401] width 52 height 165
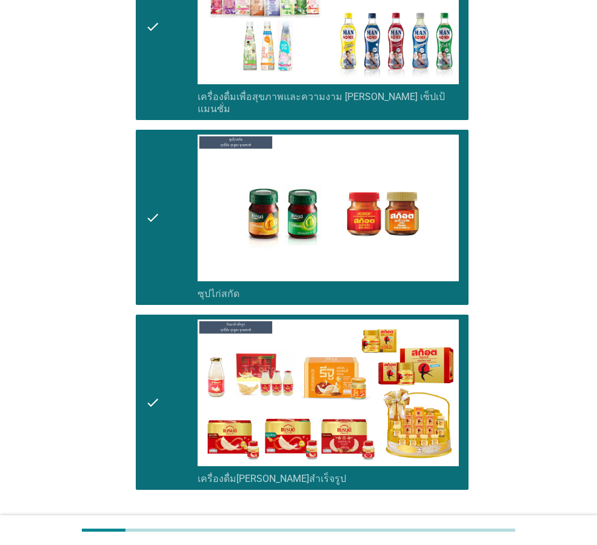
click at [173, 186] on div "check" at bounding box center [171, 217] width 52 height 165
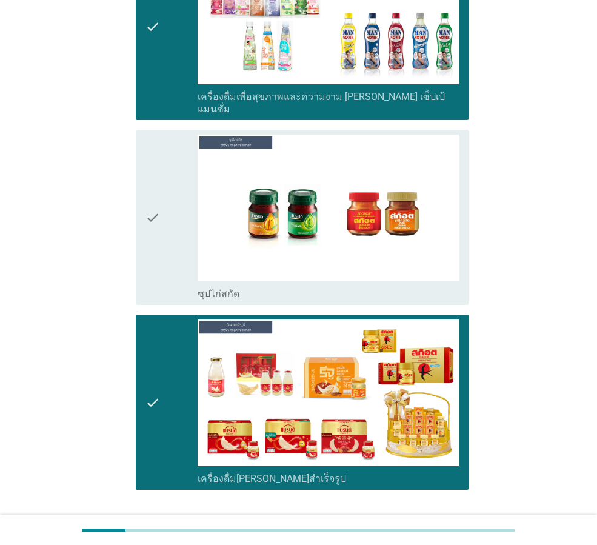
click at [456, 523] on button "ต่อไป" at bounding box center [436, 534] width 53 height 22
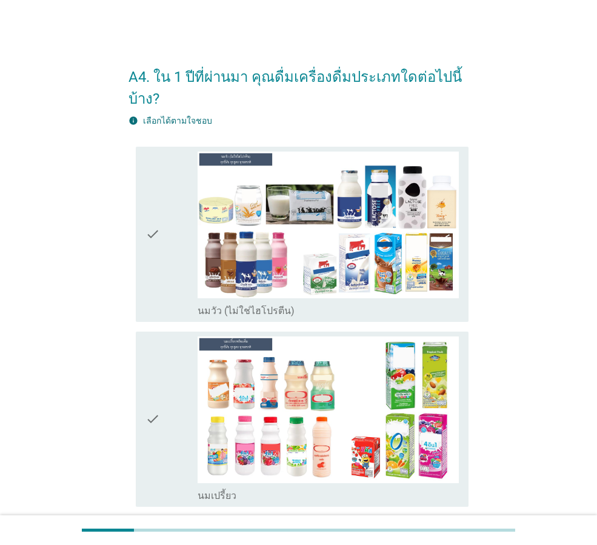
click at [167, 295] on div "check" at bounding box center [171, 234] width 52 height 165
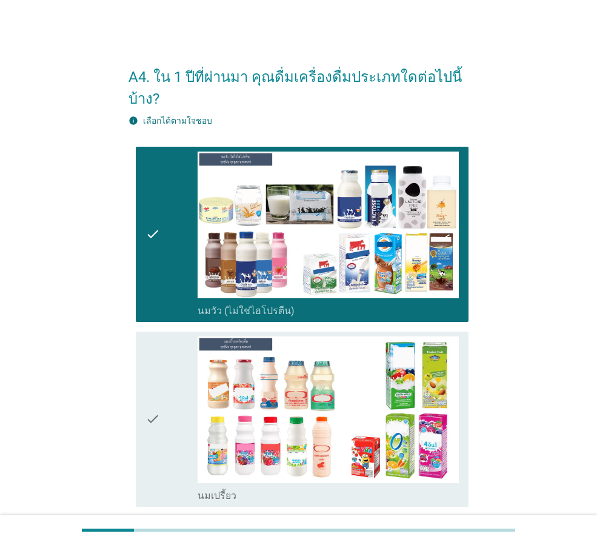
click at [156, 406] on icon "check" at bounding box center [152, 418] width 15 height 165
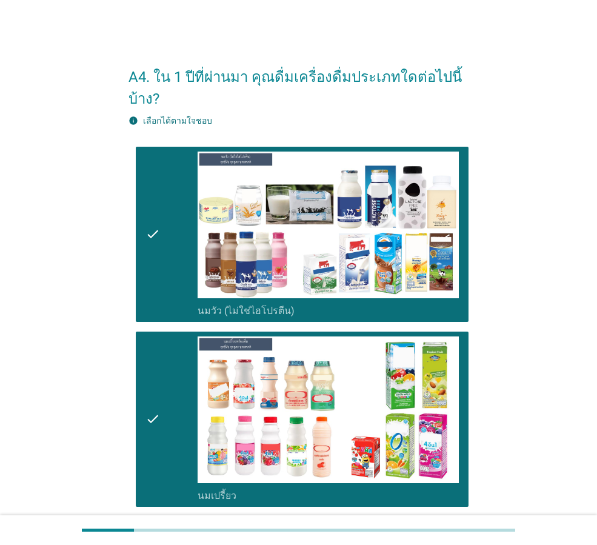
scroll to position [242, 0]
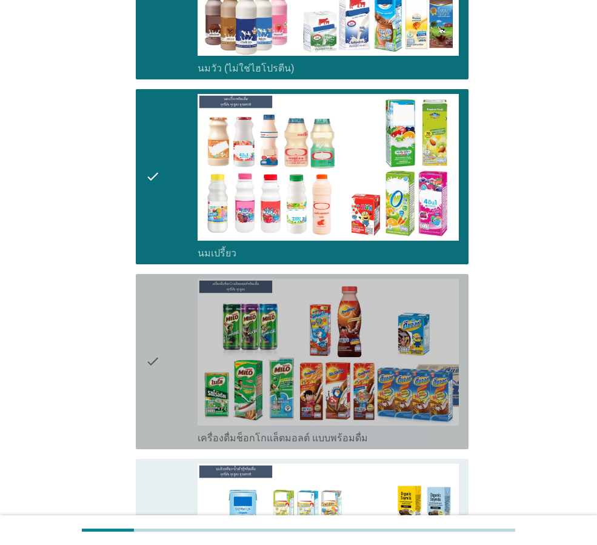
click at [161, 366] on div "check" at bounding box center [171, 361] width 52 height 165
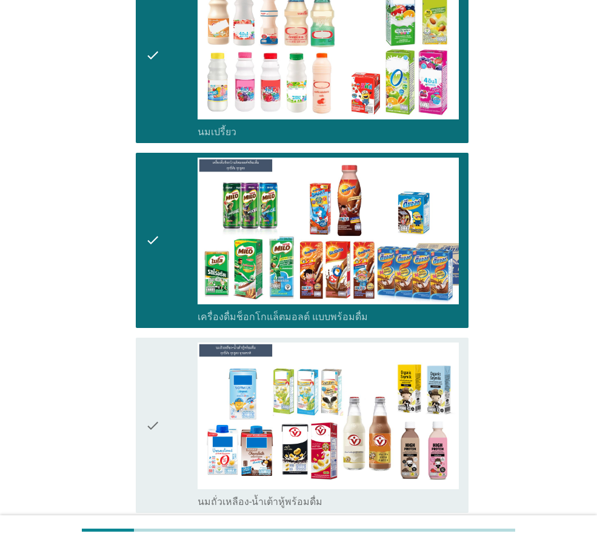
click at [161, 372] on div "check" at bounding box center [171, 425] width 52 height 165
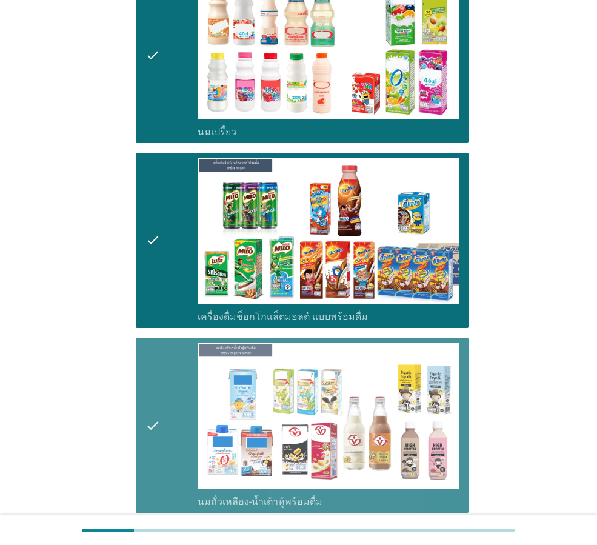
scroll to position [606, 0]
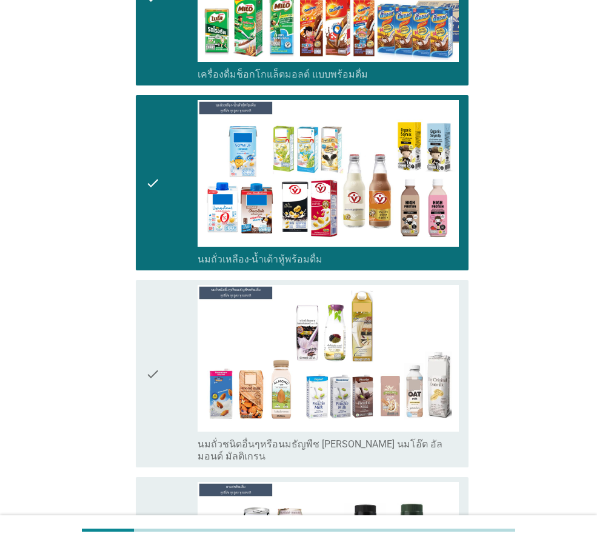
click at [162, 386] on div "check" at bounding box center [171, 374] width 52 height 178
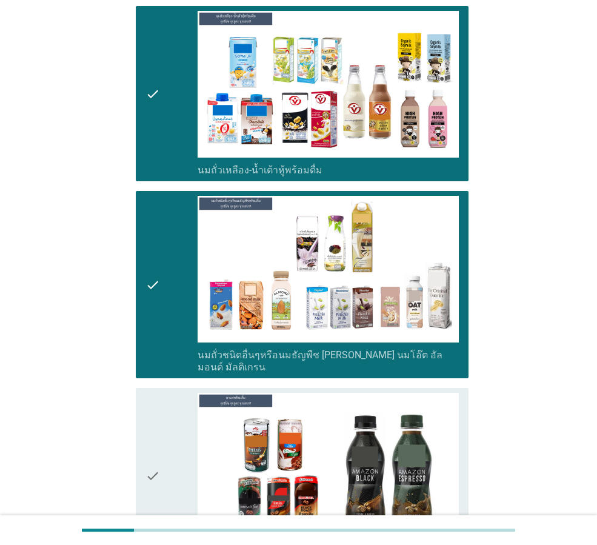
scroll to position [788, 0]
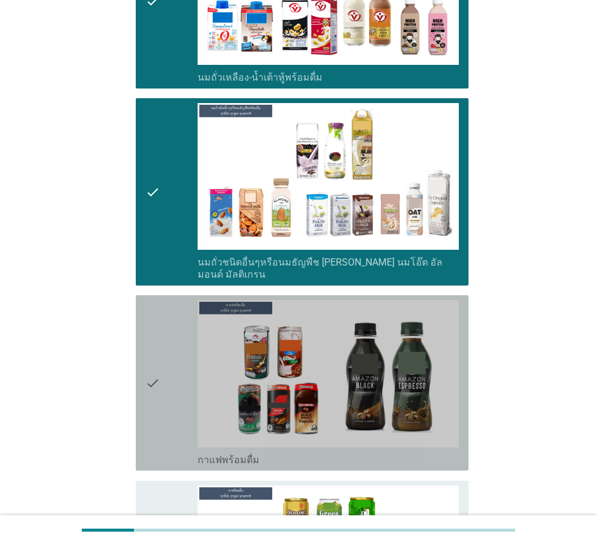
click at [162, 386] on div "check" at bounding box center [171, 382] width 52 height 165
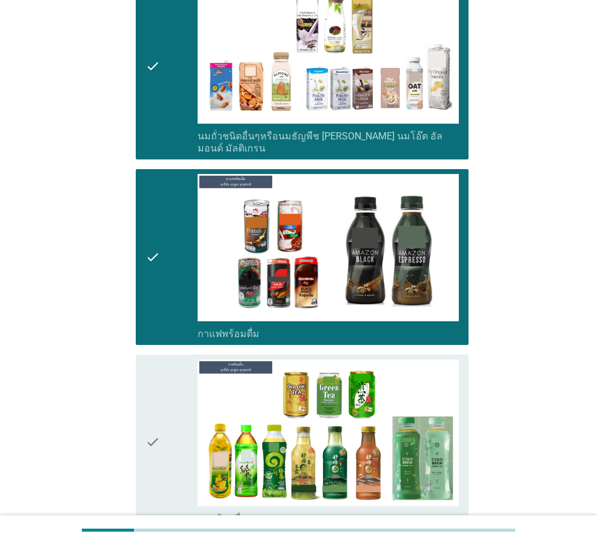
scroll to position [1031, 0]
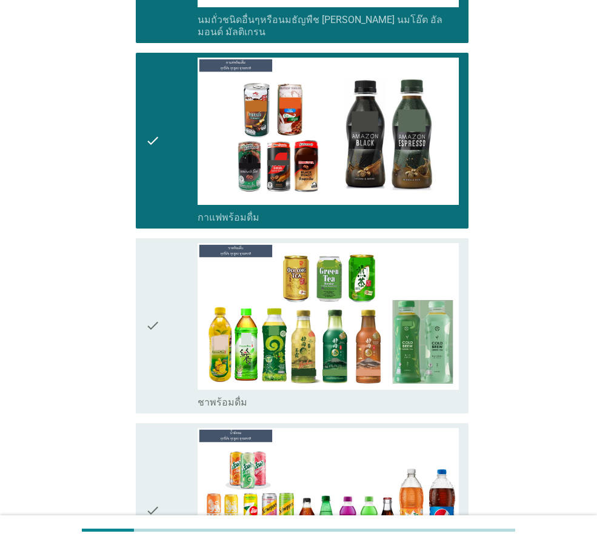
click at [158, 349] on icon "check" at bounding box center [152, 325] width 15 height 165
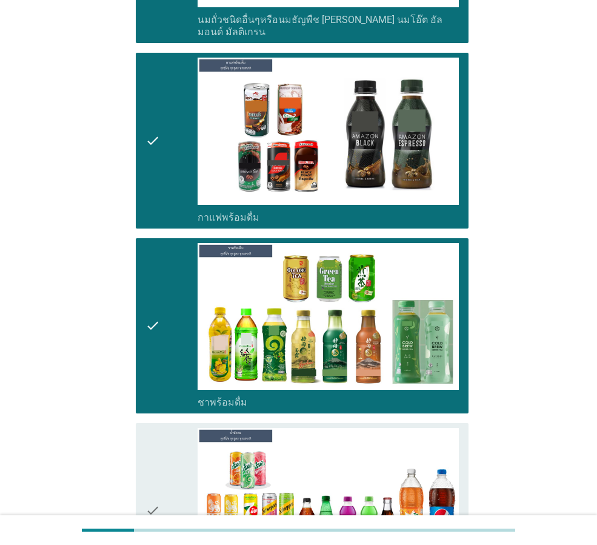
scroll to position [1152, 0]
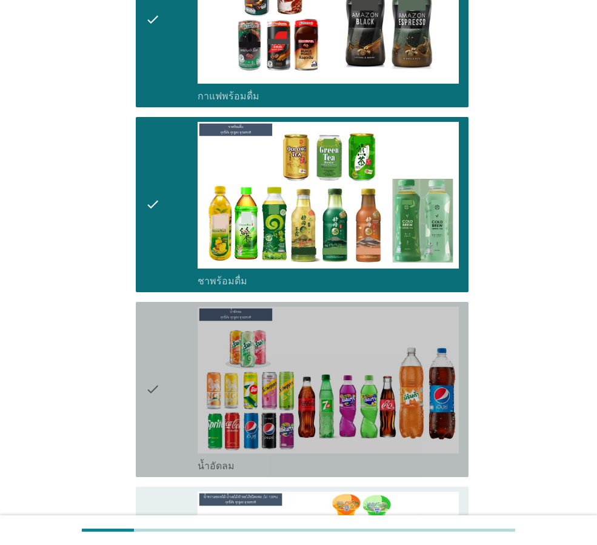
click at [159, 362] on icon "check" at bounding box center [152, 389] width 15 height 165
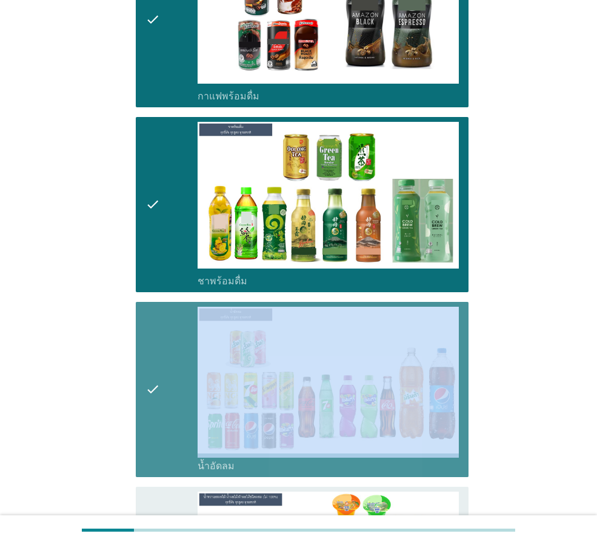
click at [159, 362] on icon "check" at bounding box center [152, 389] width 15 height 165
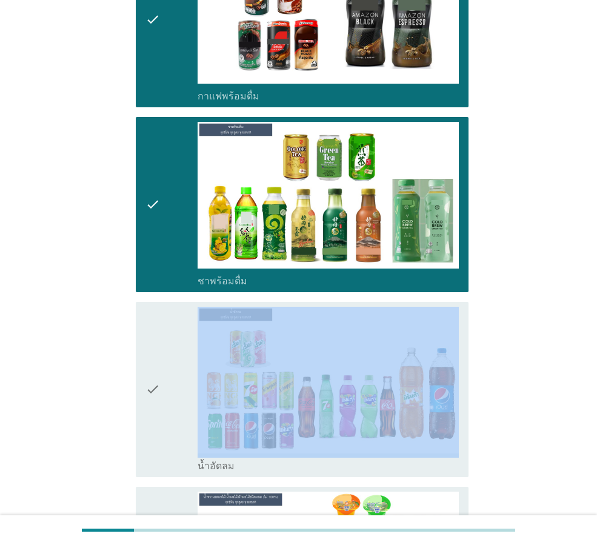
click at [159, 363] on icon "check" at bounding box center [152, 389] width 15 height 165
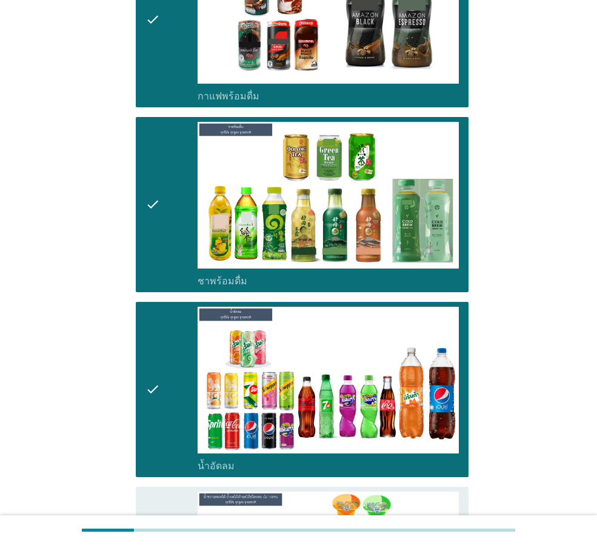
scroll to position [1394, 0]
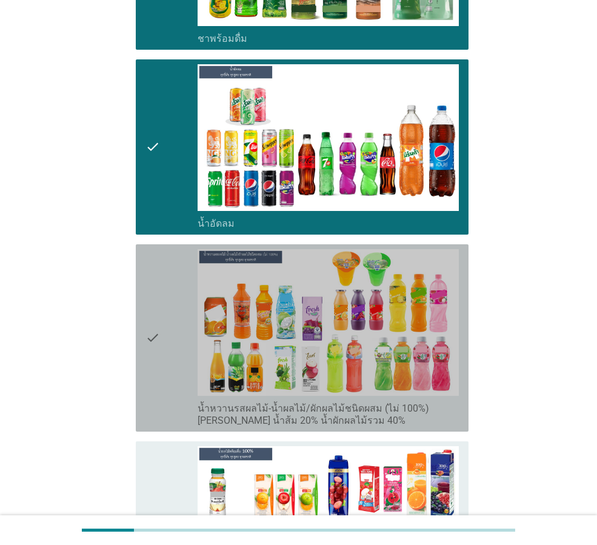
click at [163, 339] on div "check" at bounding box center [171, 338] width 52 height 178
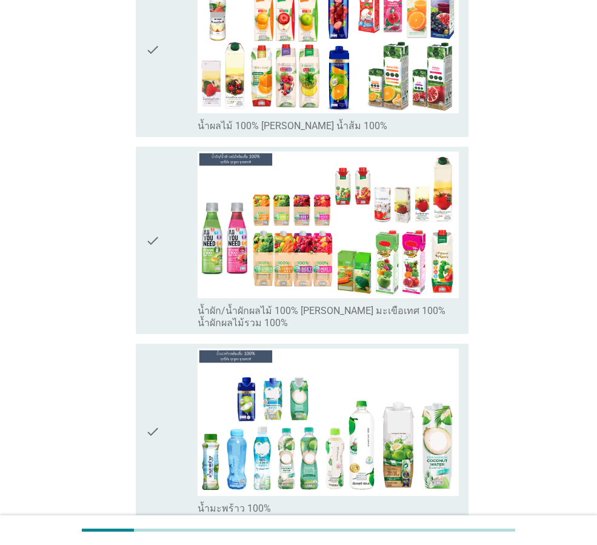
scroll to position [1879, 0]
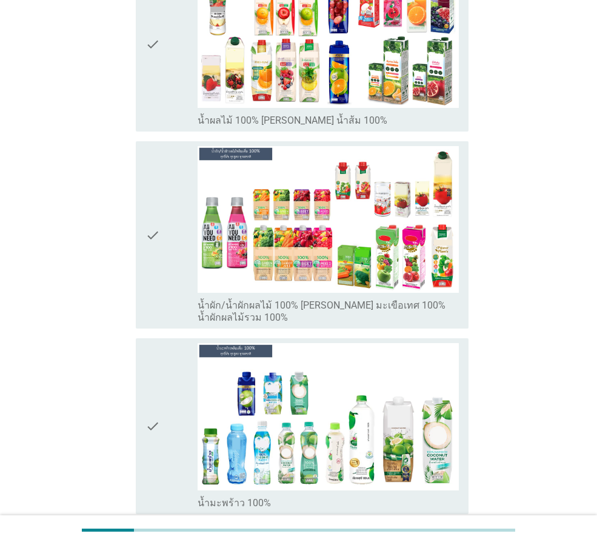
click at [172, 370] on div "check" at bounding box center [171, 425] width 52 height 165
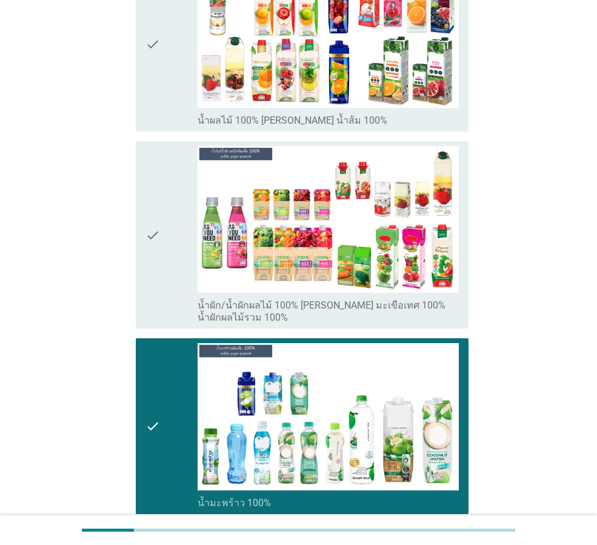
scroll to position [2061, 0]
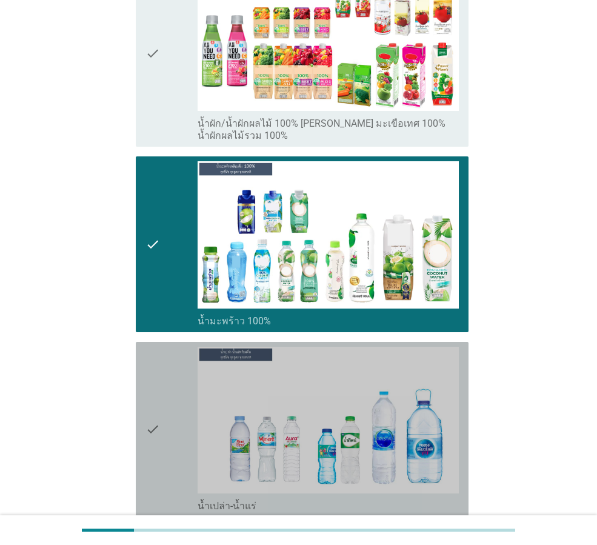
click at [170, 424] on div "check" at bounding box center [171, 429] width 52 height 165
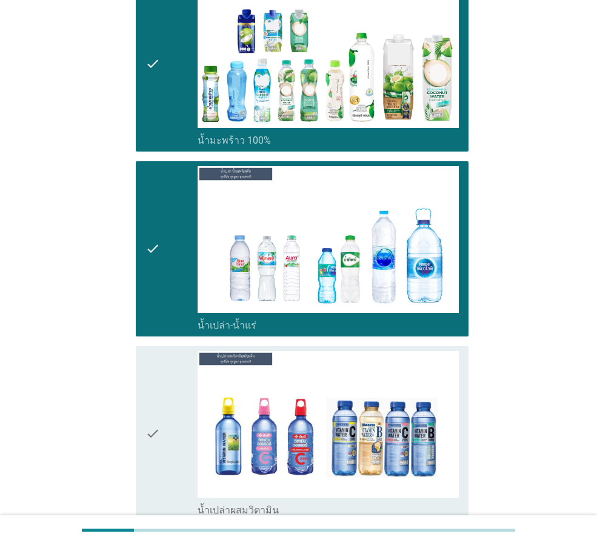
scroll to position [2304, 0]
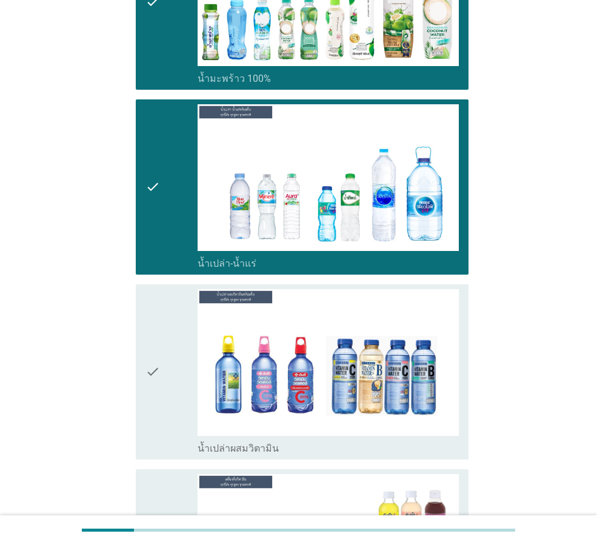
click at [170, 369] on div "check" at bounding box center [171, 371] width 52 height 165
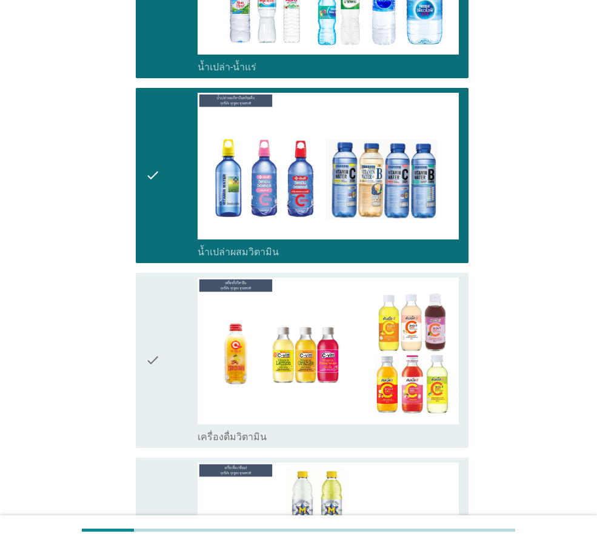
scroll to position [2607, 0]
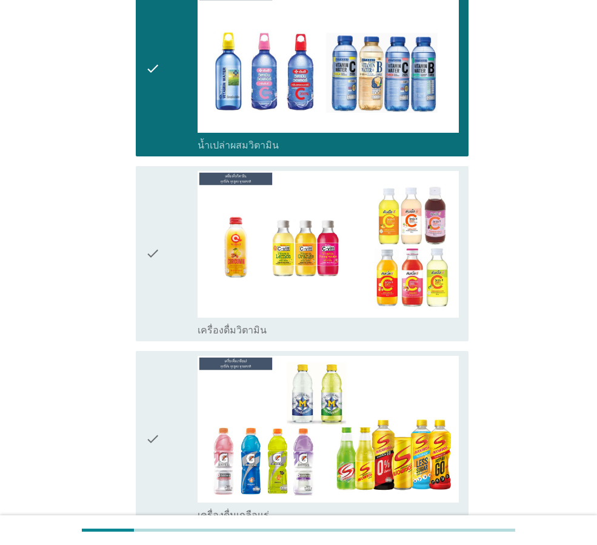
click at [168, 269] on div "check" at bounding box center [171, 253] width 52 height 165
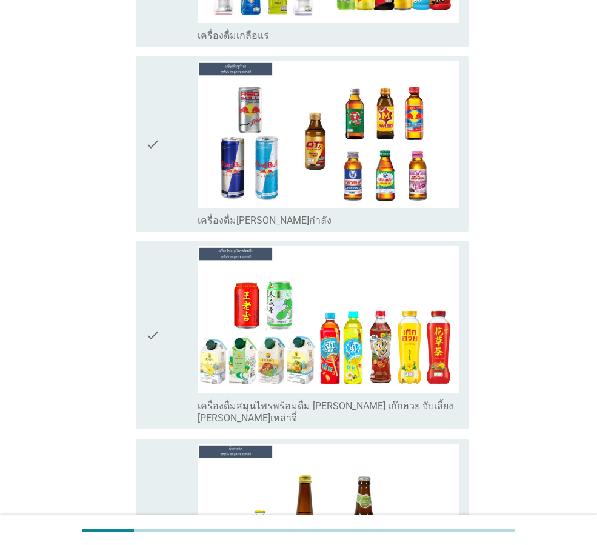
scroll to position [3092, 0]
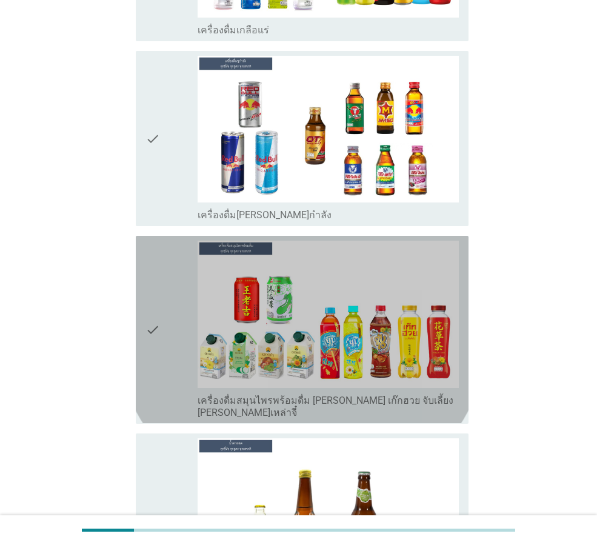
click at [149, 337] on icon "check" at bounding box center [152, 330] width 15 height 178
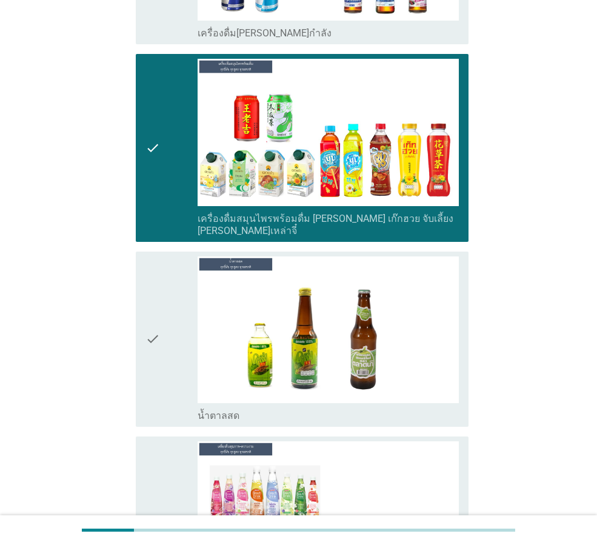
click at [170, 296] on div "check" at bounding box center [171, 338] width 52 height 165
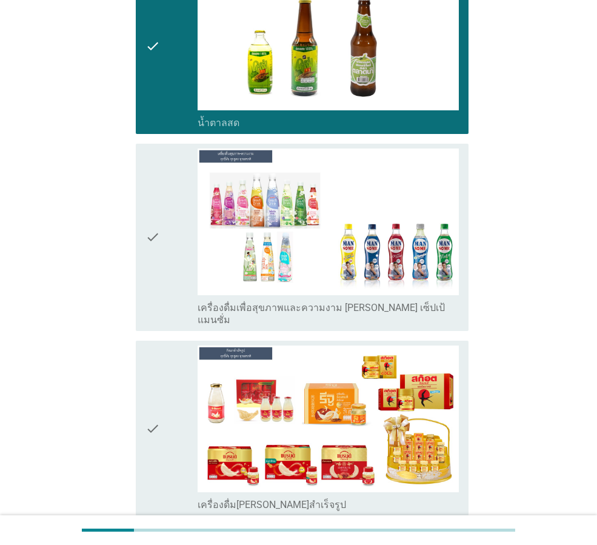
scroll to position [3577, 0]
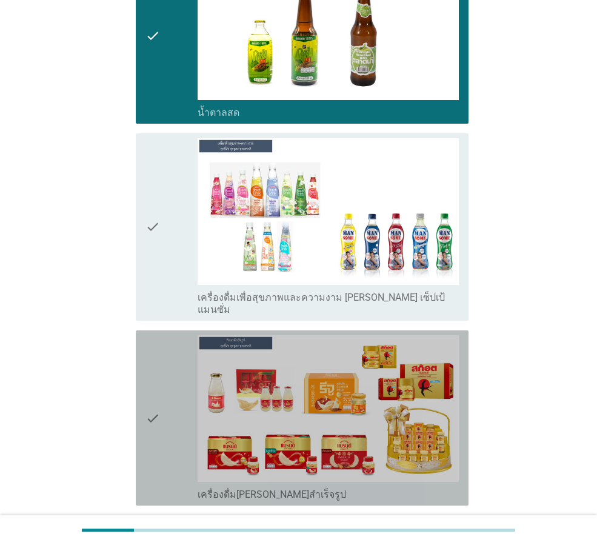
click at [164, 413] on div "check" at bounding box center [171, 417] width 52 height 165
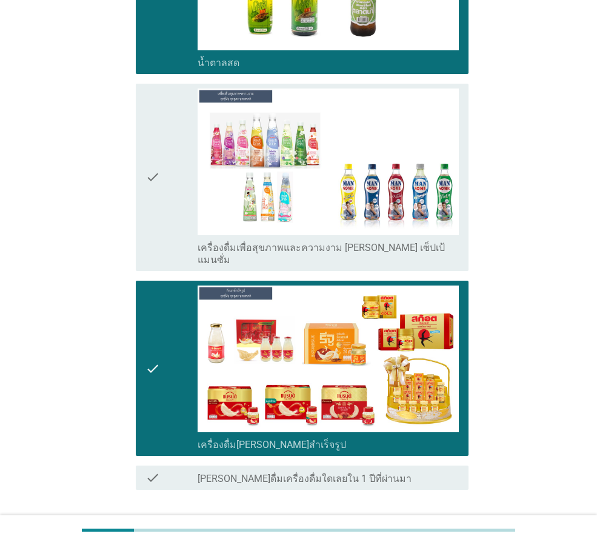
scroll to position [3677, 0]
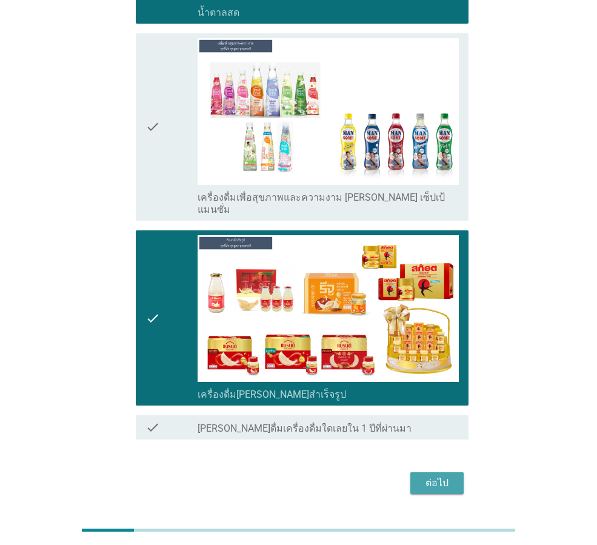
click at [434, 476] on div "ต่อไป" at bounding box center [437, 483] width 34 height 15
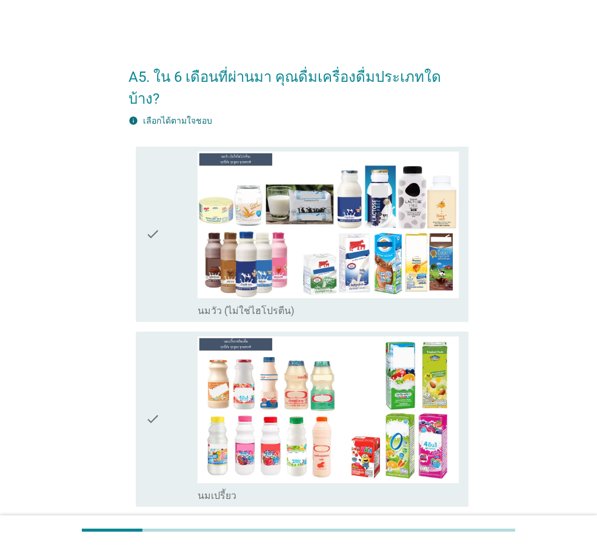
click at [183, 242] on div "check" at bounding box center [171, 234] width 52 height 165
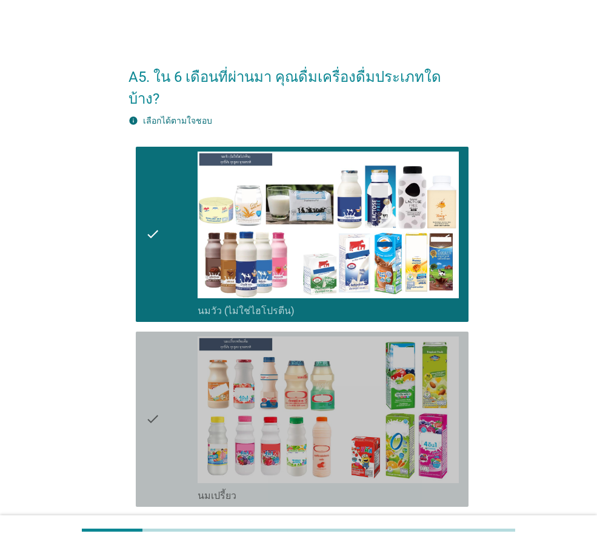
click at [173, 382] on div "check" at bounding box center [171, 418] width 52 height 165
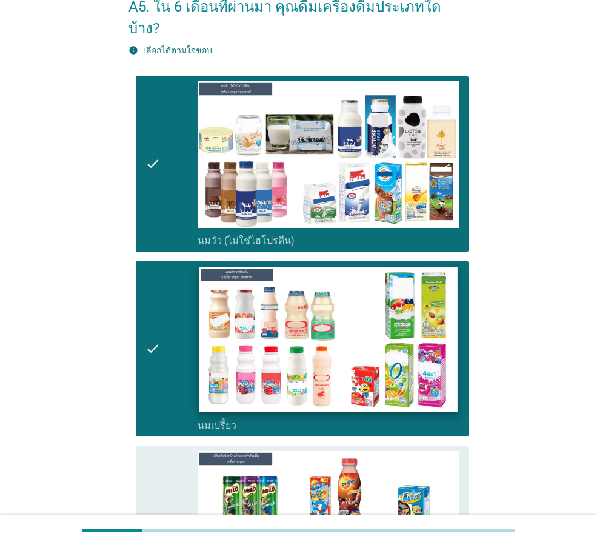
scroll to position [242, 0]
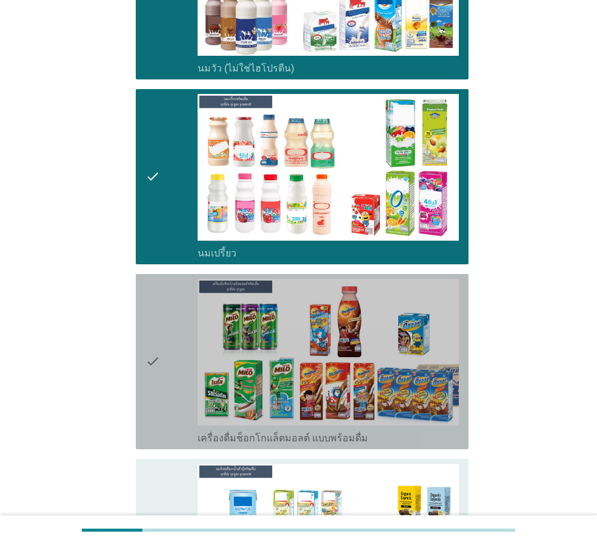
click at [172, 355] on div "check" at bounding box center [171, 361] width 52 height 165
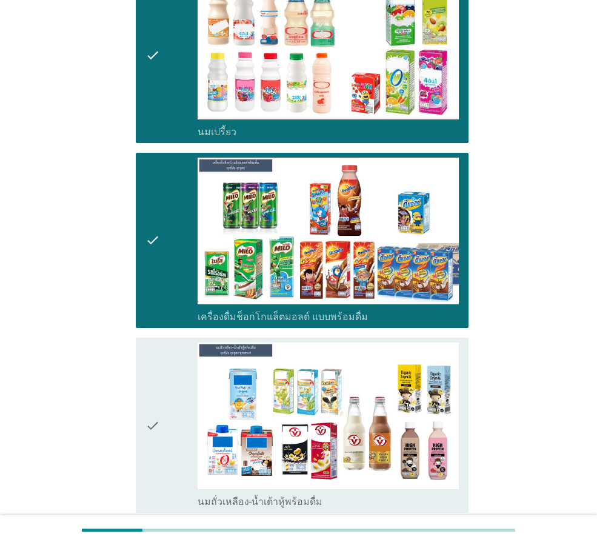
click at [197, 393] on div "check" at bounding box center [171, 425] width 52 height 165
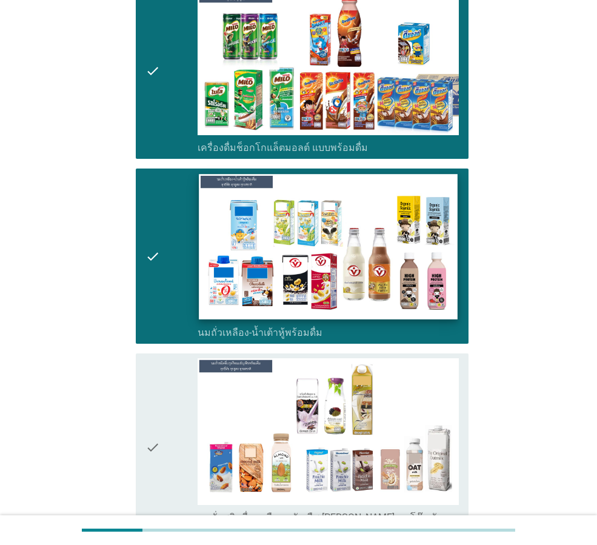
scroll to position [546, 0]
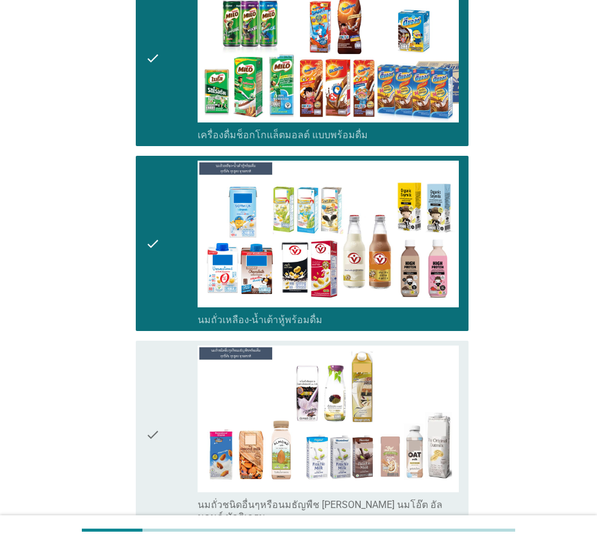
click at [172, 426] on div "check" at bounding box center [171, 435] width 52 height 178
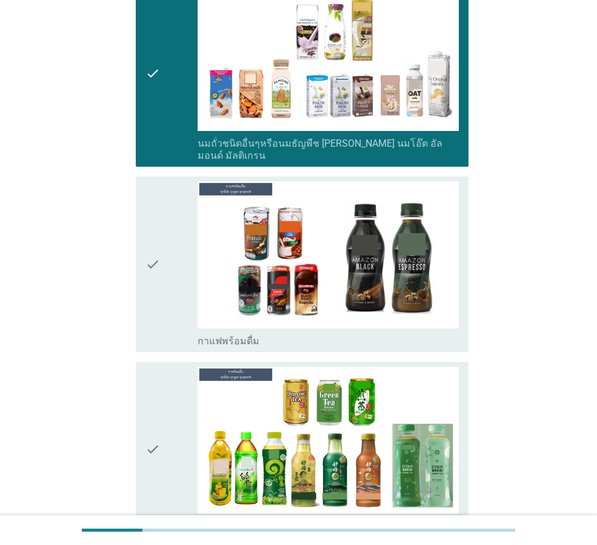
scroll to position [909, 0]
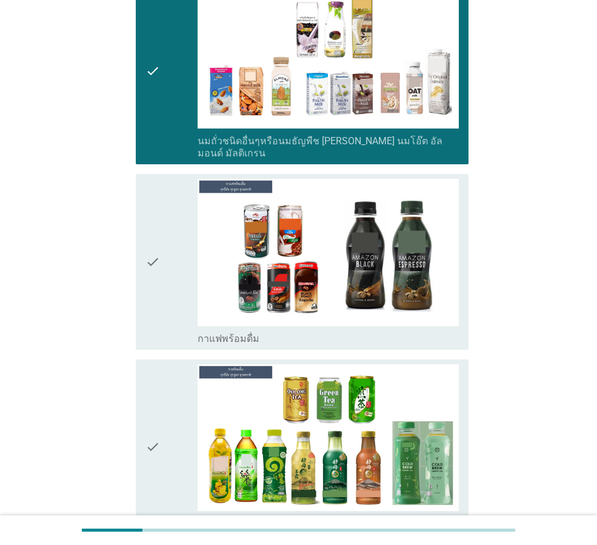
click at [174, 233] on div "check" at bounding box center [171, 261] width 52 height 165
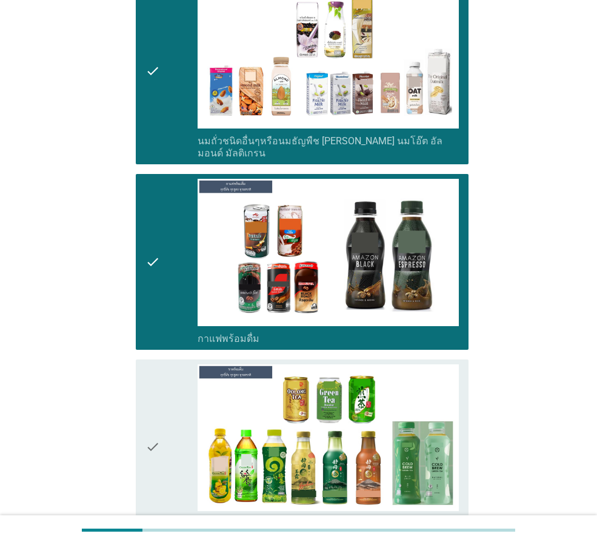
click at [164, 421] on div "check" at bounding box center [171, 446] width 52 height 165
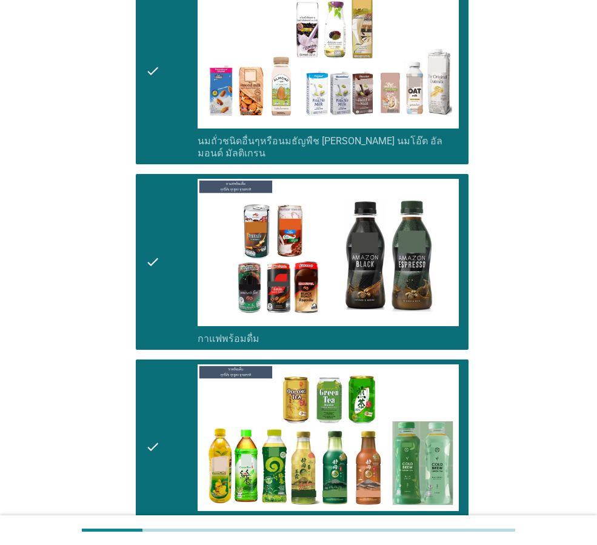
scroll to position [1091, 0]
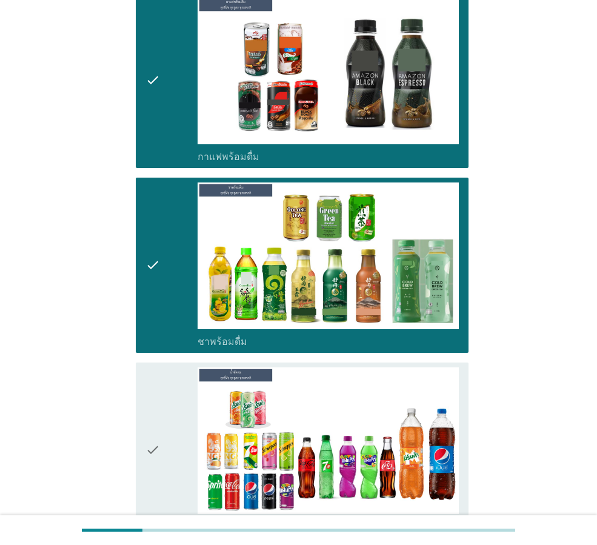
click at [169, 435] on div "check" at bounding box center [171, 449] width 52 height 165
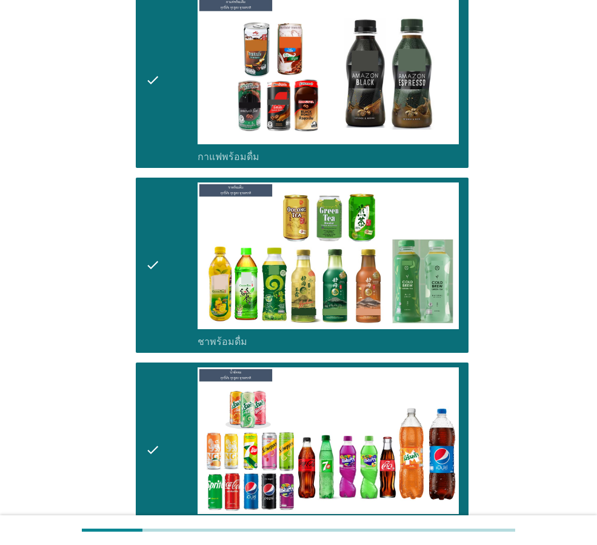
scroll to position [1273, 0]
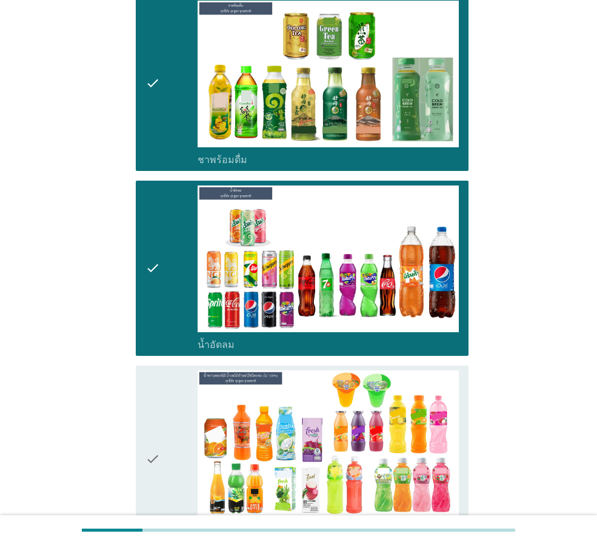
click at [167, 435] on div "check" at bounding box center [171, 459] width 52 height 178
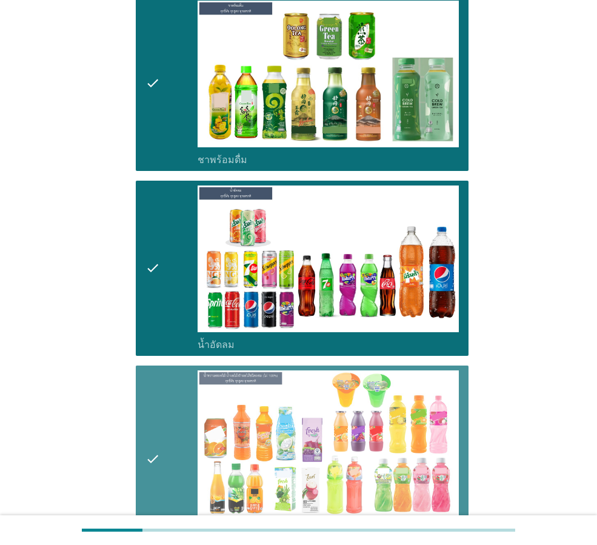
click at [165, 432] on div "check" at bounding box center [171, 459] width 52 height 178
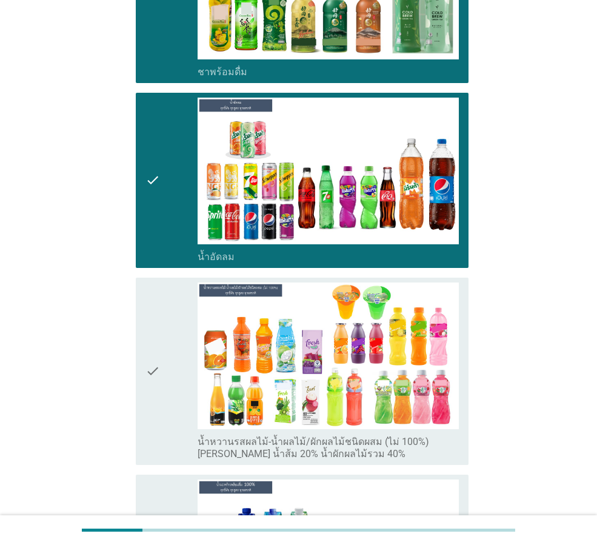
scroll to position [1455, 0]
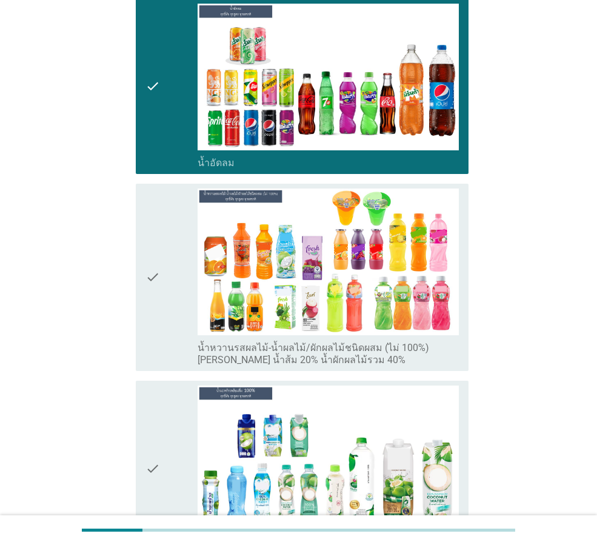
click at [165, 432] on div "check" at bounding box center [171, 468] width 52 height 165
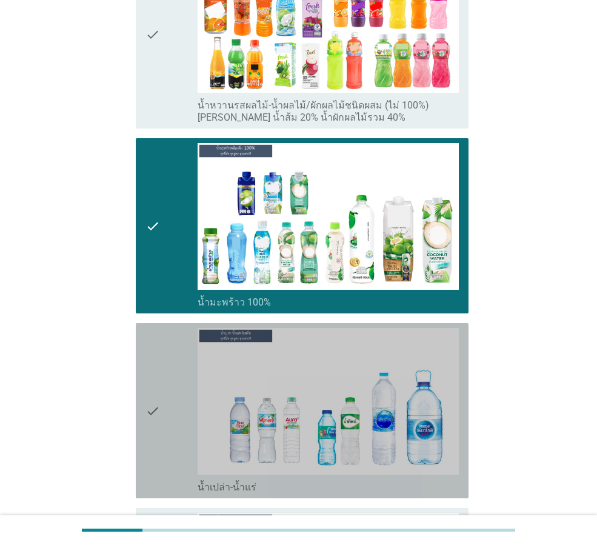
click at [171, 387] on div "check" at bounding box center [171, 410] width 52 height 165
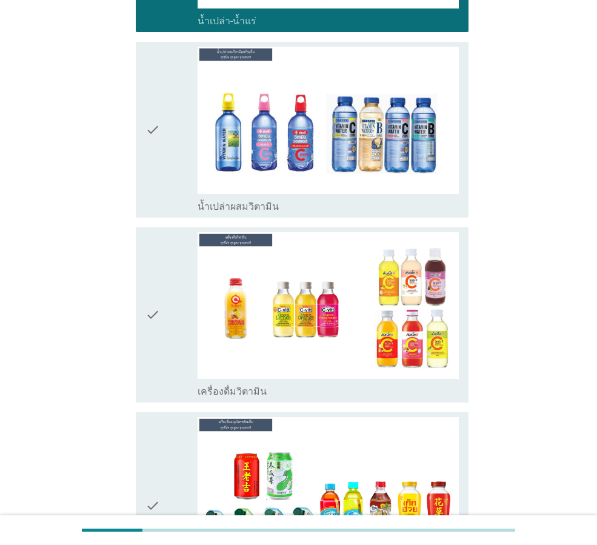
scroll to position [2243, 0]
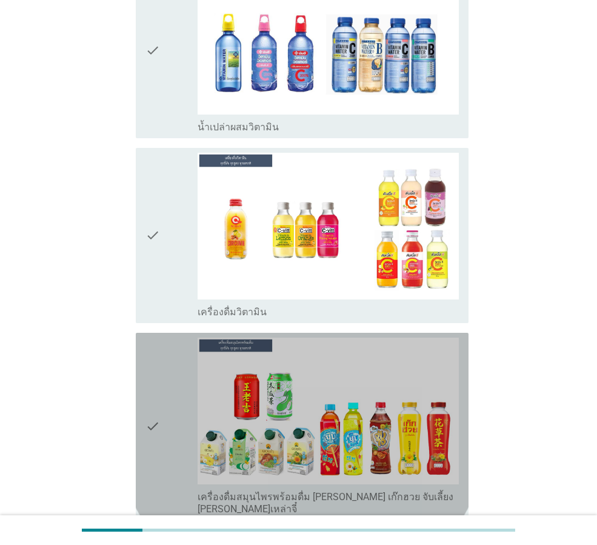
click at [167, 410] on div "check" at bounding box center [171, 427] width 52 height 178
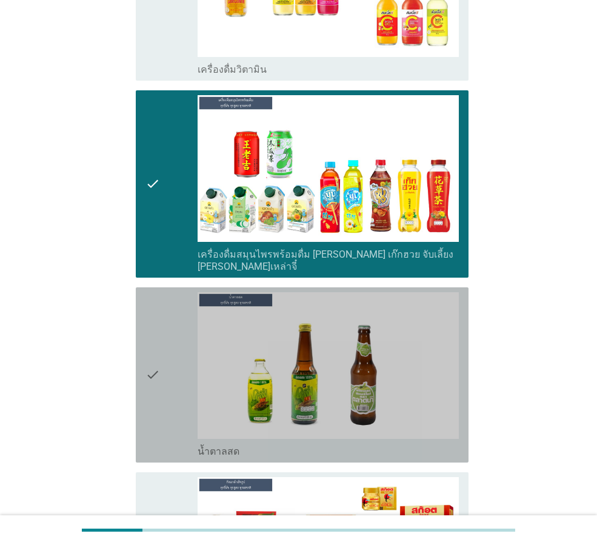
click at [159, 328] on icon "check" at bounding box center [152, 374] width 15 height 165
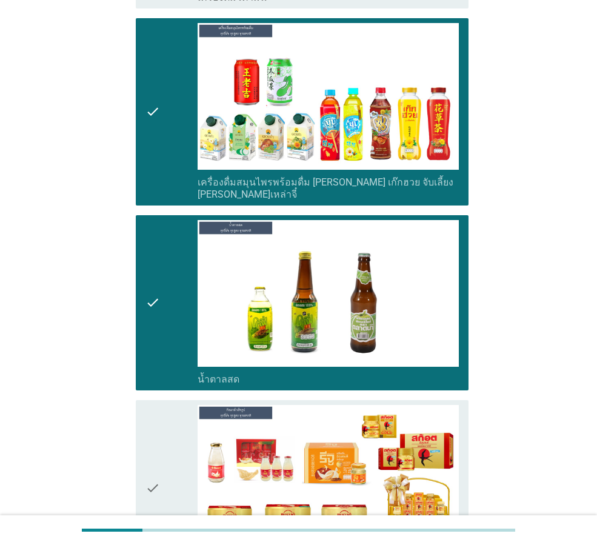
scroll to position [2667, 0]
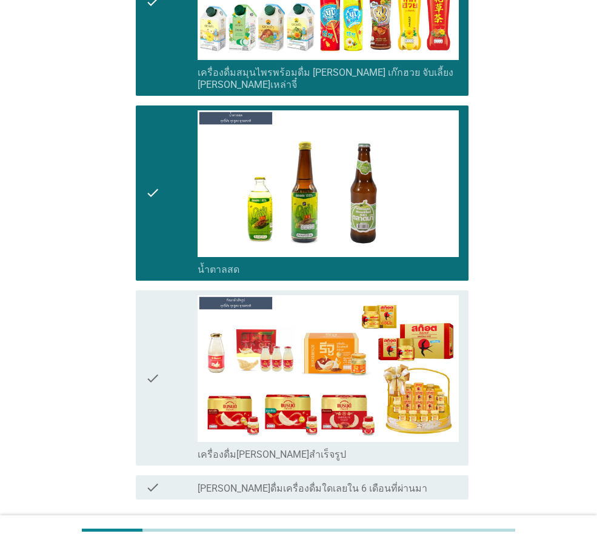
click at [432, 536] on div "ต่อไป" at bounding box center [437, 543] width 34 height 15
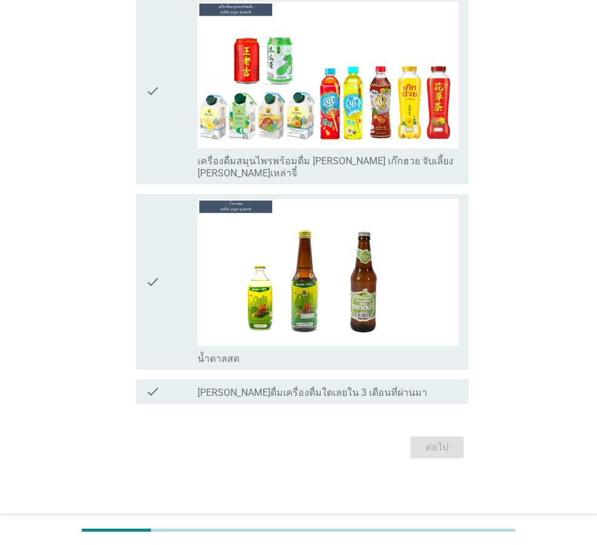
scroll to position [0, 0]
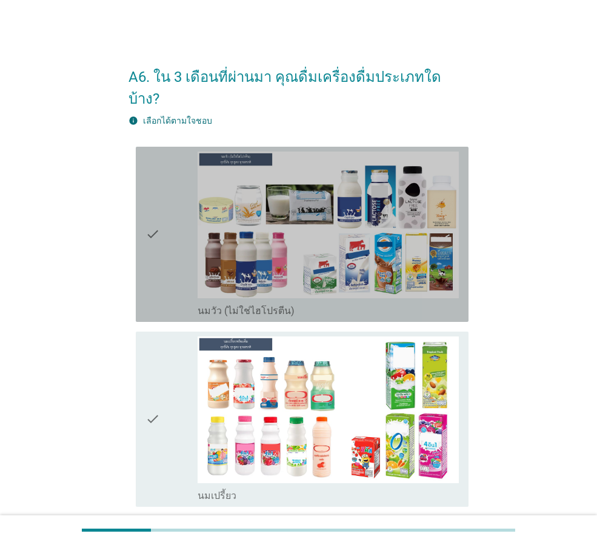
click at [165, 253] on div "check" at bounding box center [171, 234] width 52 height 165
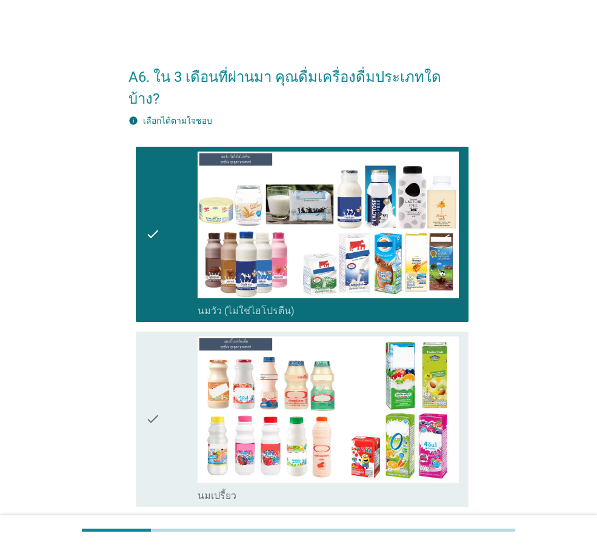
click at [170, 356] on div "check" at bounding box center [171, 418] width 52 height 165
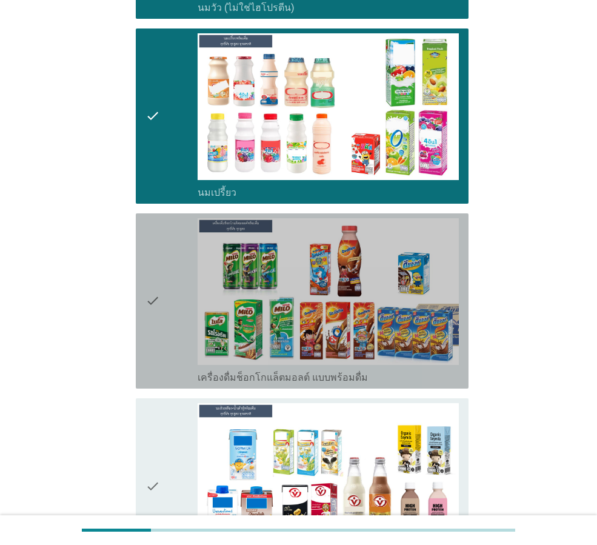
click at [172, 315] on div "check" at bounding box center [171, 300] width 52 height 165
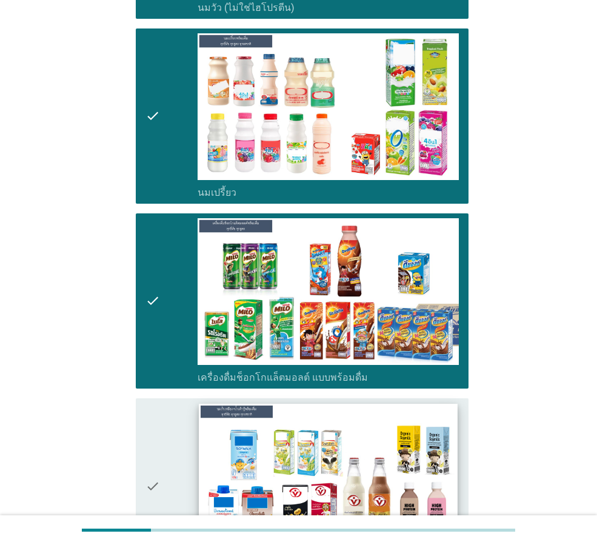
click at [203, 418] on img at bounding box center [328, 476] width 258 height 145
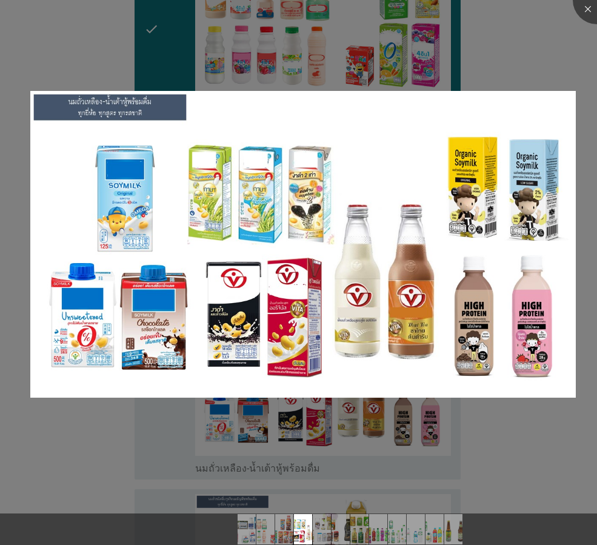
scroll to position [485, 0]
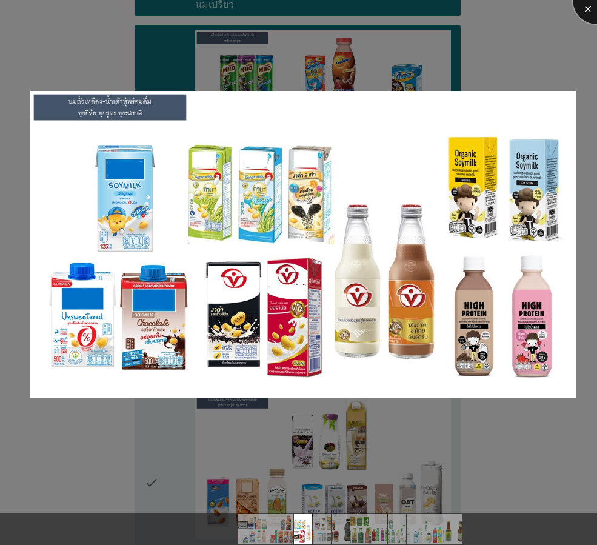
click at [589, 12] on div at bounding box center [597, 0] width 48 height 48
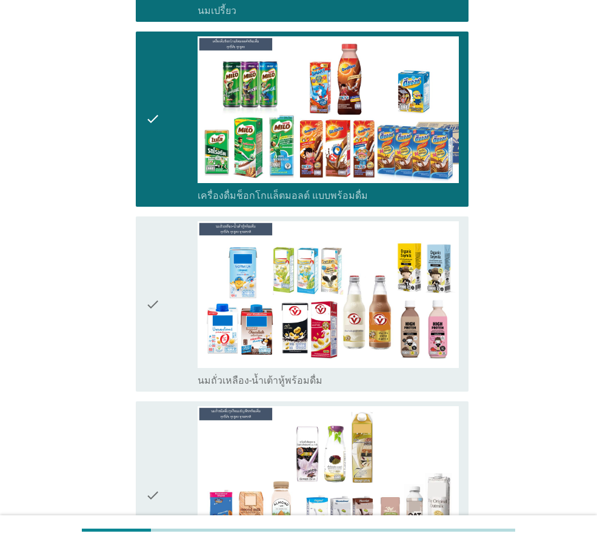
click at [153, 304] on icon "check" at bounding box center [152, 303] width 15 height 165
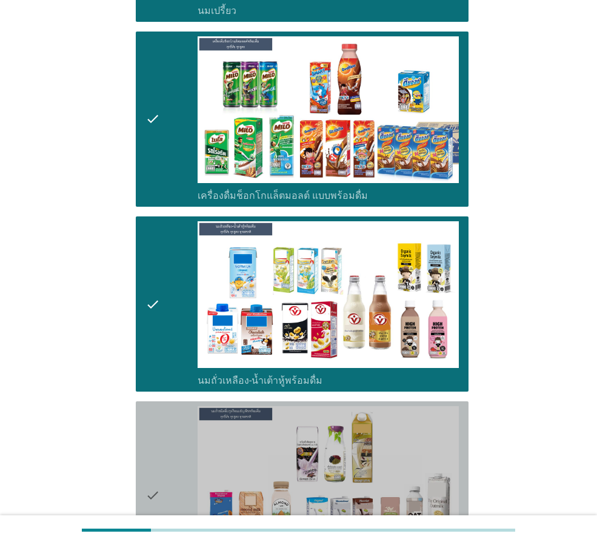
click at [161, 446] on div "check" at bounding box center [171, 495] width 52 height 178
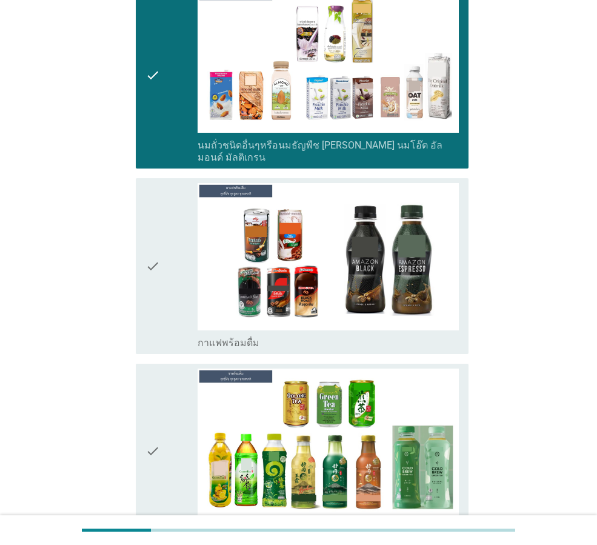
scroll to position [909, 0]
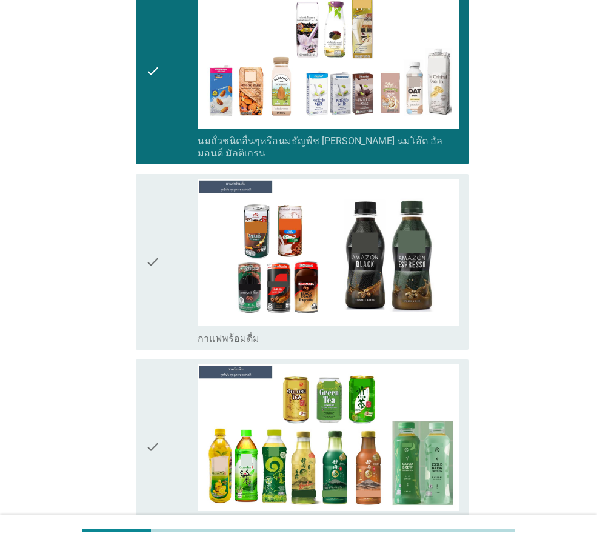
click at [155, 252] on icon "check" at bounding box center [152, 261] width 15 height 165
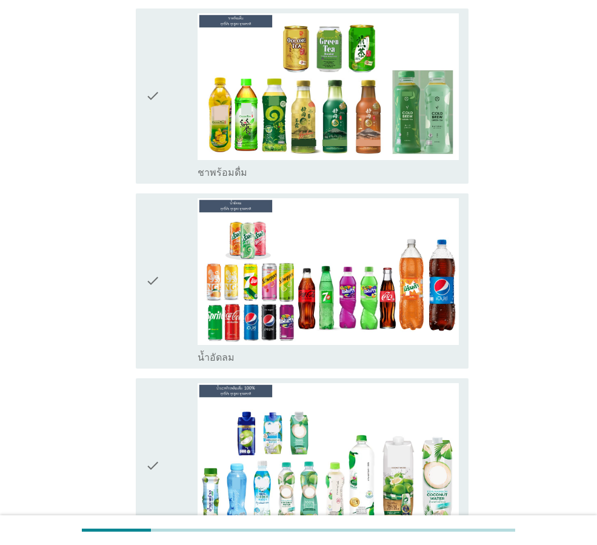
scroll to position [1273, 0]
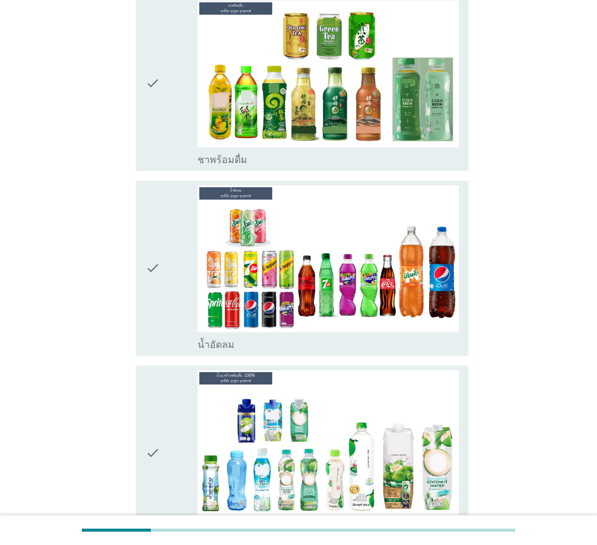
click at [165, 268] on div "check" at bounding box center [171, 268] width 52 height 165
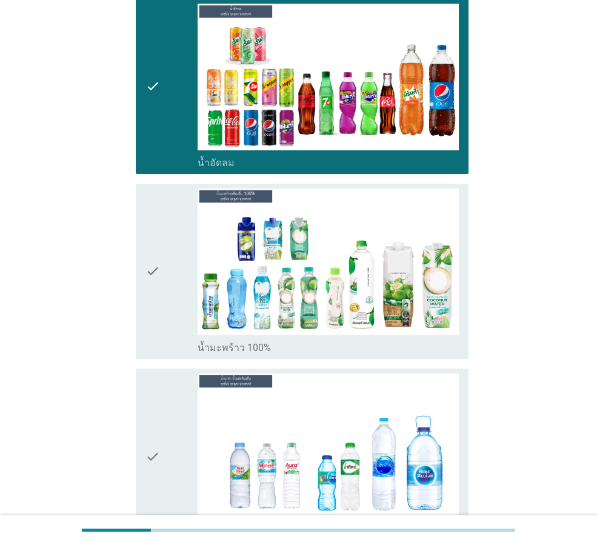
scroll to position [1637, 0]
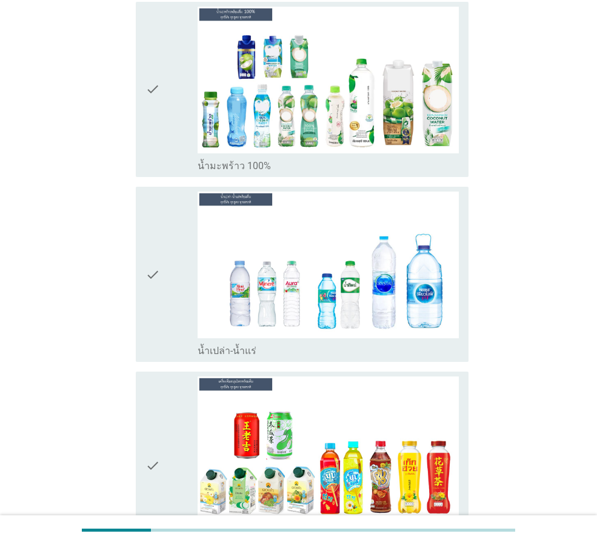
click at [167, 269] on div "check" at bounding box center [171, 274] width 52 height 165
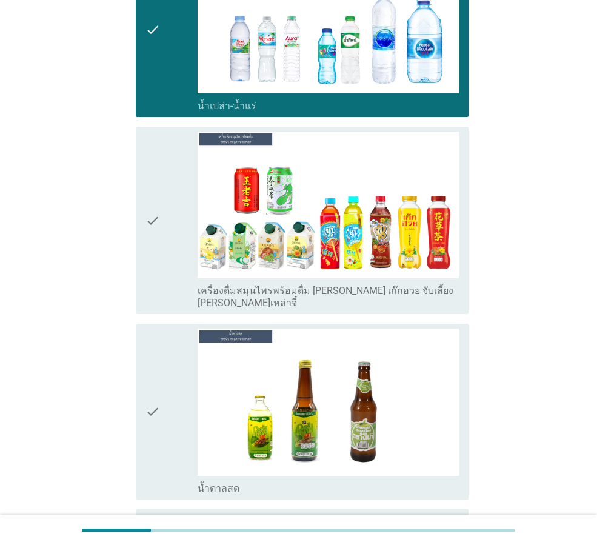
scroll to position [1940, 0]
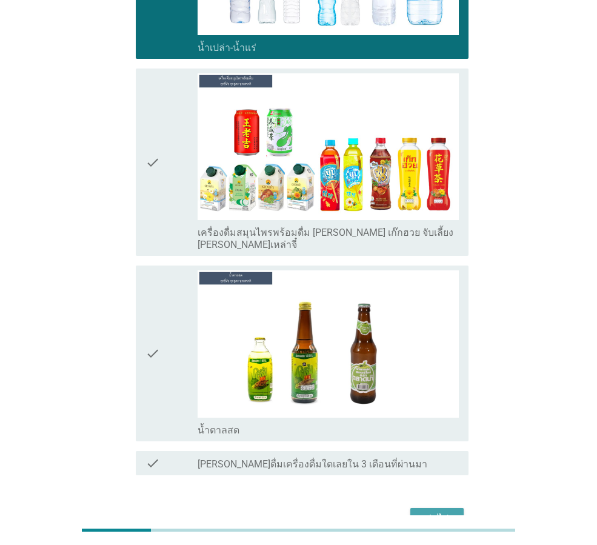
click at [426, 512] on div "ต่อไป" at bounding box center [437, 519] width 34 height 15
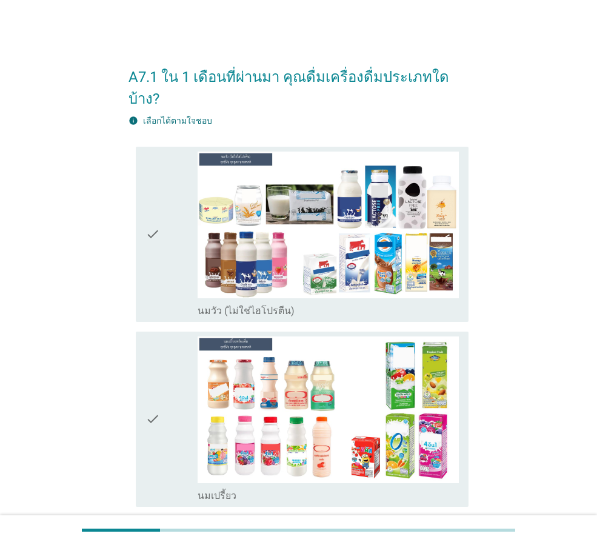
click at [196, 217] on div "check" at bounding box center [171, 234] width 52 height 165
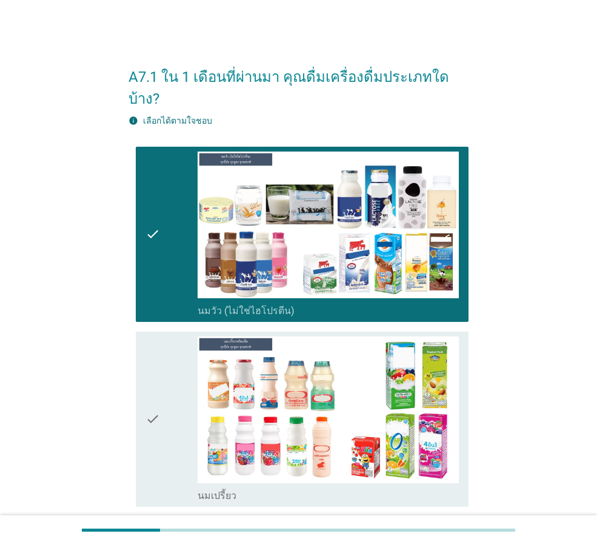
click at [181, 342] on div "check" at bounding box center [171, 418] width 52 height 165
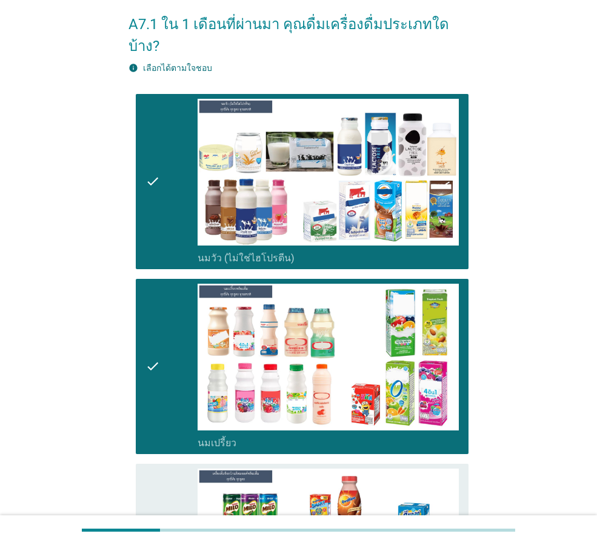
scroll to position [121, 0]
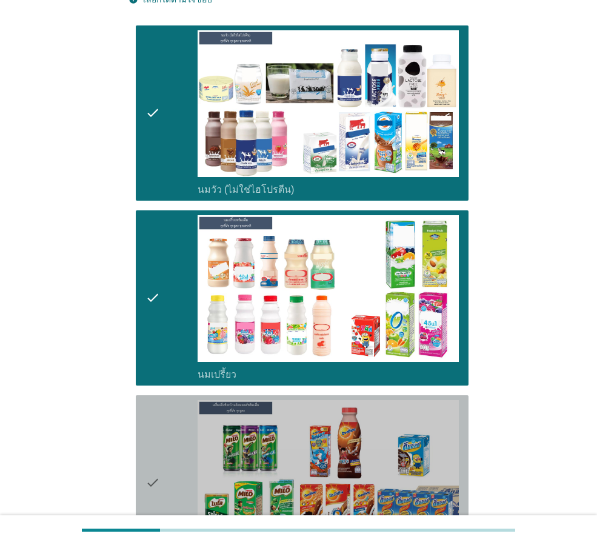
click at [158, 400] on icon "check" at bounding box center [152, 482] width 15 height 165
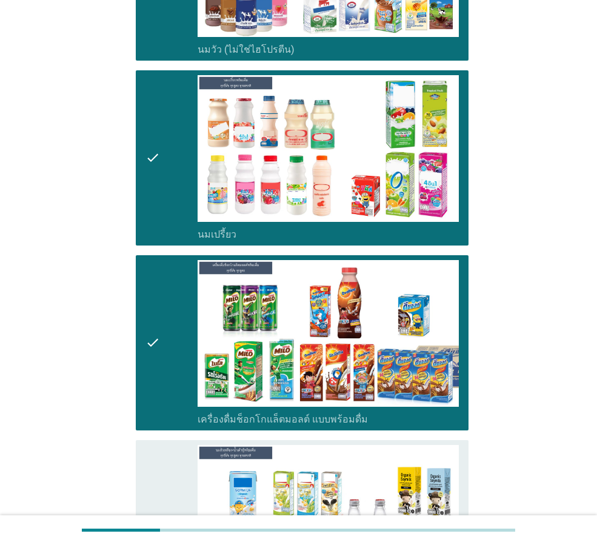
scroll to position [303, 0]
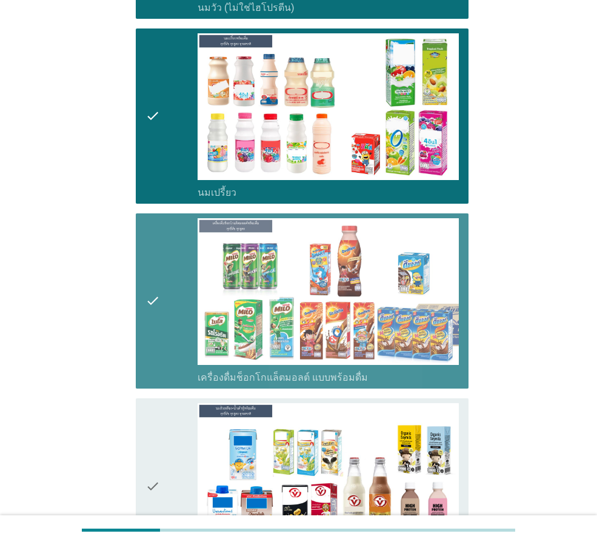
click at [183, 303] on div "check" at bounding box center [171, 300] width 52 height 165
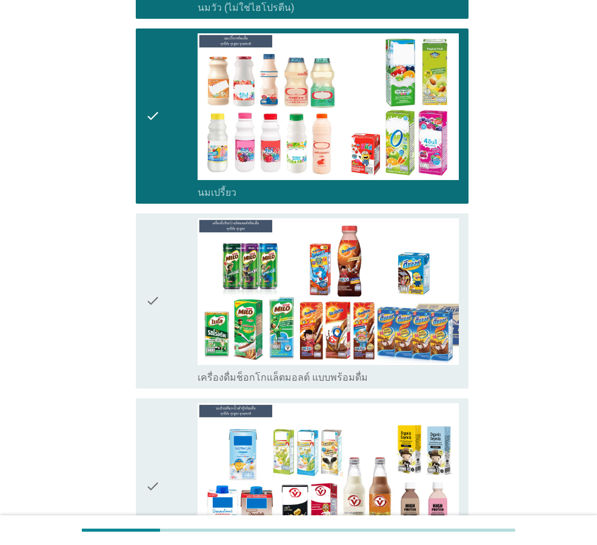
click at [174, 423] on div "check" at bounding box center [171, 485] width 52 height 165
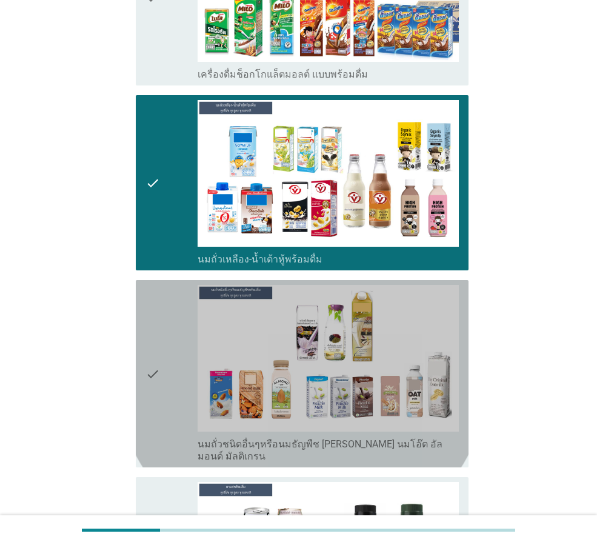
click at [172, 377] on div "check" at bounding box center [171, 374] width 52 height 178
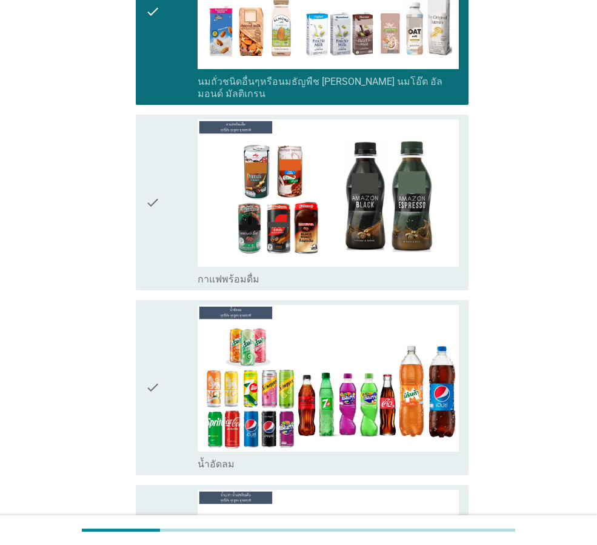
scroll to position [970, 0]
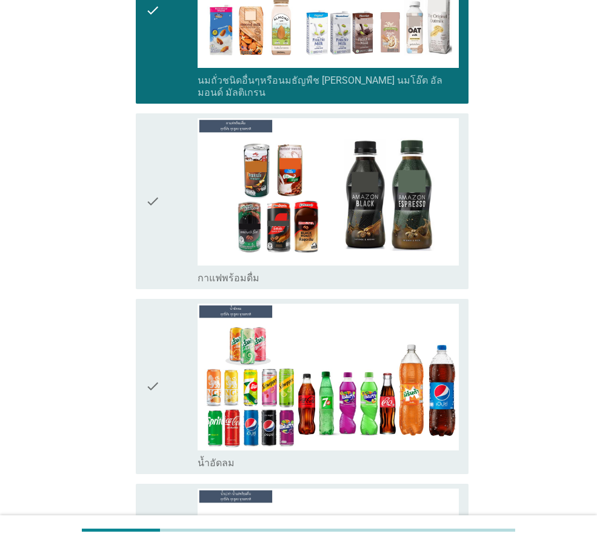
click at [175, 367] on div "check" at bounding box center [171, 386] width 52 height 165
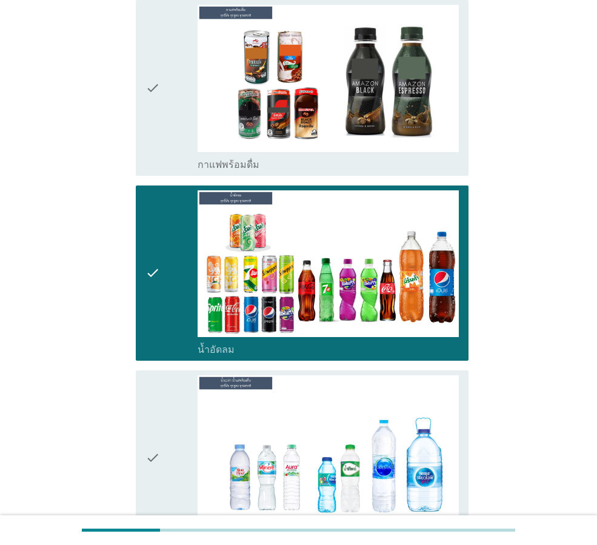
scroll to position [1225, 0]
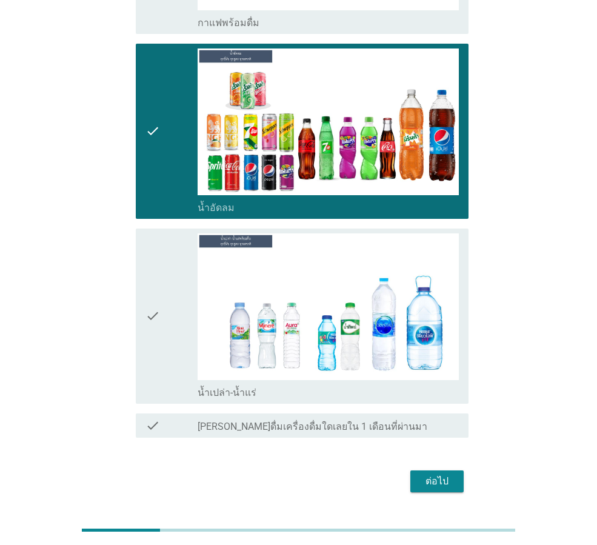
click at [173, 290] on div "check" at bounding box center [171, 315] width 52 height 165
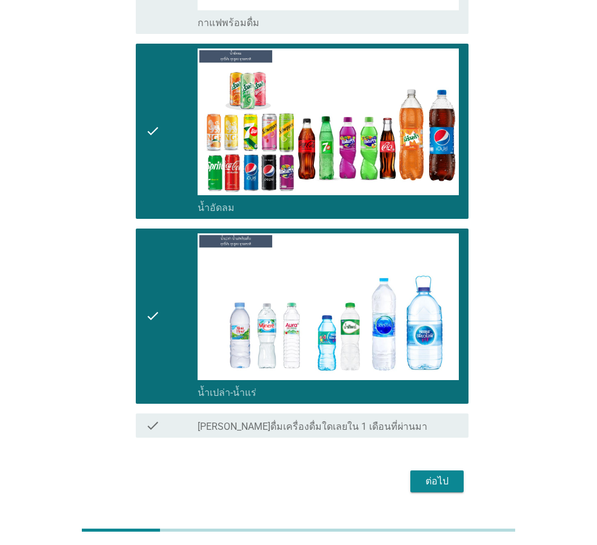
click at [420, 474] on div "ต่อไป" at bounding box center [437, 481] width 34 height 15
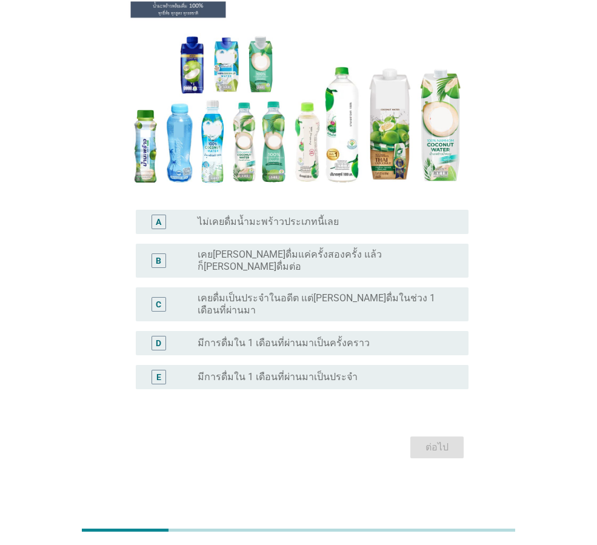
scroll to position [0, 0]
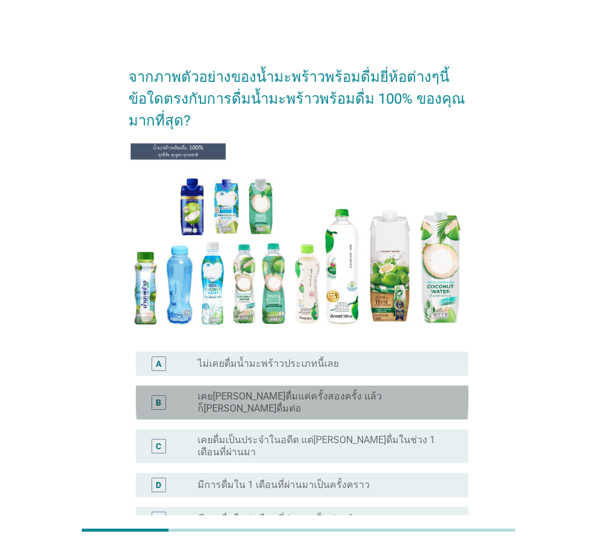
click at [276, 403] on label "เคย[PERSON_NAME]ดื่มแค่ครั้งสองครั้ง แล้วก็[PERSON_NAME]ดื่มต่อ" at bounding box center [324, 402] width 252 height 24
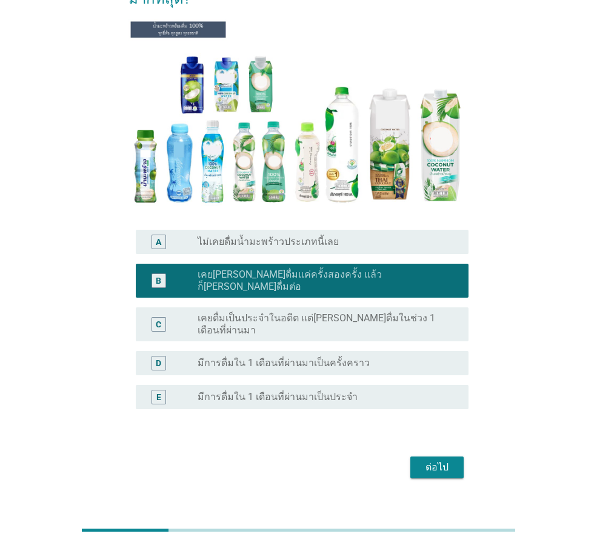
scroll to position [122, 0]
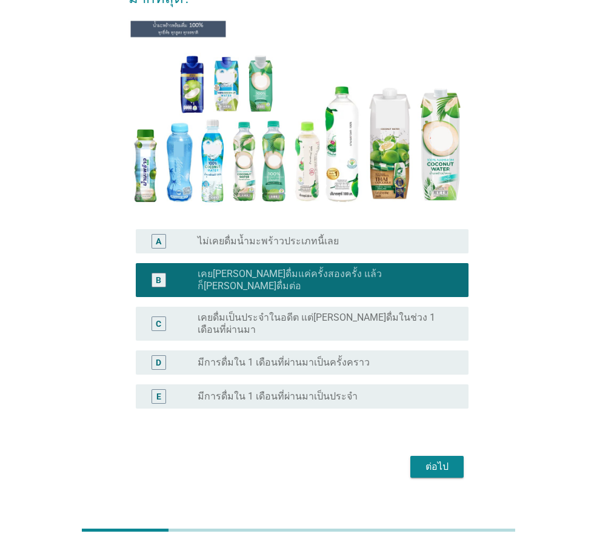
click at [427, 460] on div "ต่อไป" at bounding box center [437, 467] width 34 height 15
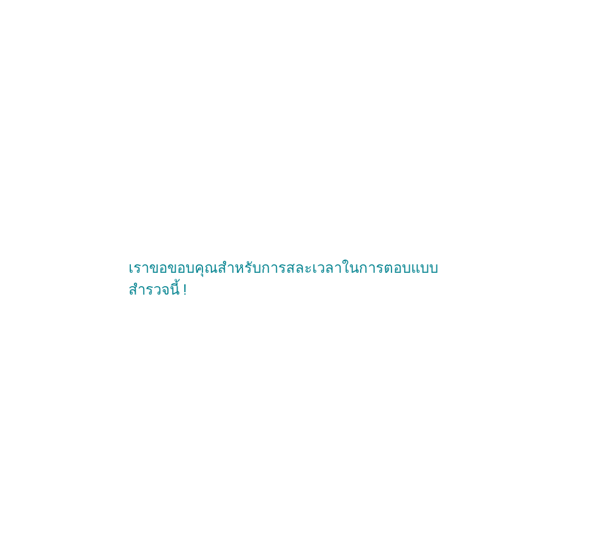
scroll to position [0, 0]
